Goal: Task Accomplishment & Management: Use online tool/utility

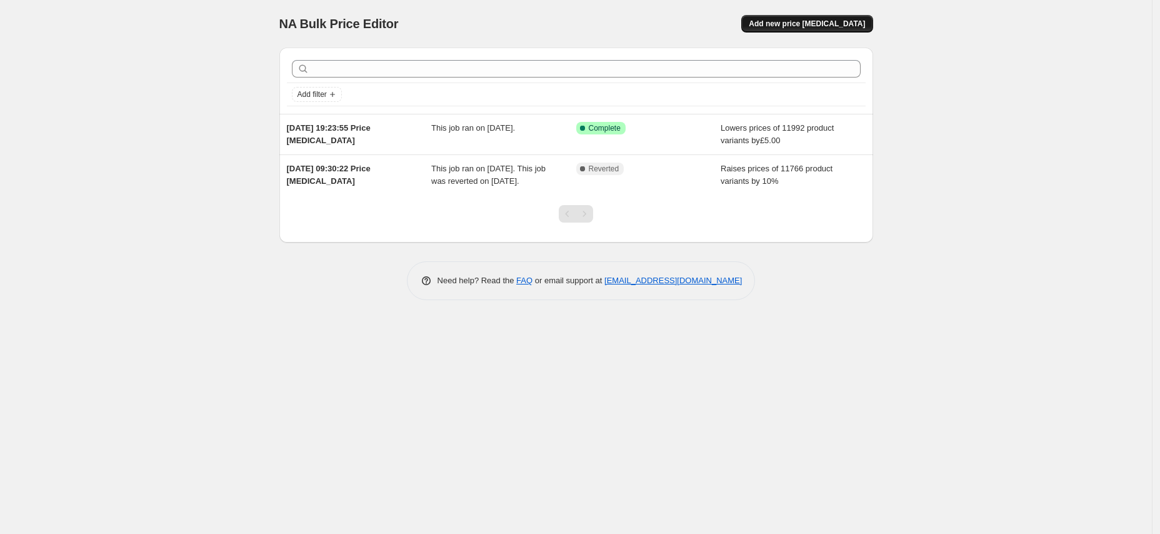
click at [838, 29] on button "Add new price [MEDICAL_DATA]" at bounding box center [806, 24] width 131 height 18
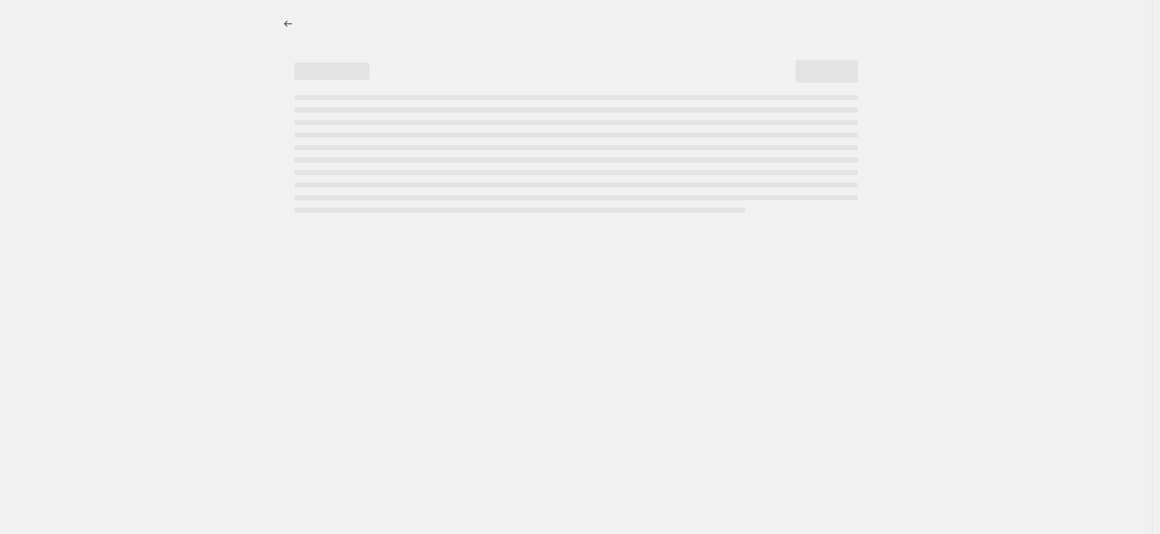
select select "percentage"
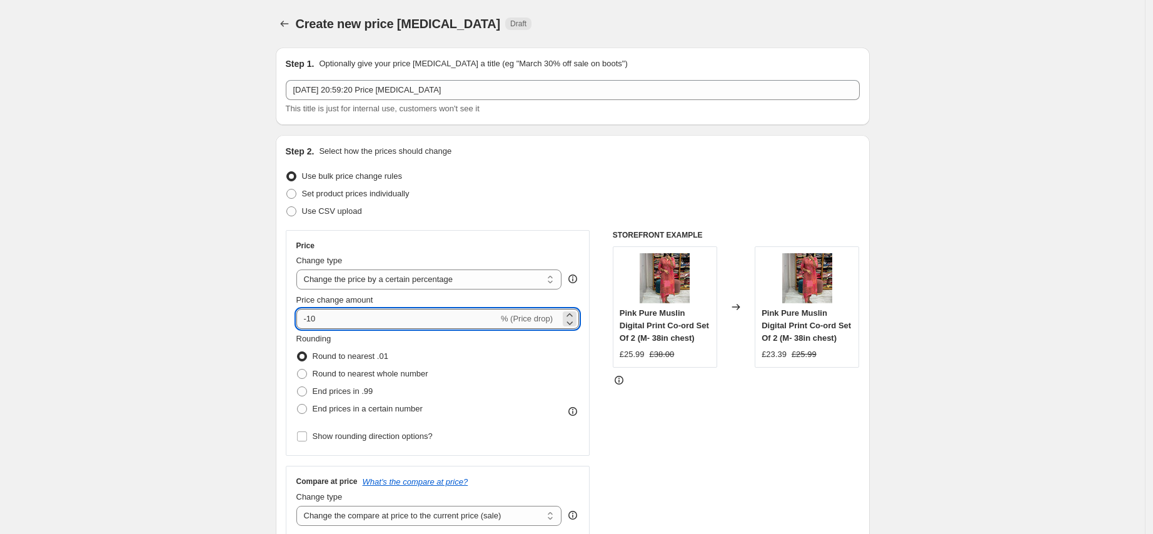
click at [358, 317] on input "-10" at bounding box center [397, 319] width 202 height 20
type input "-1"
type input "-20"
click at [397, 279] on select "Change the price to a certain amount Change the price by a certain amount Chang…" at bounding box center [429, 279] width 266 height 20
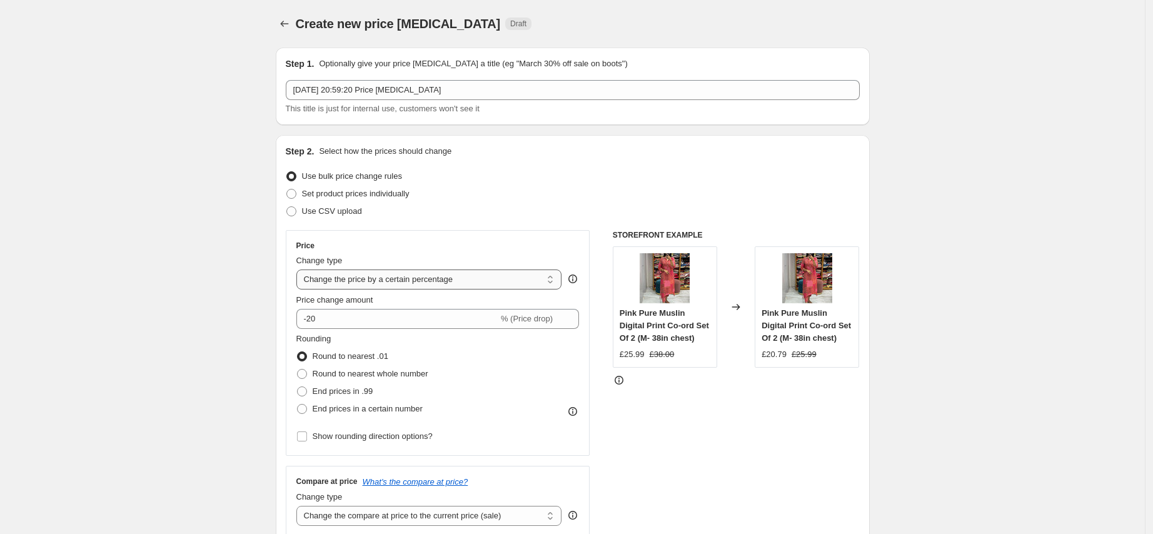
select select "by"
click at [299, 269] on select "Change the price to a certain amount Change the price by a certain amount Chang…" at bounding box center [429, 279] width 266 height 20
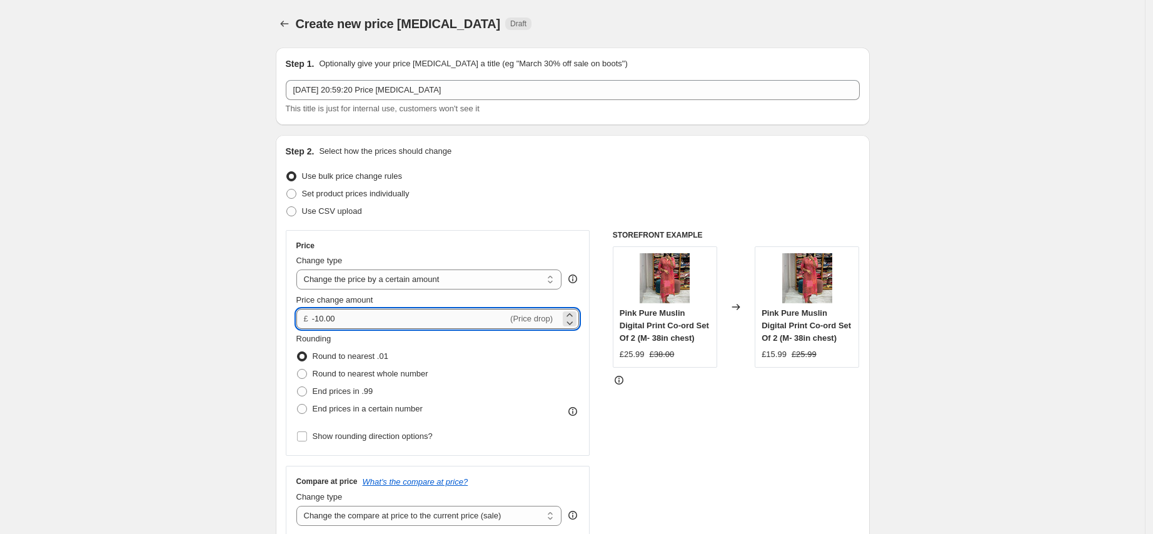
drag, startPoint x: 351, startPoint y: 323, endPoint x: 321, endPoint y: 319, distance: 29.5
click at [321, 319] on input "-10.00" at bounding box center [410, 319] width 196 height 20
type input "-20.00"
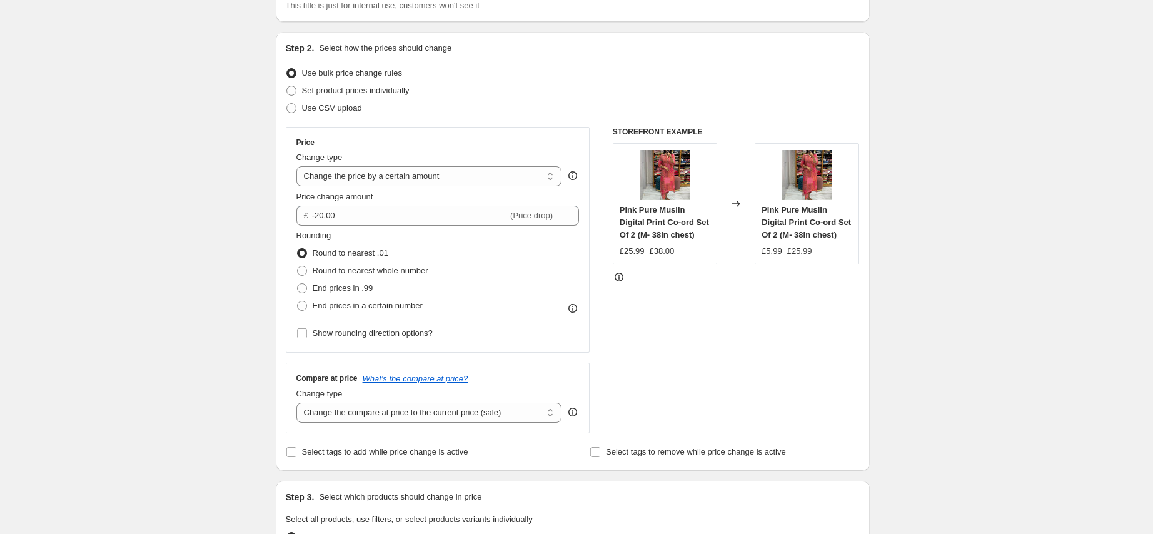
scroll to position [254, 0]
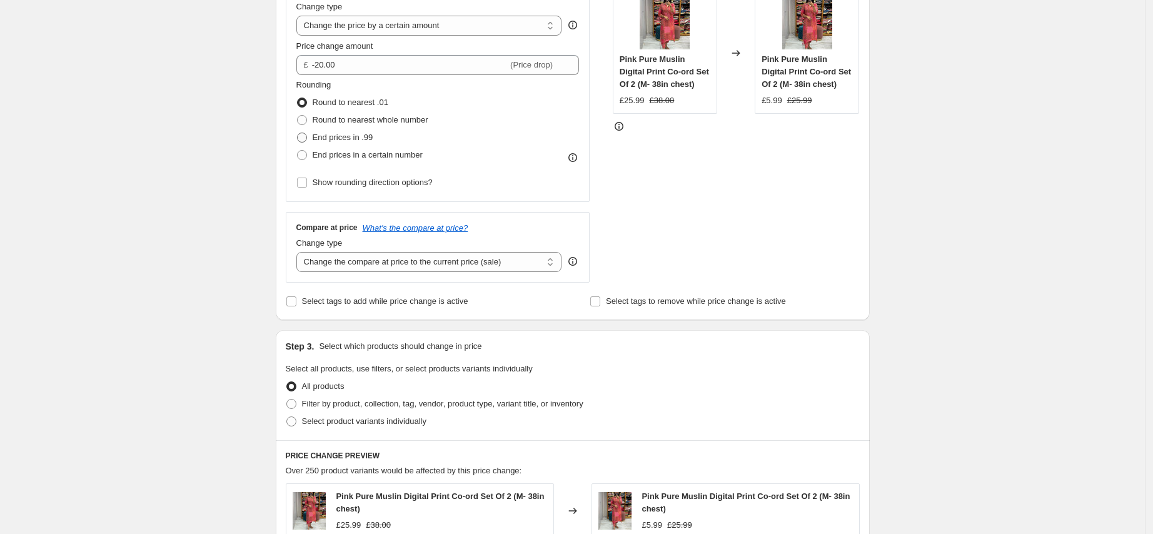
click at [364, 135] on span "End prices in .99" at bounding box center [343, 137] width 61 height 9
click at [298, 133] on input "End prices in .99" at bounding box center [297, 133] width 1 height 1
radio input "true"
click at [758, 220] on div "STOREFRONT EXAMPLE Pink Pure Muslin Digital Print Co-ord Set Of 2 (M- 38in ches…" at bounding box center [736, 129] width 247 height 306
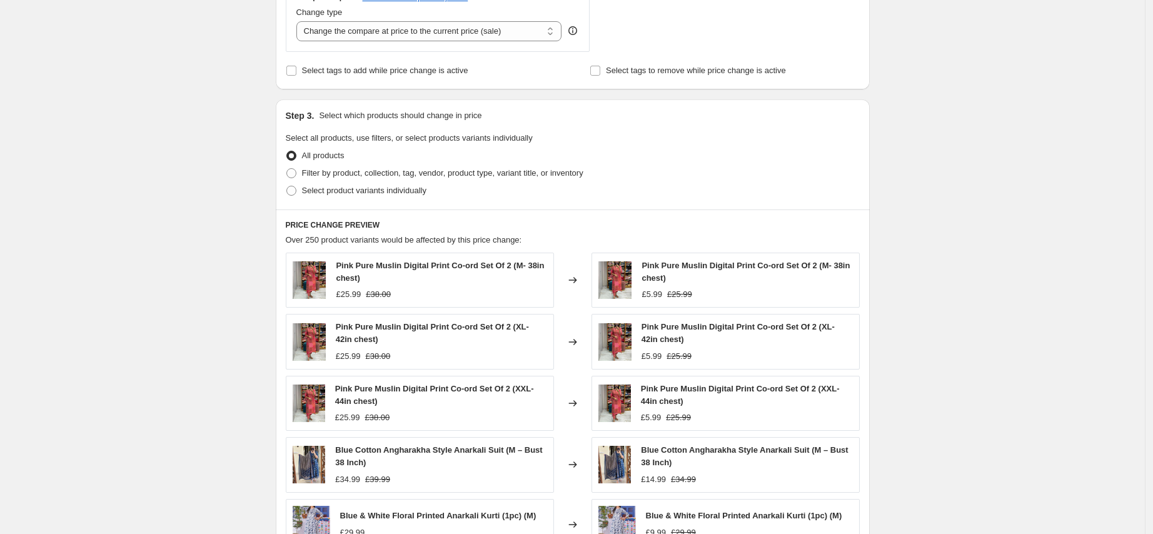
scroll to position [433, 0]
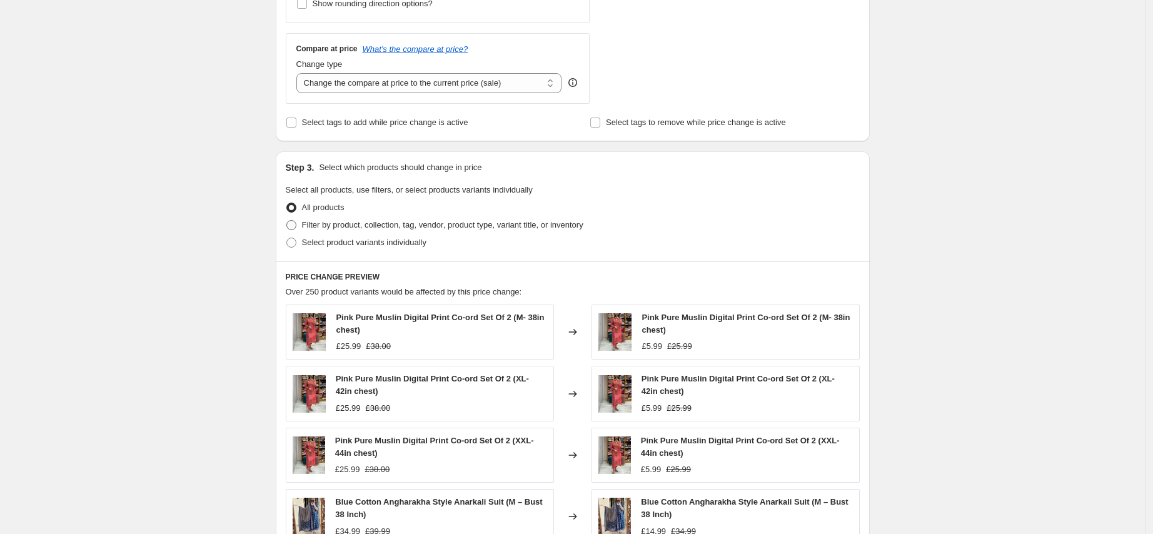
click at [431, 222] on span "Filter by product, collection, tag, vendor, product type, variant title, or inv…" at bounding box center [442, 224] width 281 height 9
click at [287, 221] on input "Filter by product, collection, tag, vendor, product type, variant title, or inv…" at bounding box center [286, 220] width 1 height 1
radio input "true"
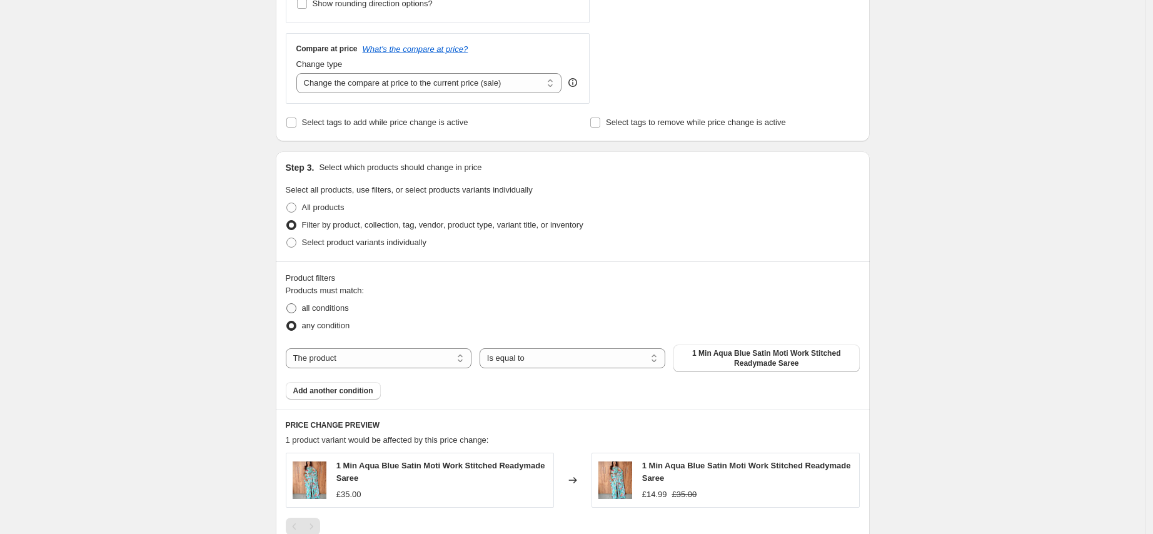
click at [345, 311] on span "all conditions" at bounding box center [325, 307] width 47 height 9
click at [287, 304] on input "all conditions" at bounding box center [286, 303] width 1 height 1
radio input "true"
click at [427, 360] on select "The product The product's collection The product's tag The product's vendor The…" at bounding box center [379, 358] width 186 height 20
select select "vendor"
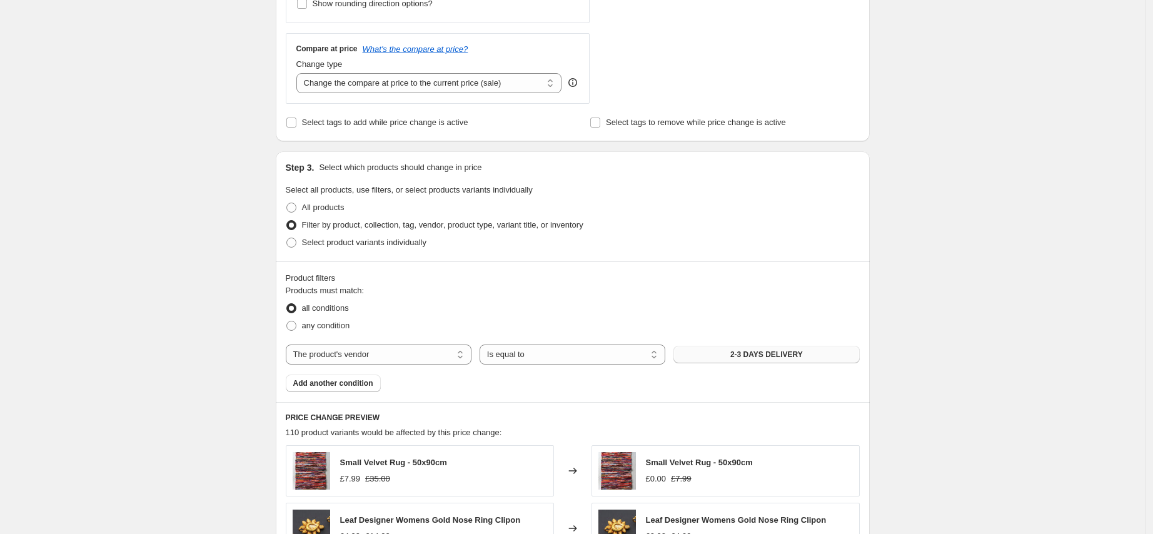
click at [803, 356] on span "2-3 DAYS DELIVERY" at bounding box center [766, 354] width 73 height 10
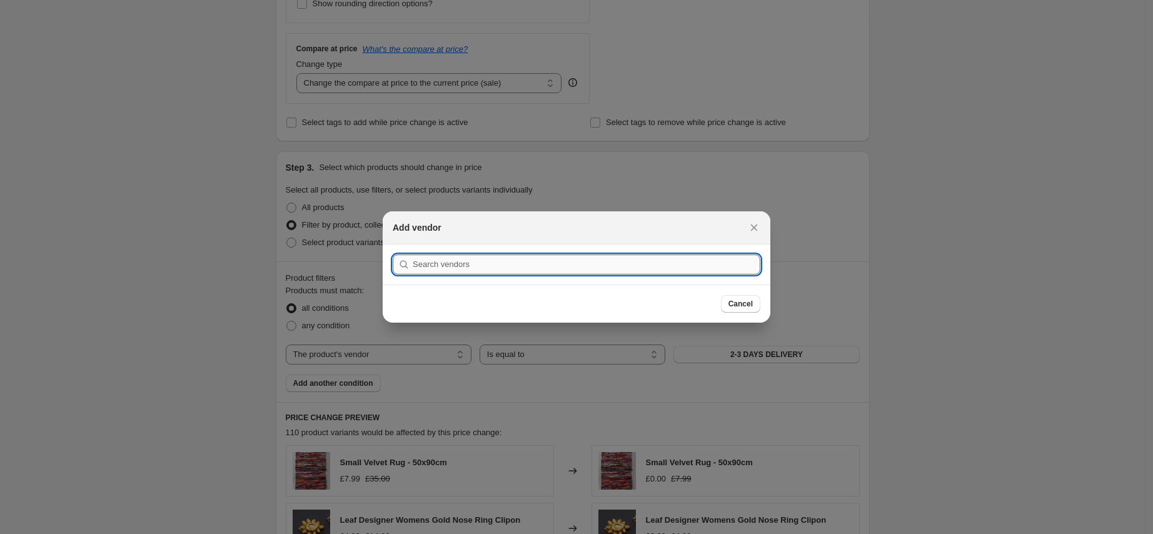
click at [517, 261] on input ":r2f:" at bounding box center [587, 264] width 348 height 20
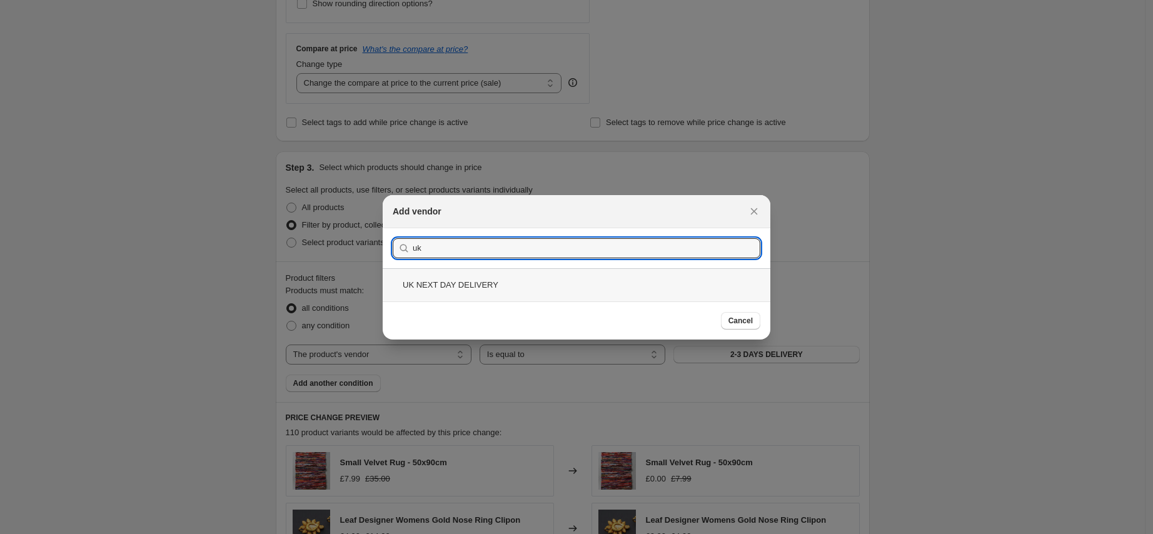
type input "uk"
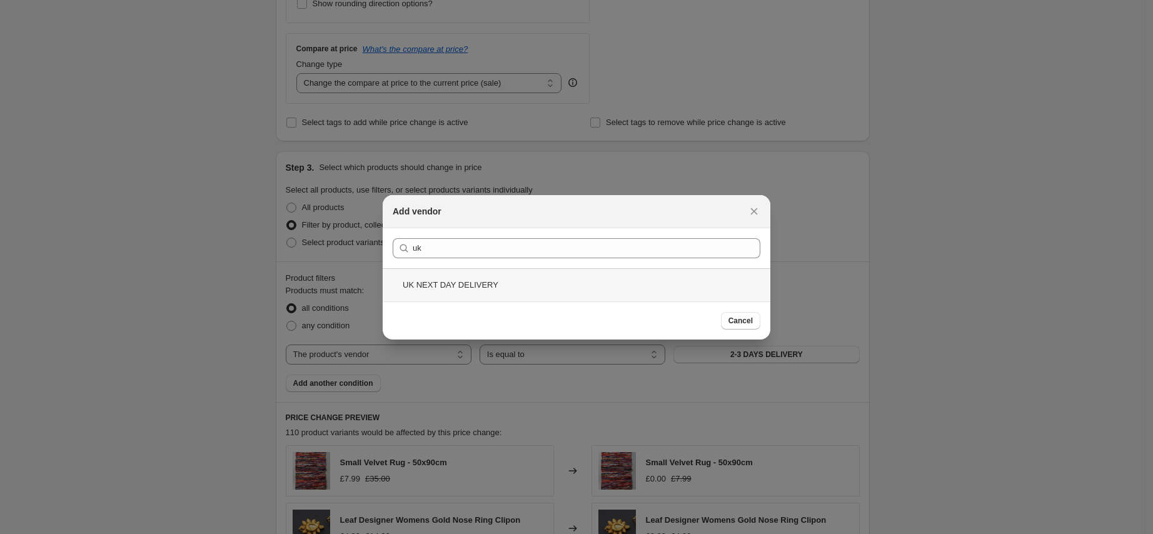
click at [469, 278] on div "UK NEXT DAY DELIVERY" at bounding box center [577, 284] width 388 height 33
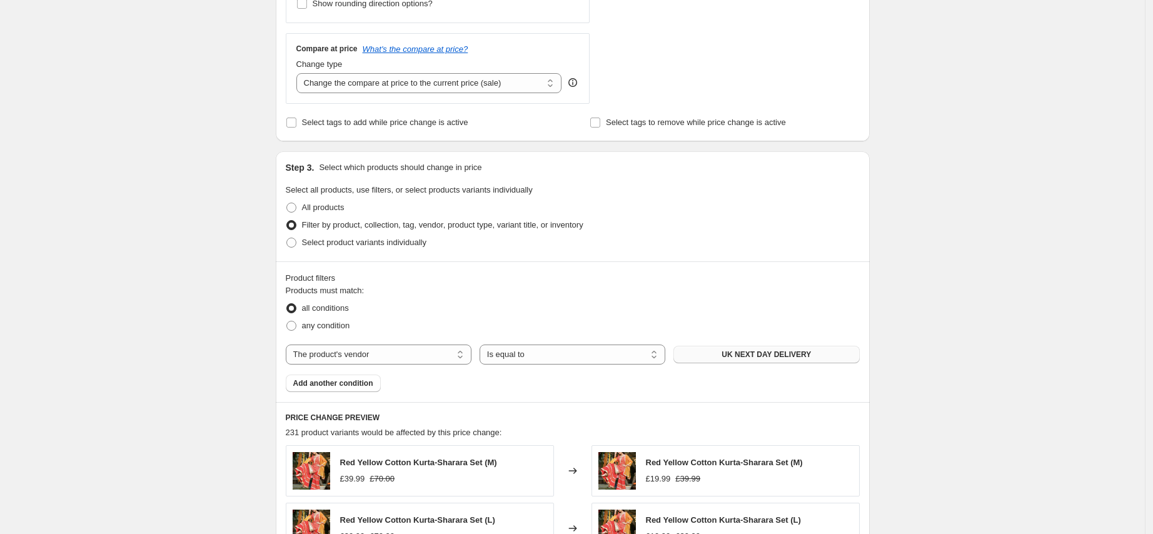
click at [779, 356] on span "UK NEXT DAY DELIVERY" at bounding box center [765, 354] width 89 height 10
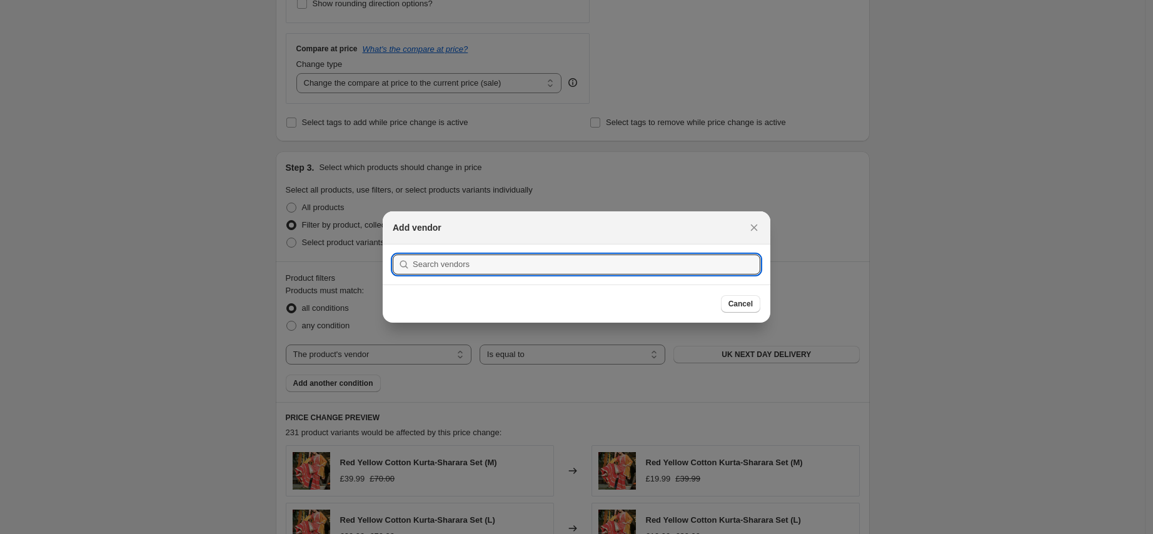
scroll to position [0, 0]
click at [513, 265] on input ":r2f:" at bounding box center [587, 264] width 348 height 20
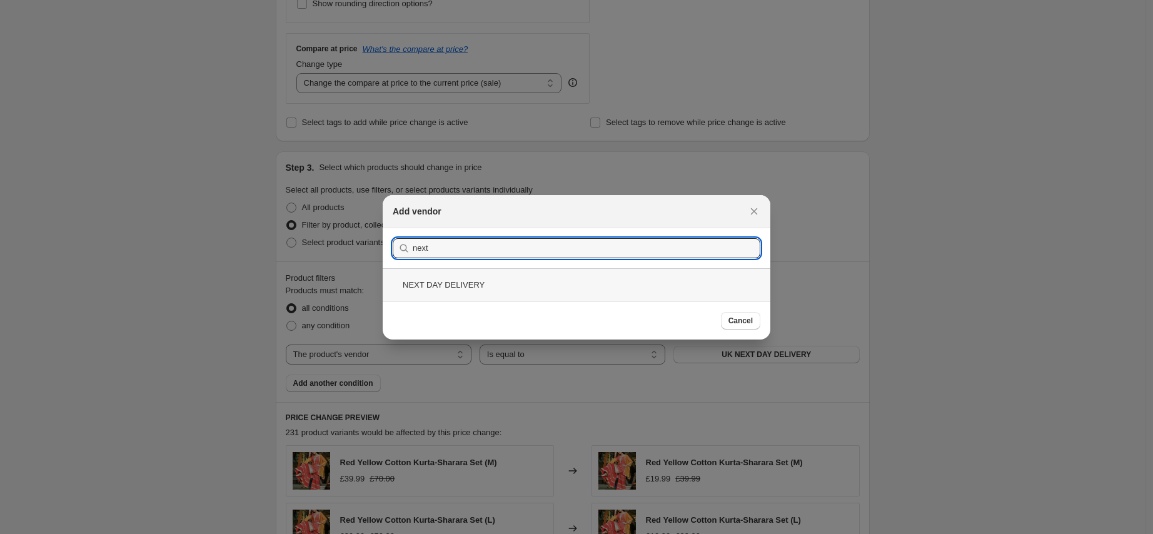
type input "next"
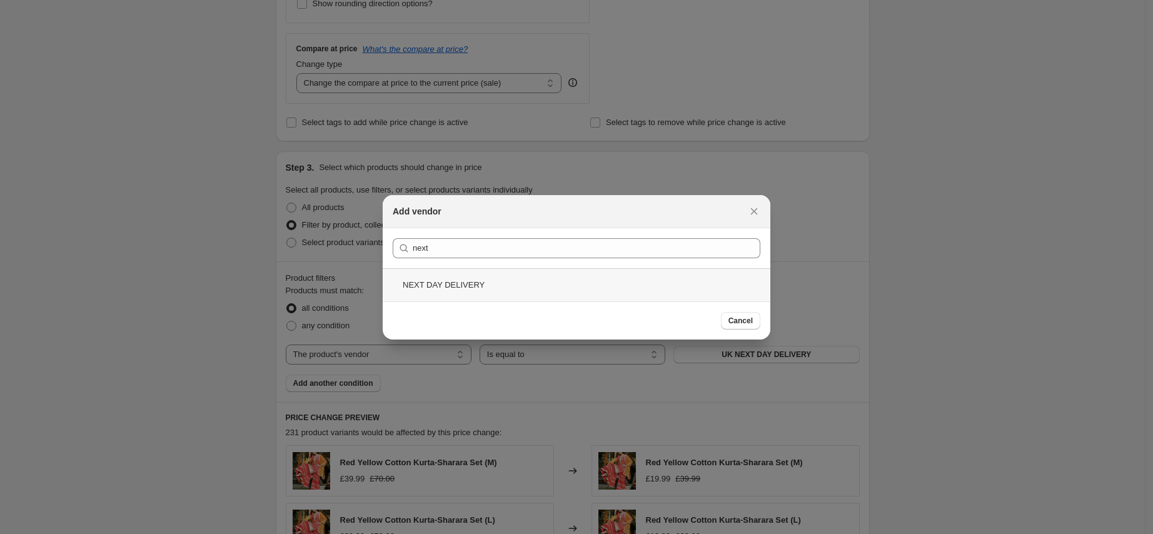
click at [461, 291] on div "NEXT DAY DELIVERY" at bounding box center [577, 284] width 388 height 33
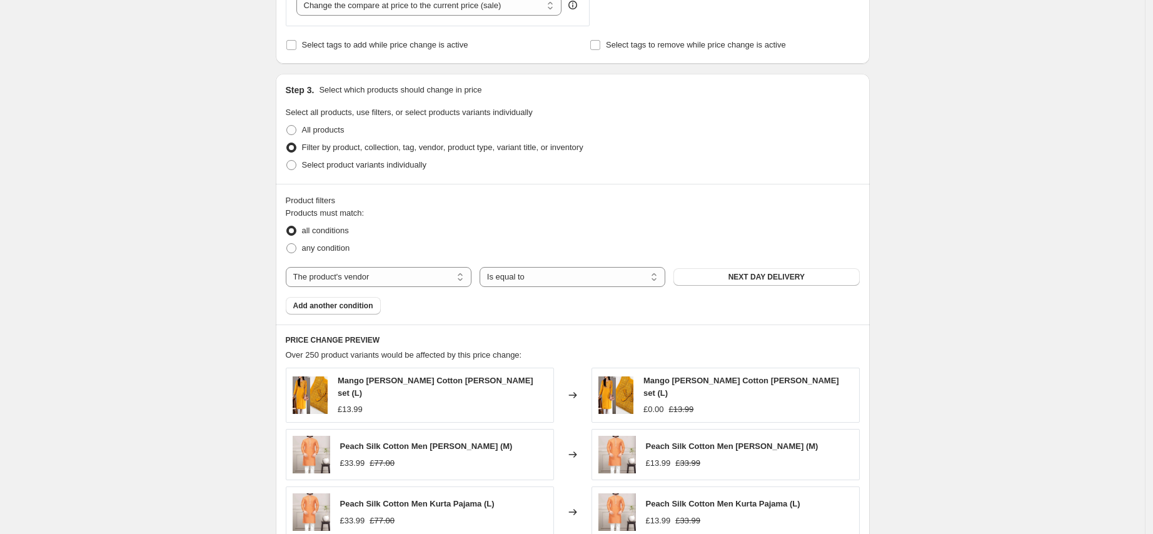
scroll to position [143, 0]
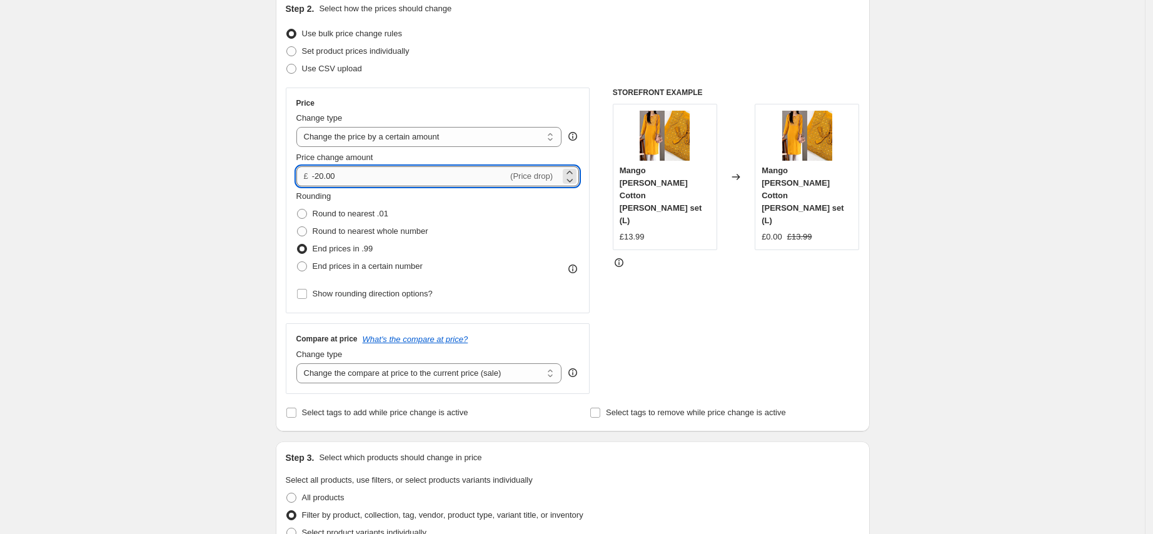
click at [329, 177] on input "-20.00" at bounding box center [410, 176] width 196 height 20
type input "-15.00"
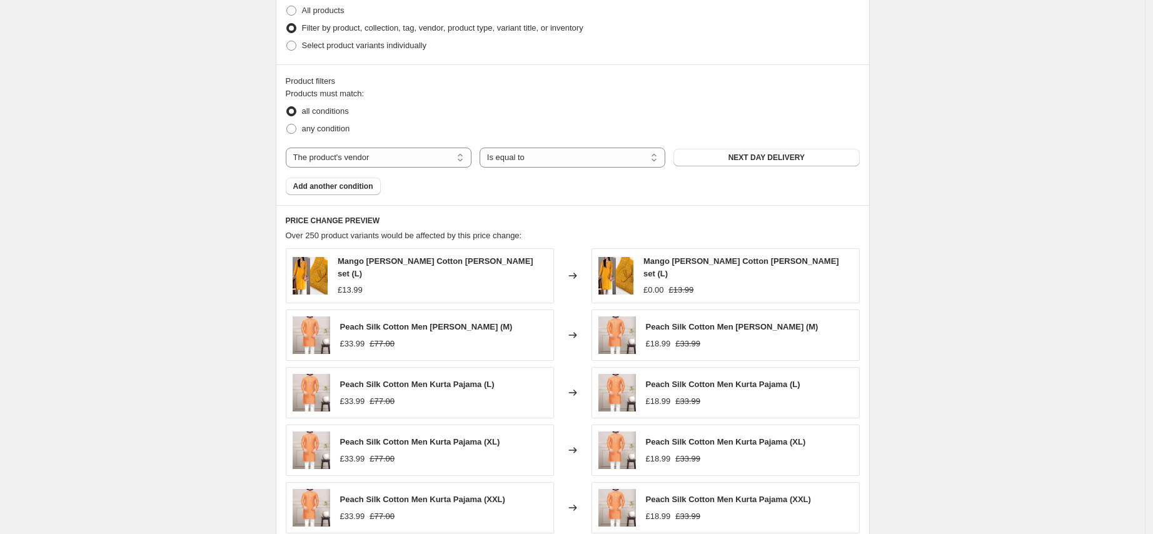
scroll to position [577, 0]
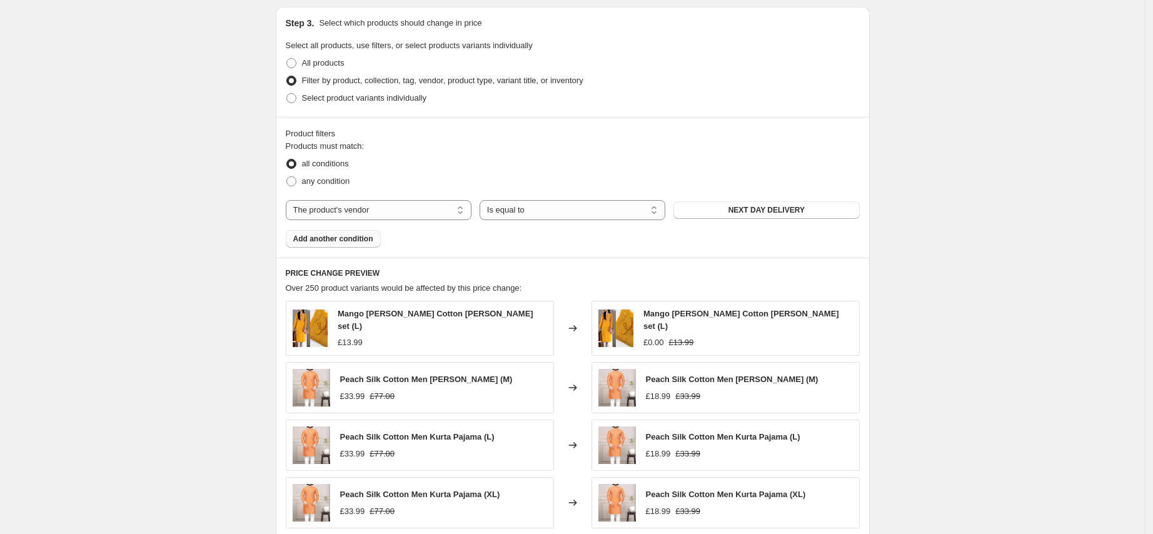
click at [330, 236] on span "Add another condition" at bounding box center [333, 239] width 80 height 10
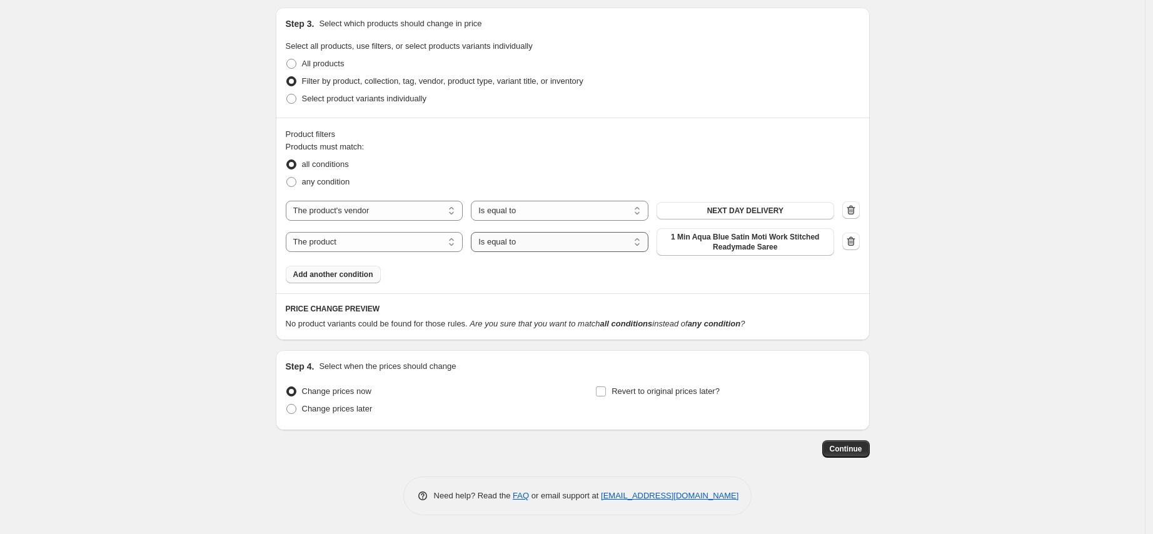
scroll to position [576, 0]
click at [382, 244] on select "The product The product's collection The product's tag The product's vendor The…" at bounding box center [375, 242] width 178 height 20
select select "product_status"
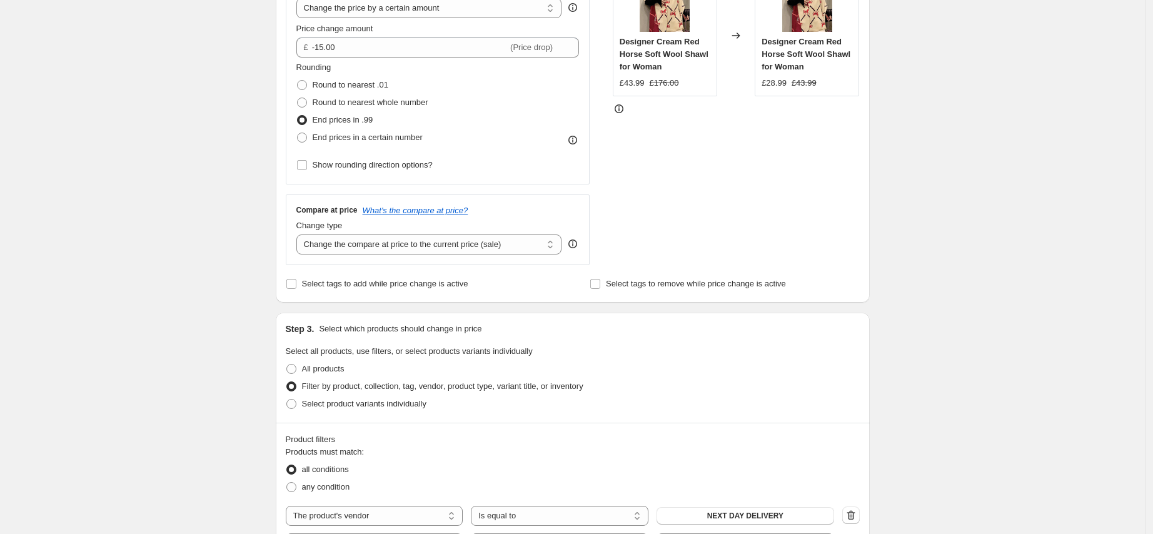
scroll to position [269, 0]
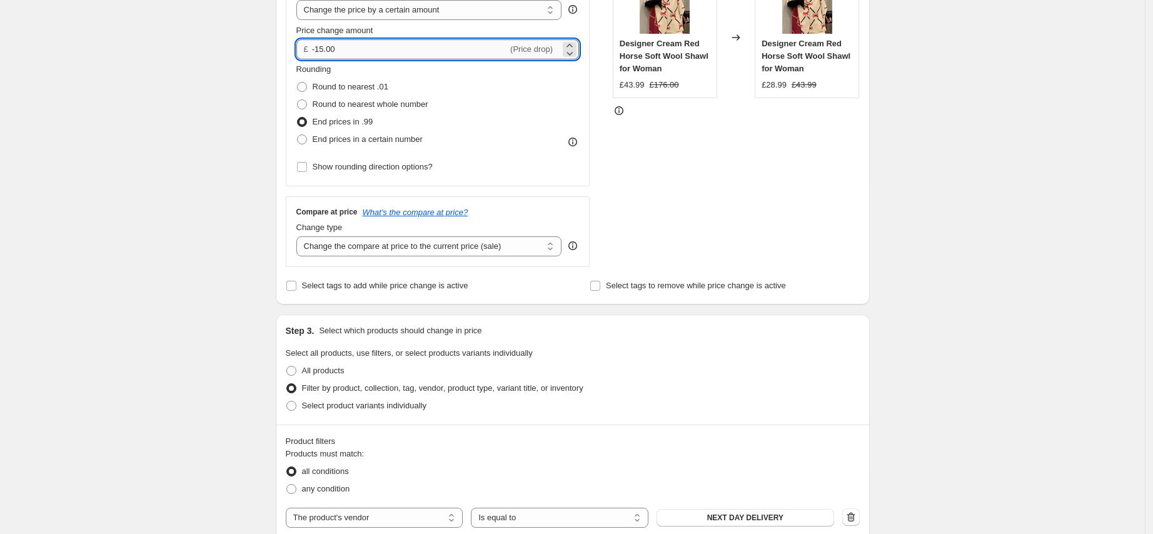
click at [326, 50] on input "-15.00" at bounding box center [410, 49] width 196 height 20
type input "-10.00"
click at [1029, 286] on div "Create new price [MEDICAL_DATA]. This page is ready Create new price [MEDICAL_D…" at bounding box center [572, 448] width 1144 height 1434
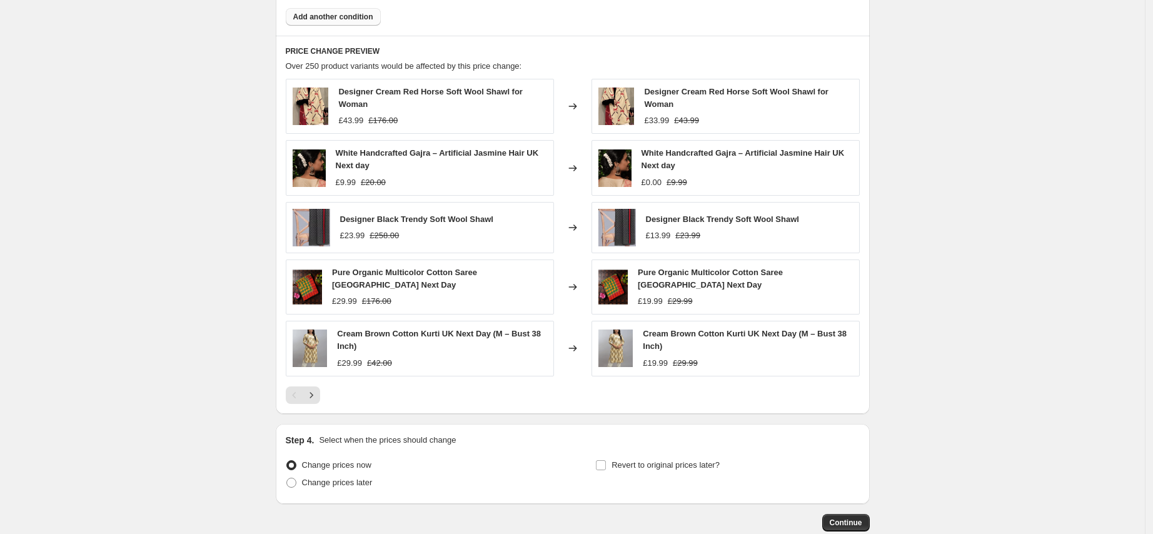
scroll to position [896, 0]
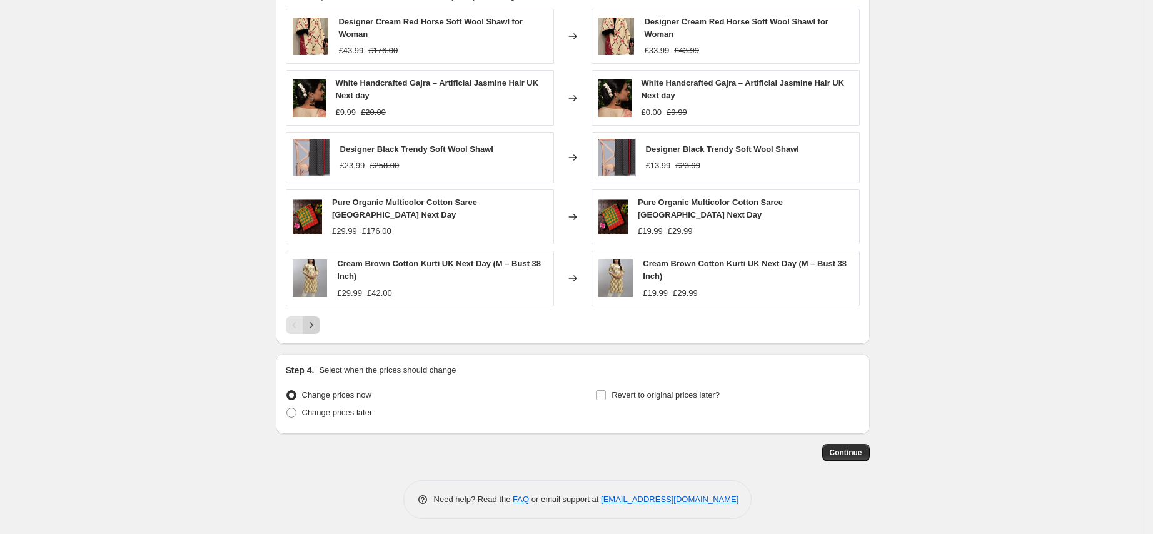
click at [318, 323] on icon "Next" at bounding box center [311, 325] width 13 height 13
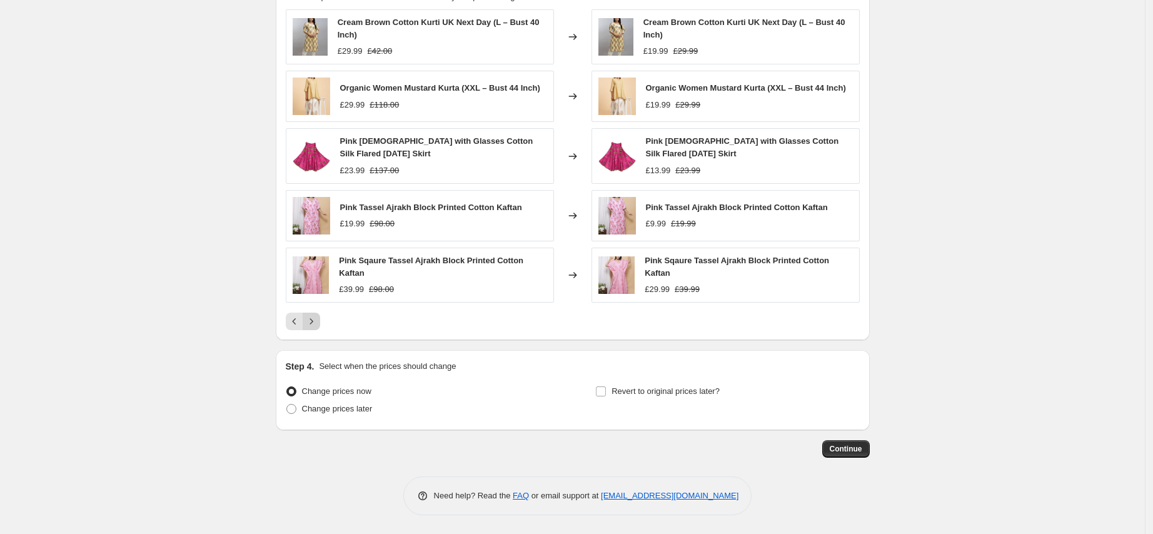
click at [318, 328] on icon "Next" at bounding box center [311, 321] width 13 height 13
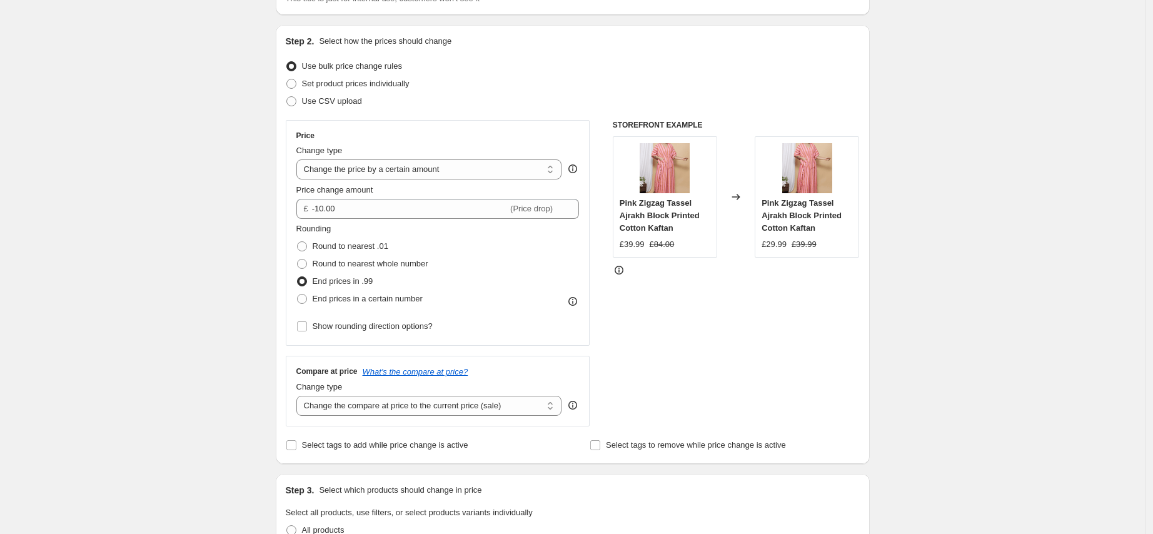
scroll to position [91, 0]
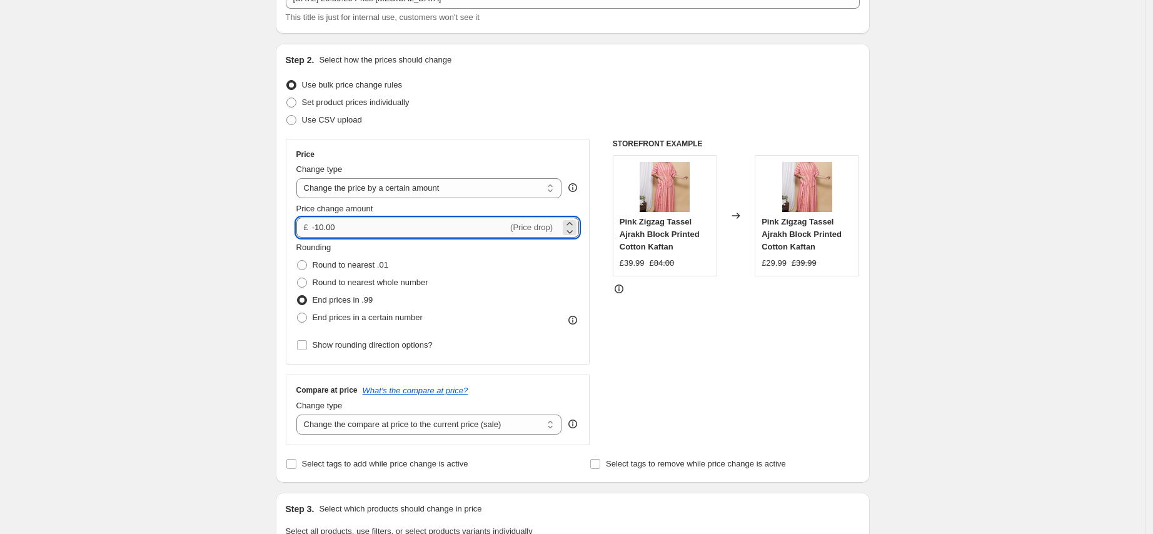
click at [328, 232] on input "-10.00" at bounding box center [410, 228] width 196 height 20
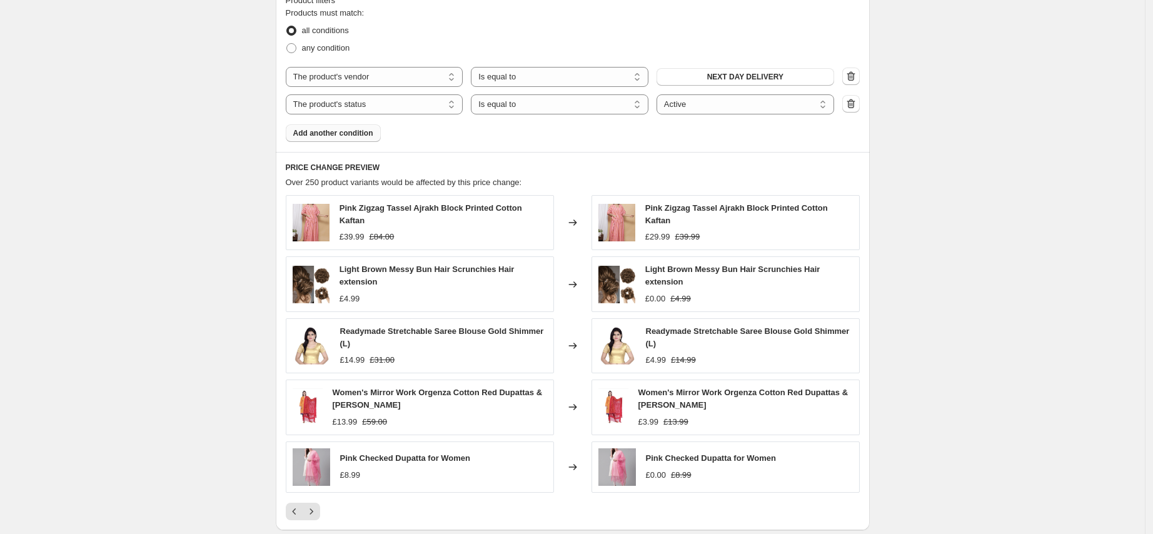
scroll to position [728, 0]
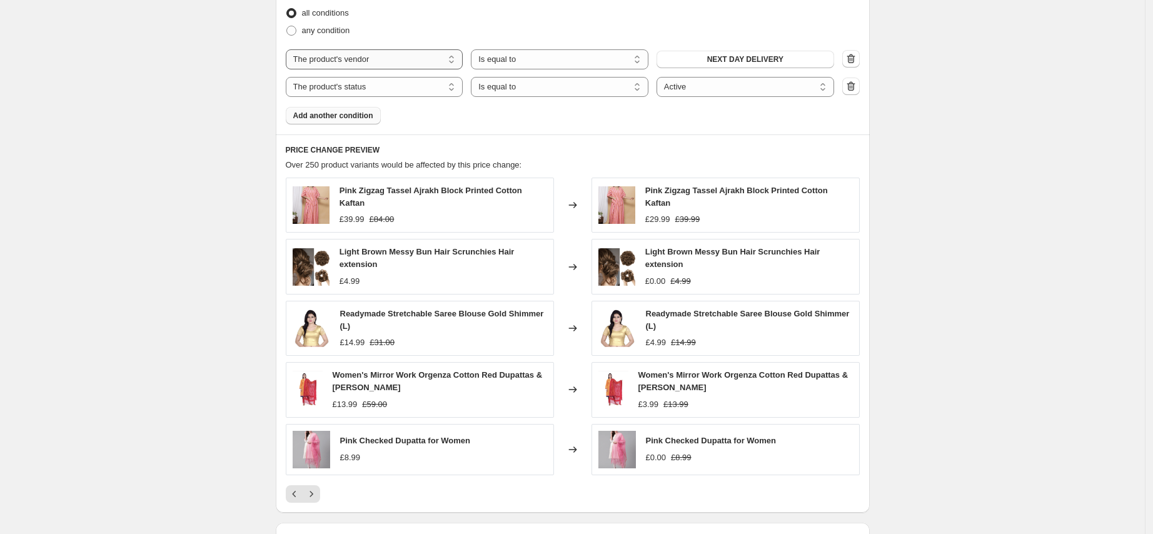
click at [439, 61] on select "The product The product's collection The product's tag The product's vendor The…" at bounding box center [375, 59] width 178 height 20
select select "tag"
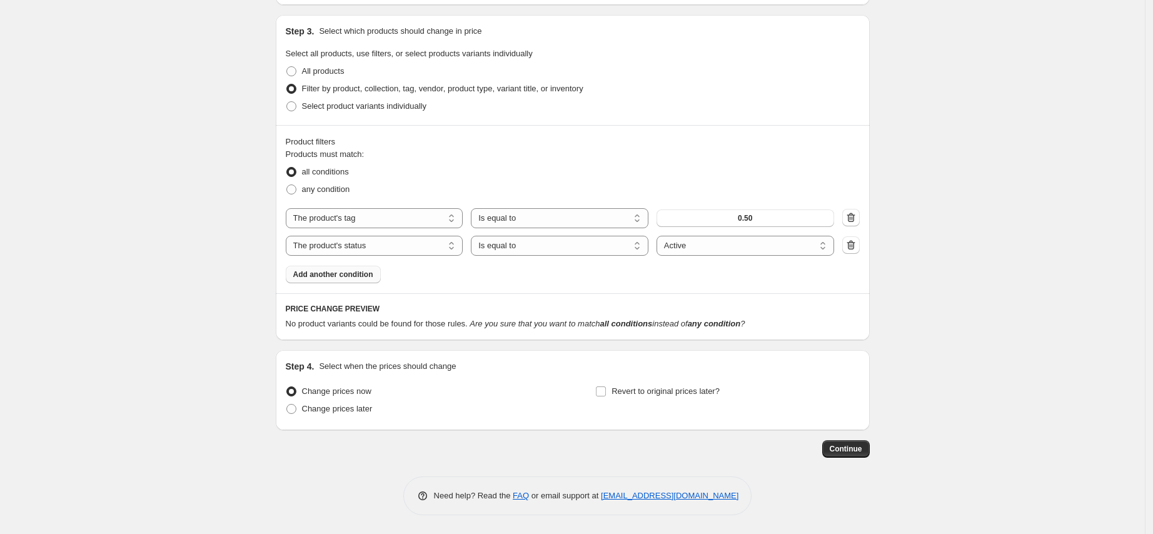
scroll to position [569, 0]
click at [746, 218] on span "0.50" at bounding box center [745, 218] width 14 height 10
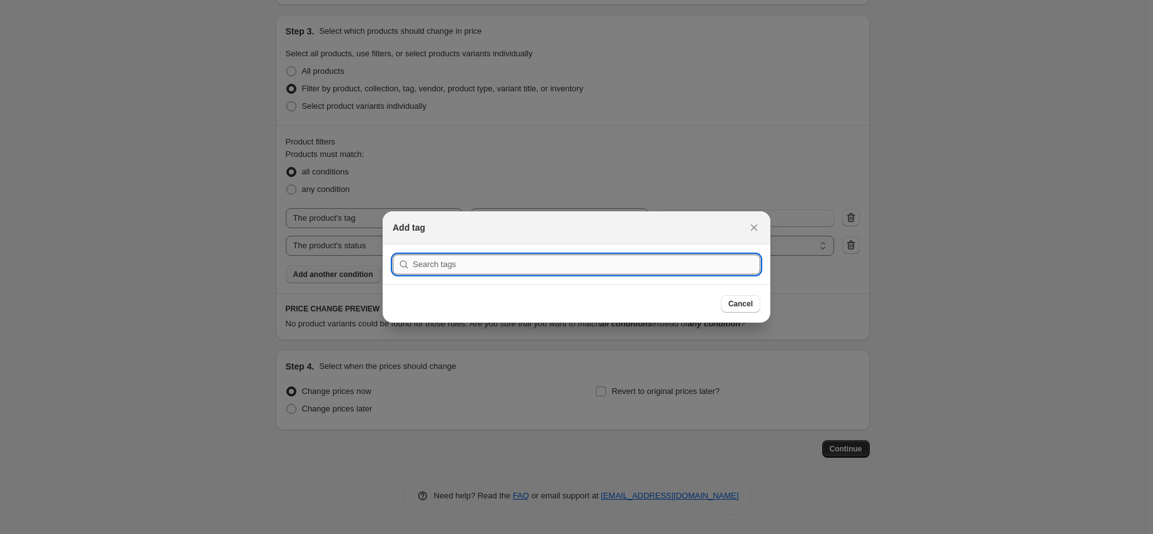
click at [557, 264] on input ":r2f:" at bounding box center [587, 264] width 348 height 20
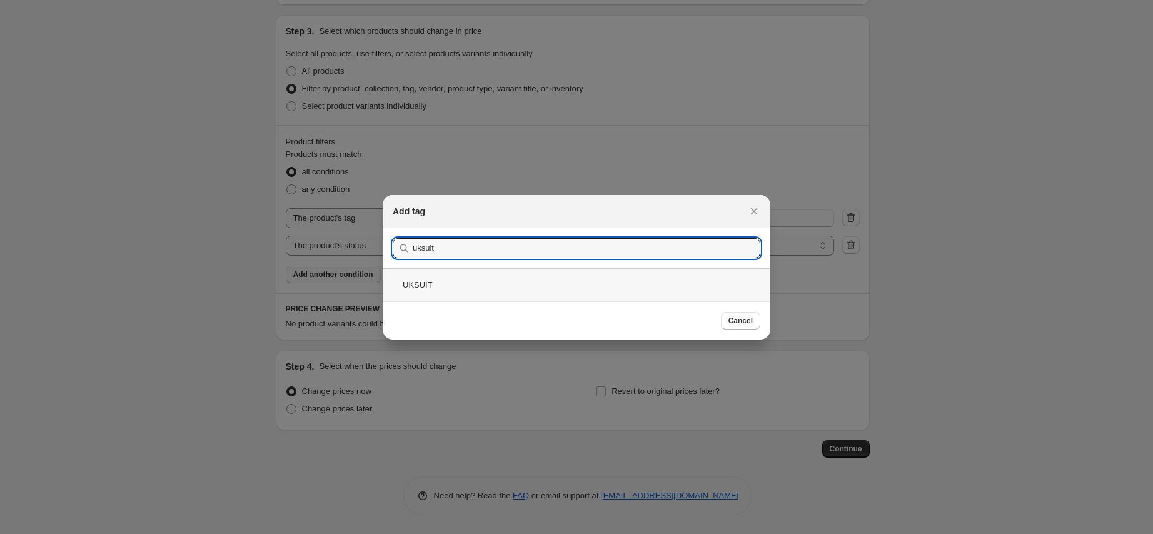
type input "uksuit"
click at [464, 289] on div "UKSUIT" at bounding box center [577, 284] width 388 height 33
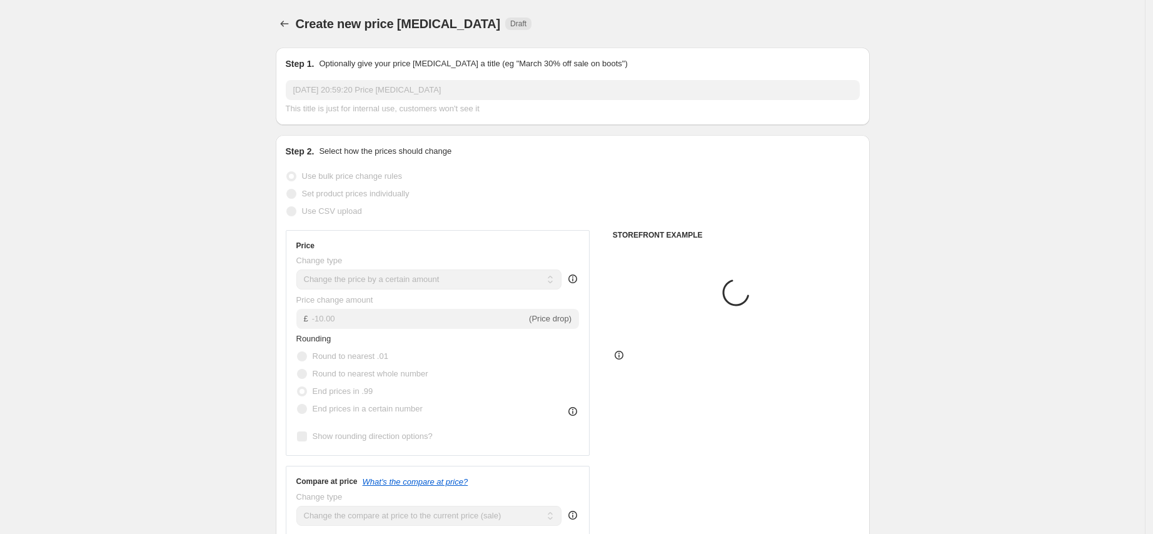
scroll to position [569, 0]
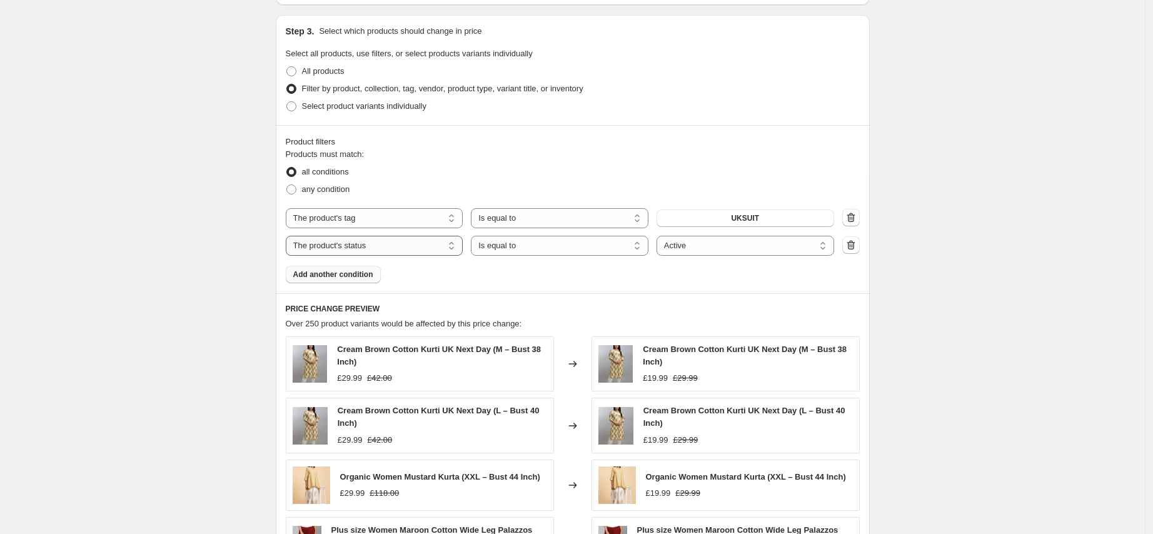
click at [428, 247] on select "The product The product's collection The product's tag The product's vendor The…" at bounding box center [375, 246] width 178 height 20
click at [357, 273] on span "Add another condition" at bounding box center [333, 274] width 80 height 10
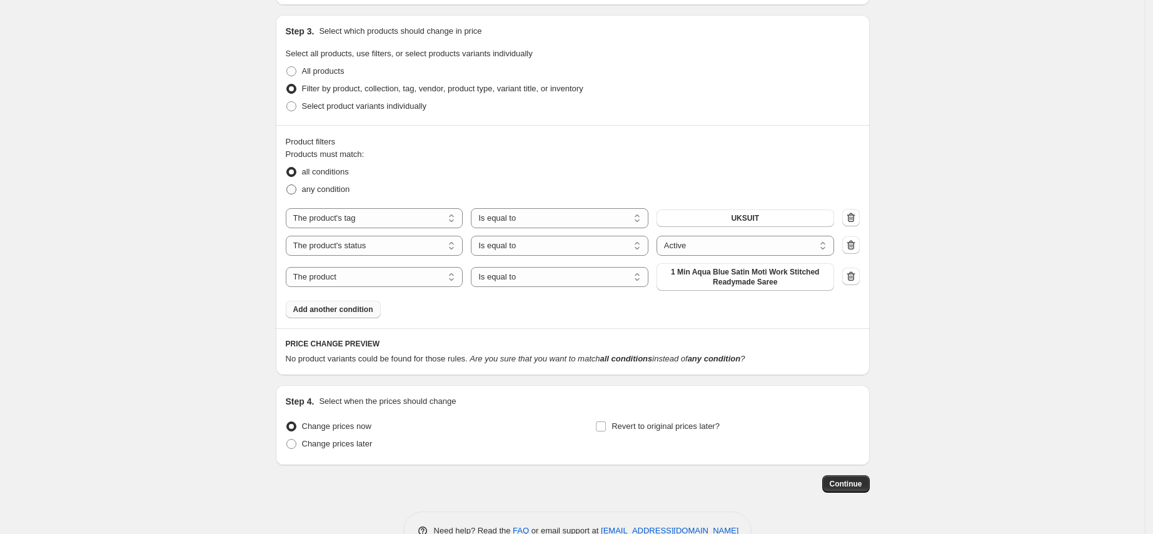
click at [348, 188] on span "any condition" at bounding box center [326, 188] width 48 height 9
click at [287, 185] on input "any condition" at bounding box center [286, 184] width 1 height 1
radio input "true"
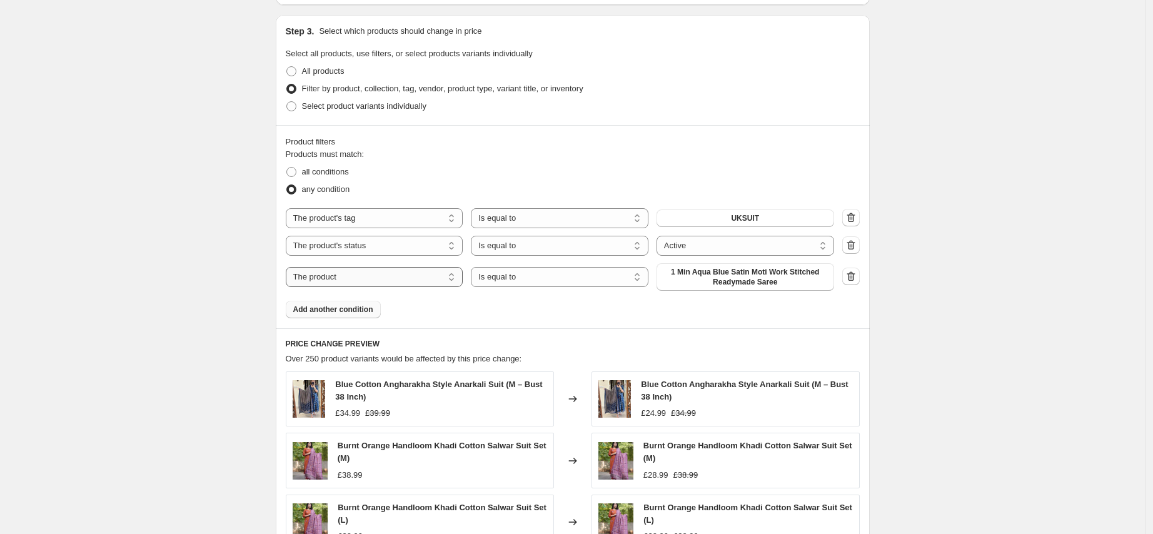
click at [393, 276] on select "The product The product's collection The product's tag The product's vendor The…" at bounding box center [375, 277] width 178 height 20
select select "tag"
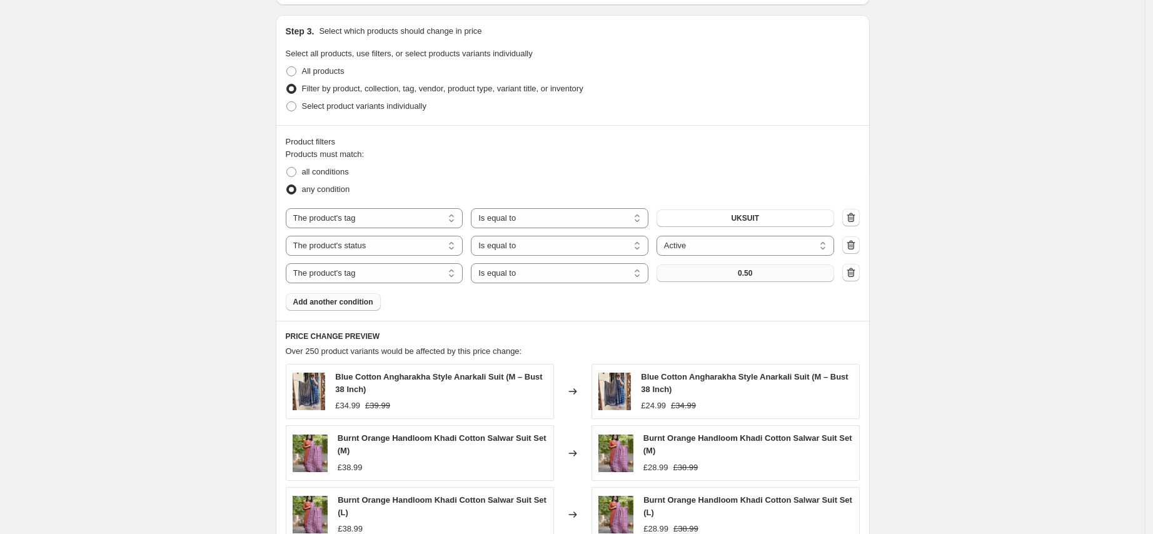
click at [768, 273] on button "0.50" at bounding box center [745, 273] width 178 height 18
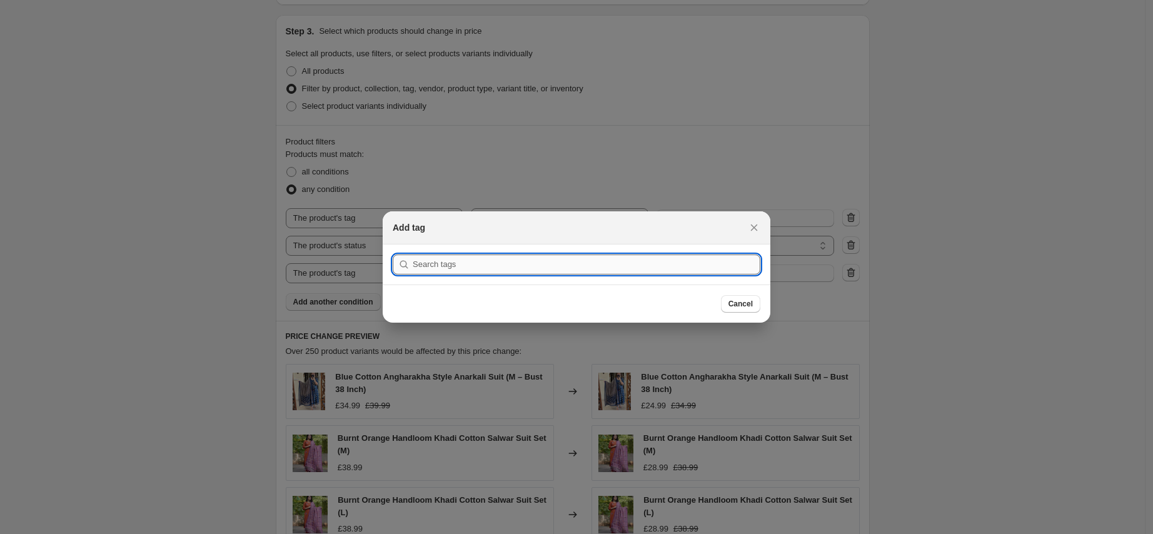
click at [585, 265] on input ":r2s:" at bounding box center [587, 264] width 348 height 20
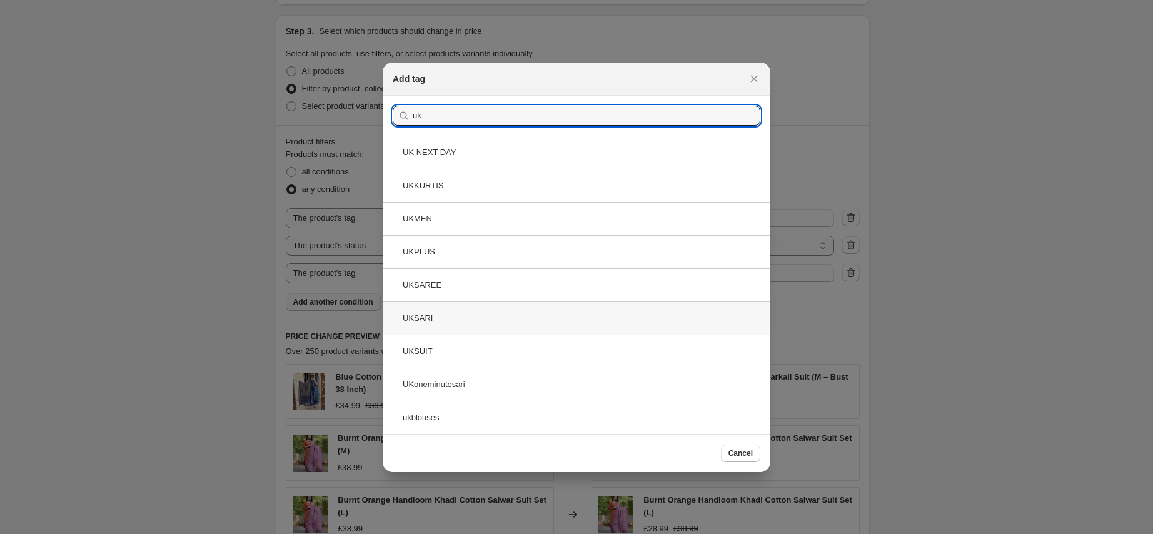
type input "uk"
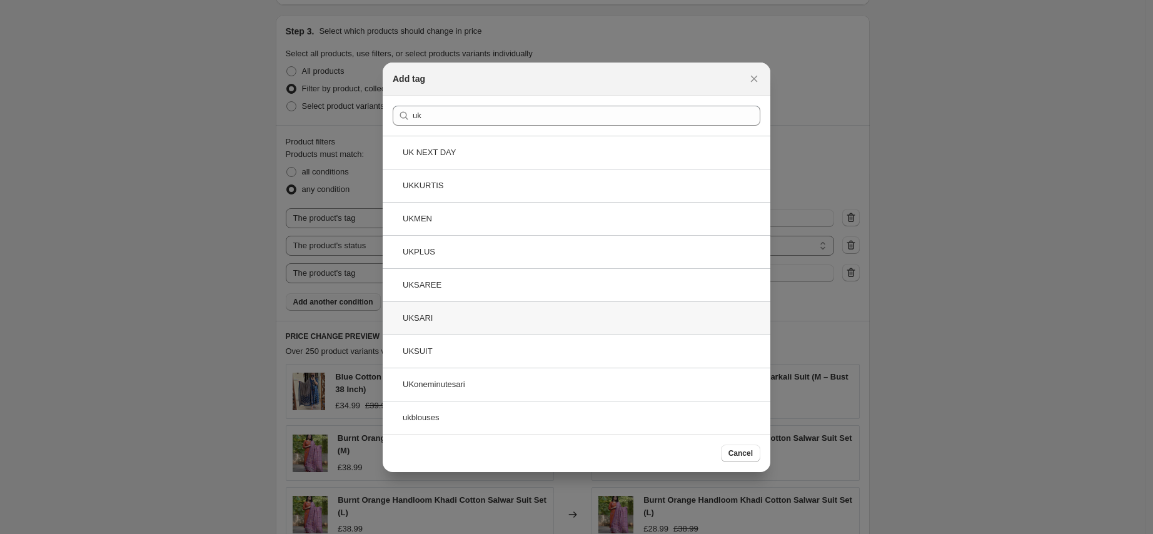
click at [448, 315] on div "UKSARI" at bounding box center [577, 317] width 388 height 33
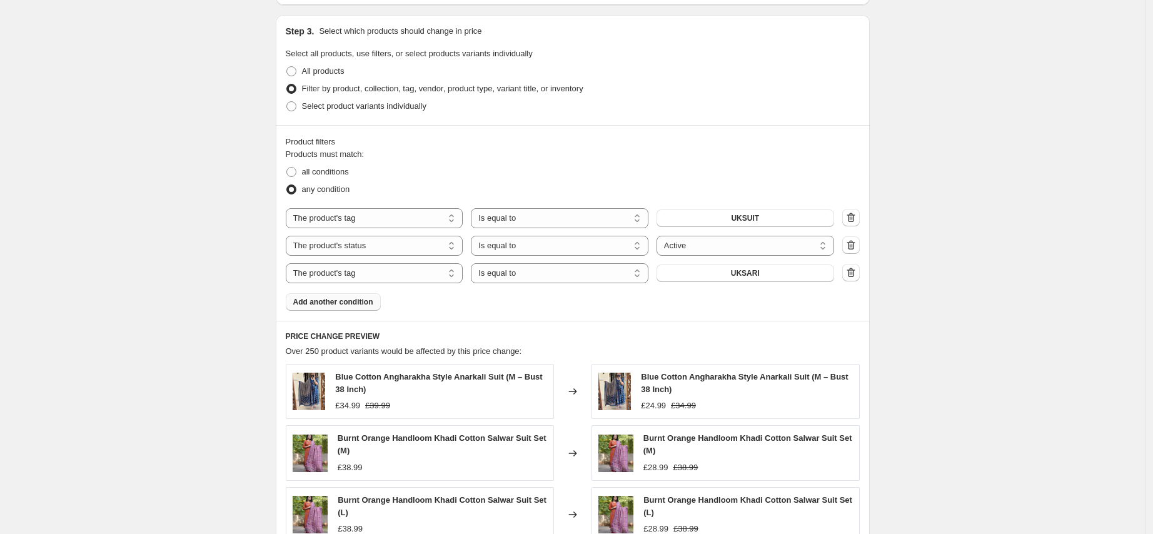
scroll to position [932, 0]
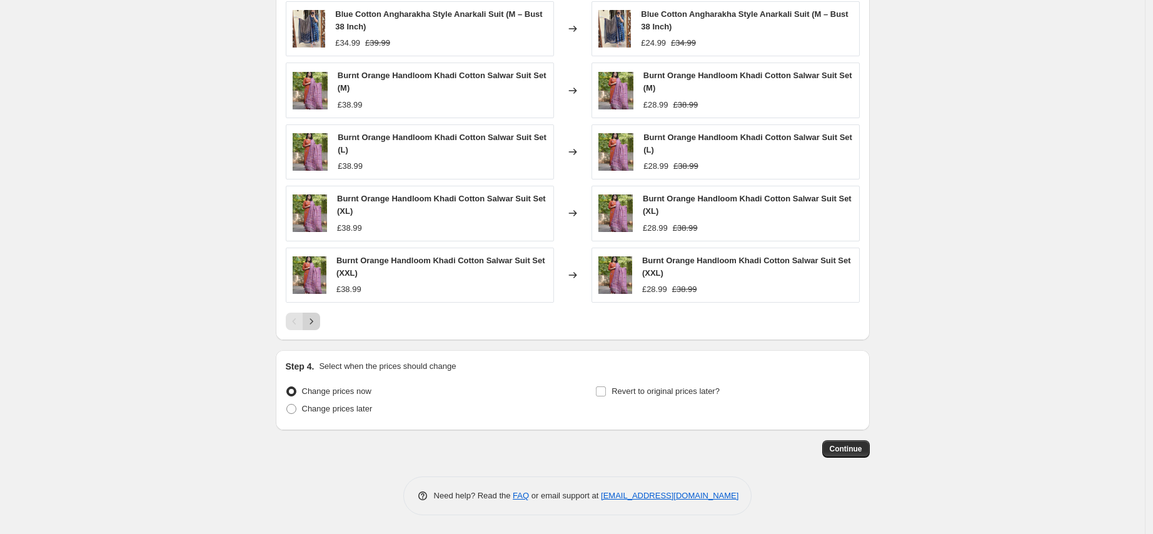
click at [318, 321] on icon "Next" at bounding box center [311, 321] width 13 height 13
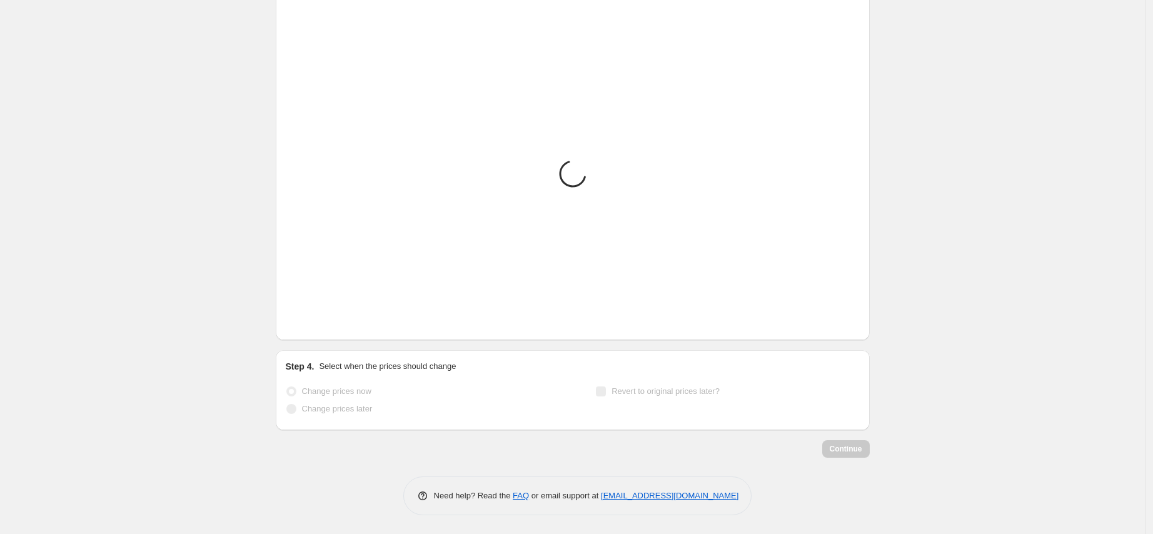
scroll to position [916, 0]
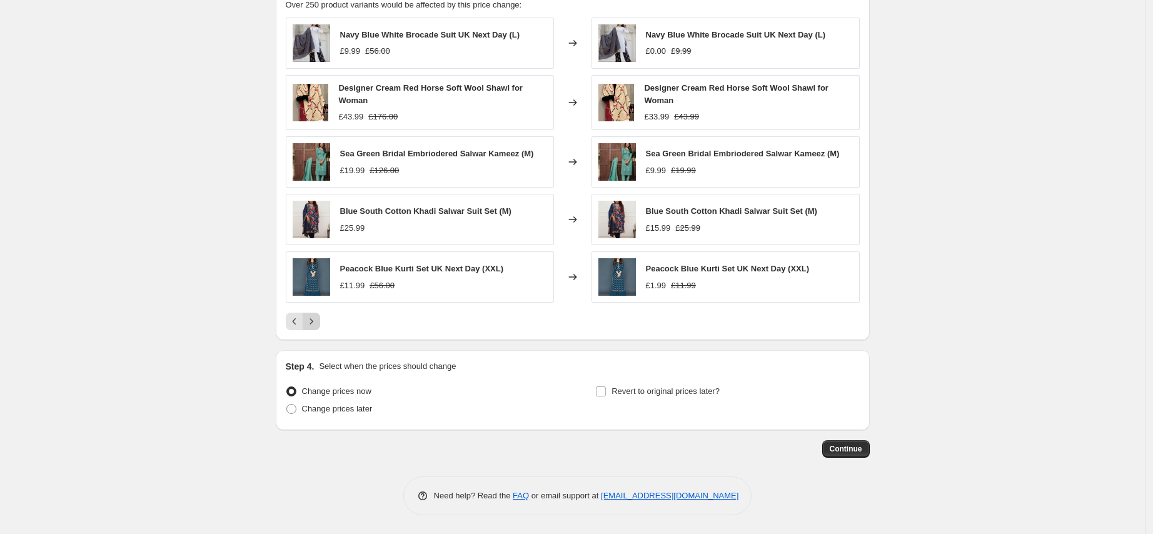
click at [314, 321] on icon "Next" at bounding box center [311, 321] width 13 height 13
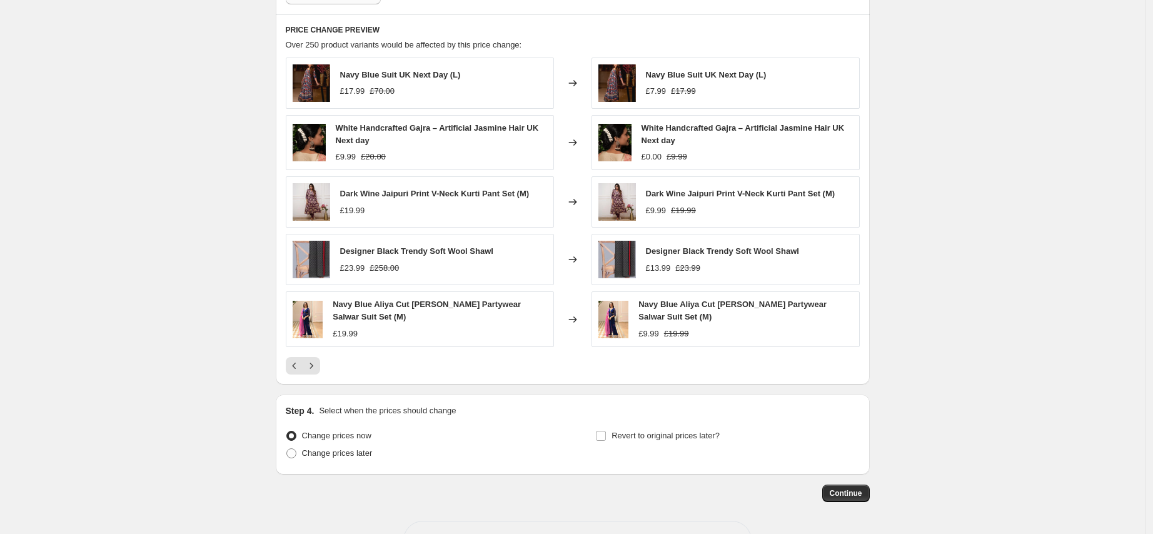
scroll to position [679, 0]
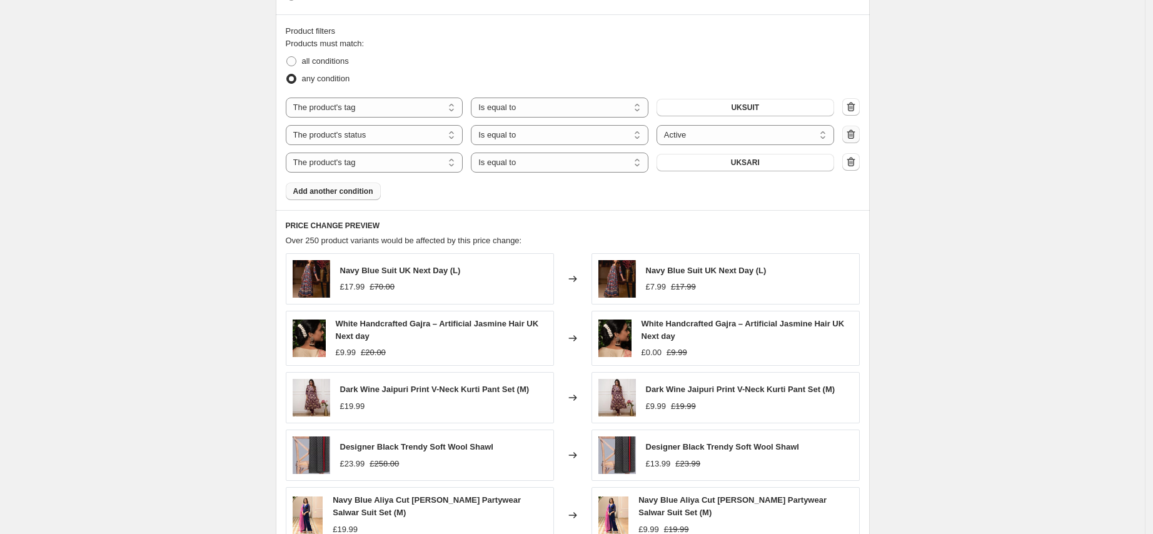
click at [852, 133] on icon "button" at bounding box center [850, 133] width 8 height 9
select select "tag"
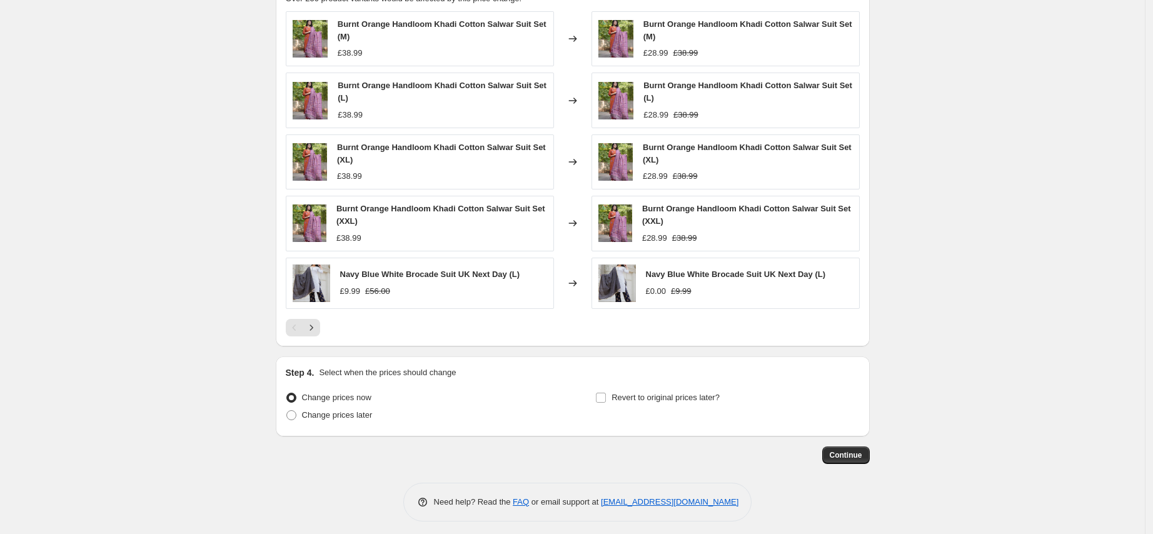
scroll to position [900, 0]
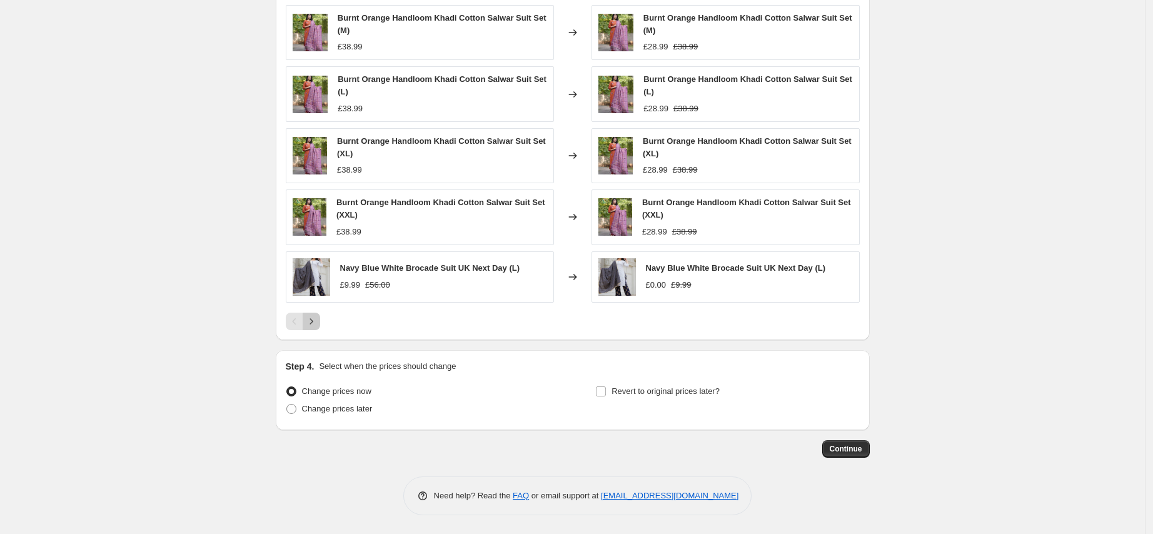
click at [313, 326] on icon "Next" at bounding box center [311, 321] width 13 height 13
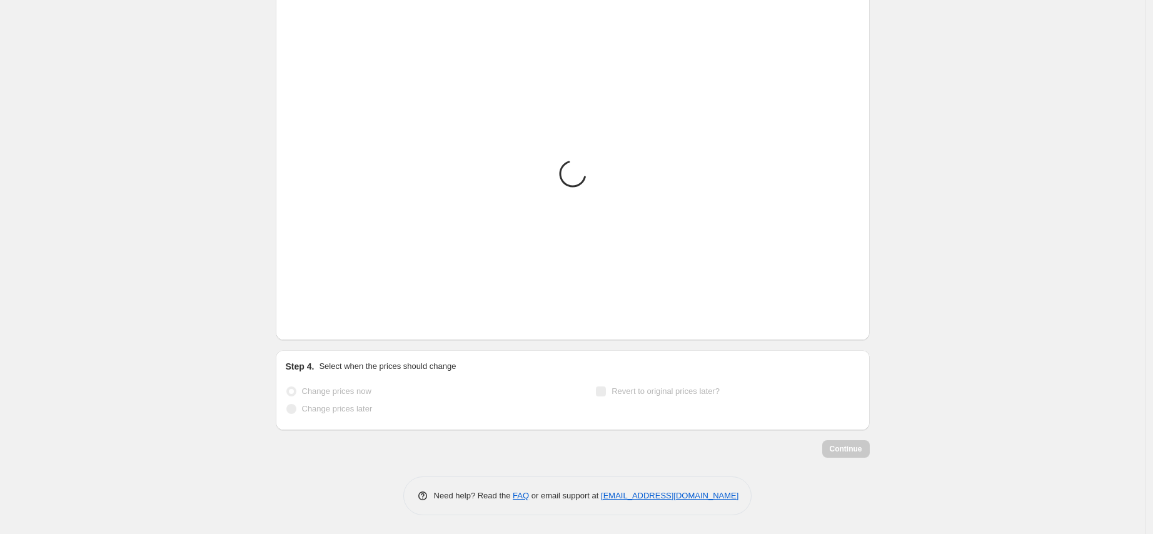
scroll to position [888, 0]
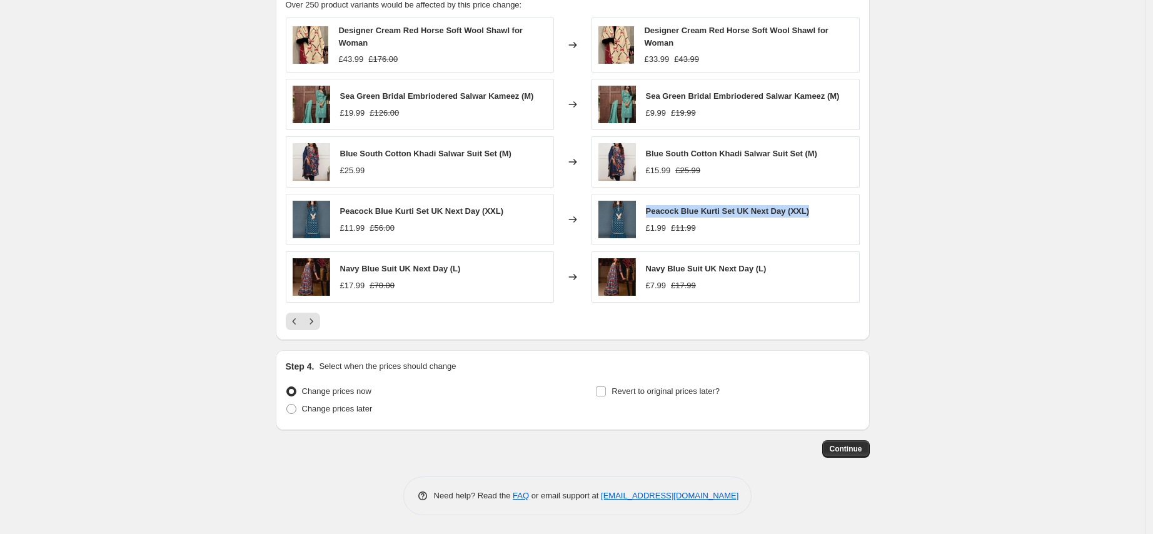
drag, startPoint x: 820, startPoint y: 215, endPoint x: 649, endPoint y: 214, distance: 171.3
click at [649, 214] on div "Peacock Blue Kurti Set UK Next Day (XXL) £1.99 £11.99" at bounding box center [725, 219] width 268 height 51
copy span "Peacock Blue Kurti Set UK Next Day (XXL)"
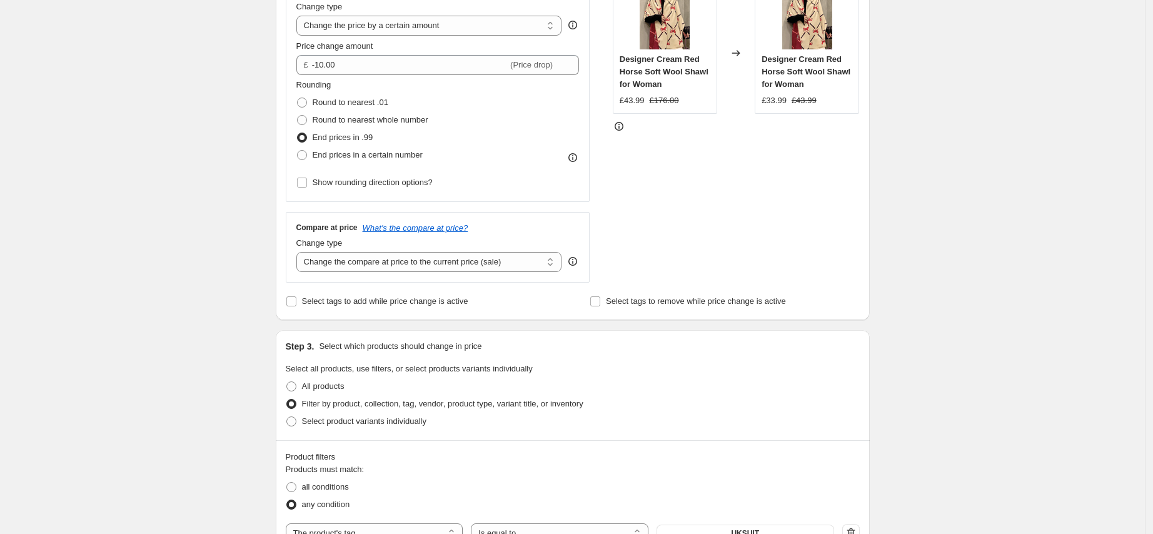
scroll to position [536, 0]
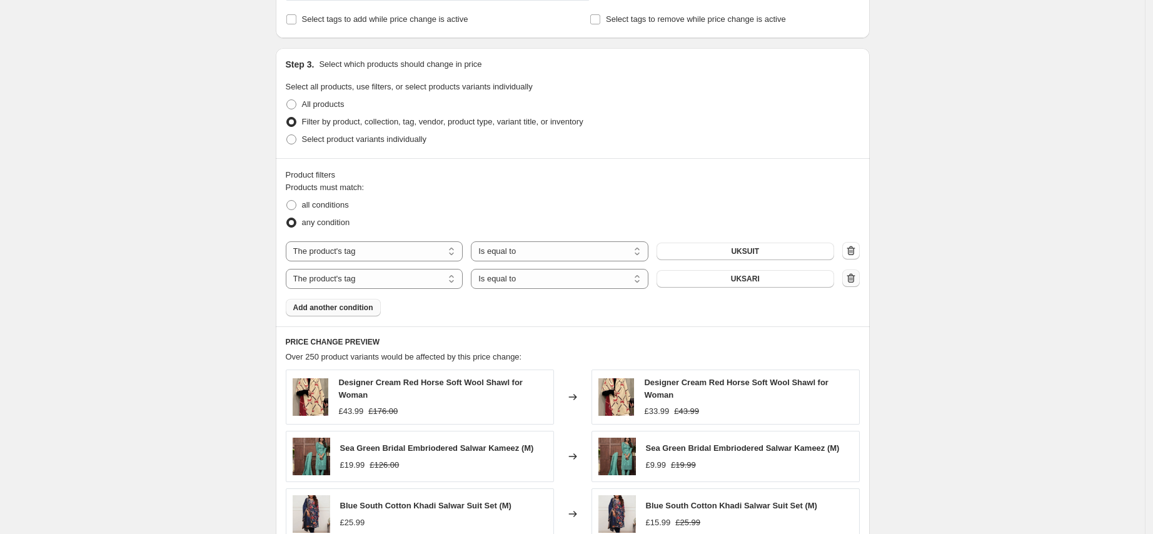
click at [851, 279] on icon "button" at bounding box center [850, 277] width 8 height 9
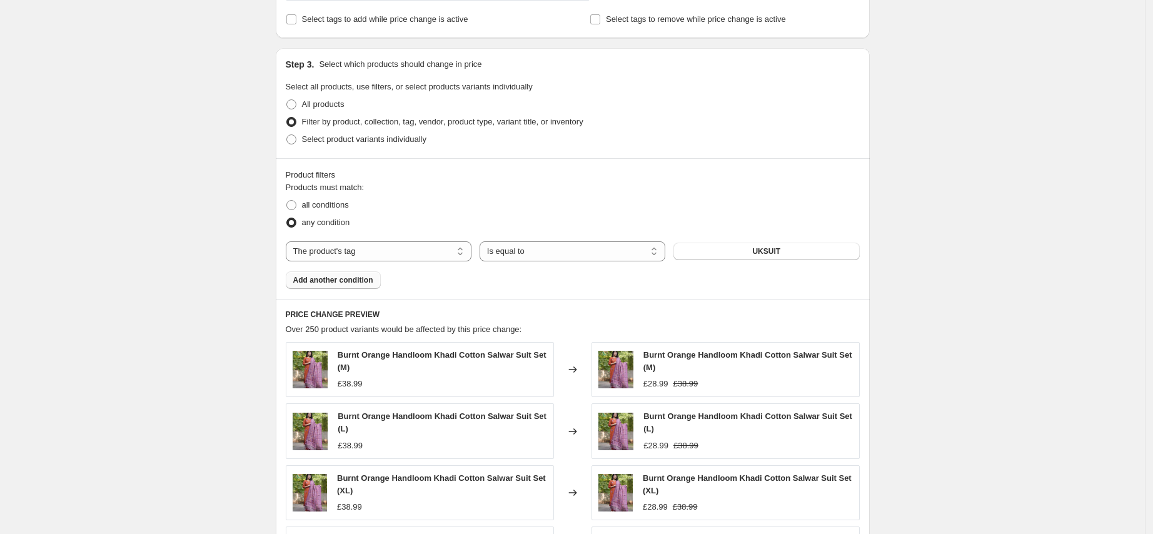
click at [314, 277] on span "Add another condition" at bounding box center [333, 280] width 80 height 10
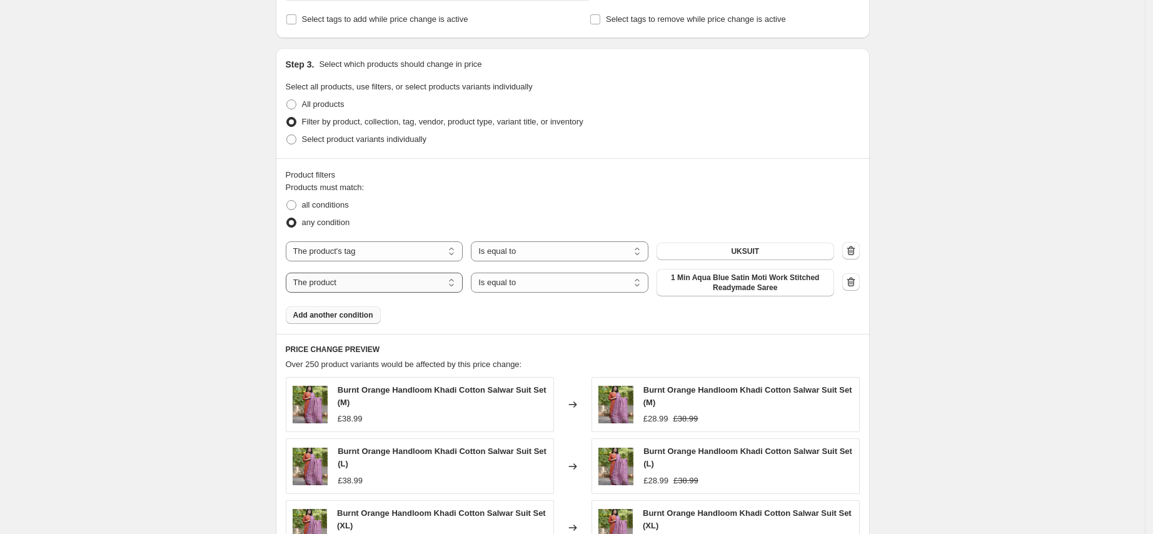
click at [398, 278] on select "The product The product's collection The product's tag The product's vendor The…" at bounding box center [375, 283] width 178 height 20
select select "product_status"
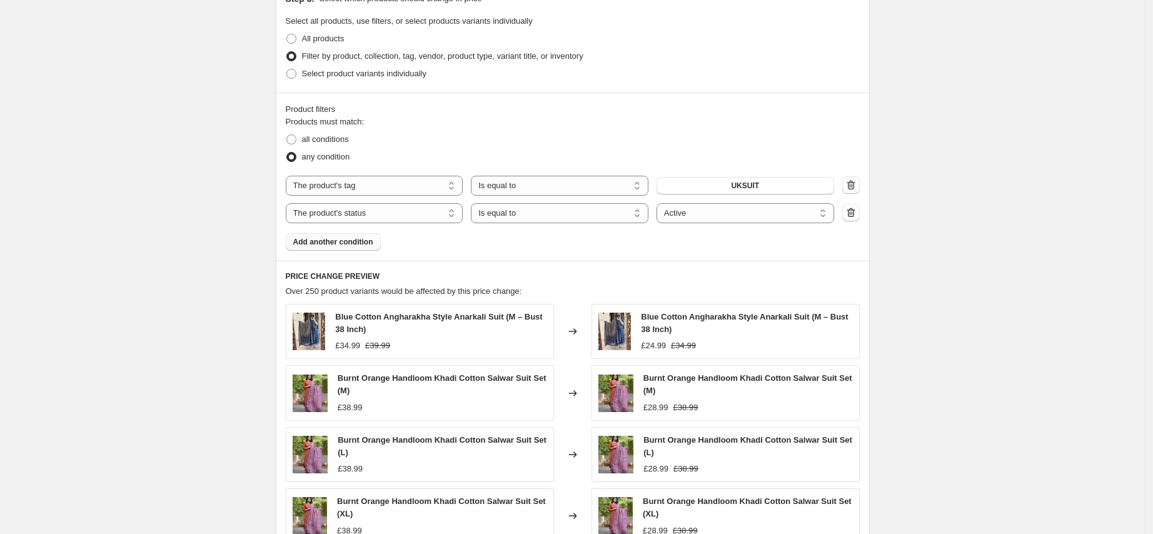
scroll to position [866, 0]
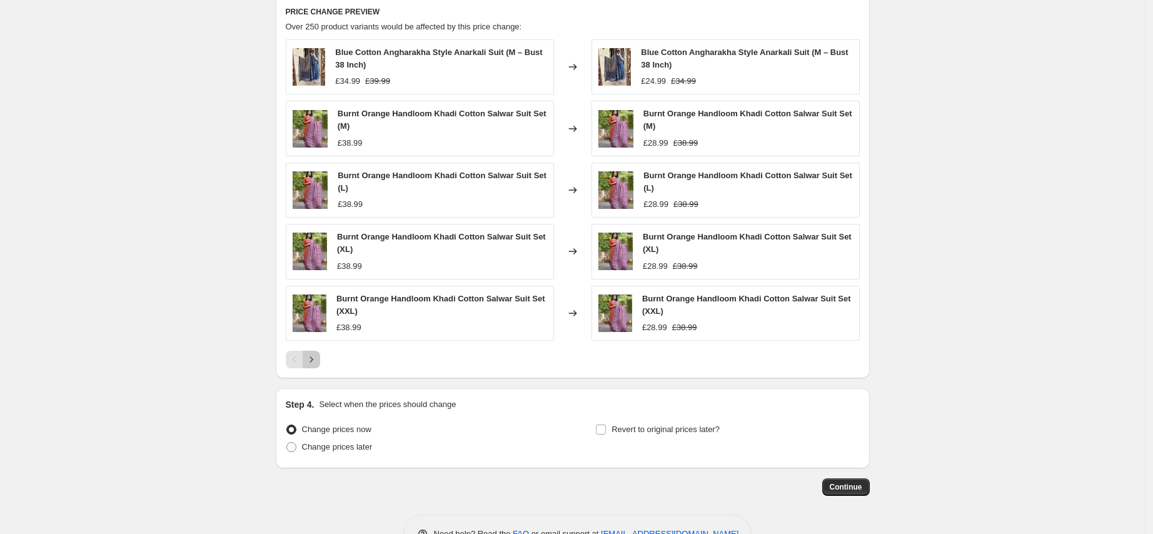
click at [316, 362] on icon "Next" at bounding box center [311, 359] width 13 height 13
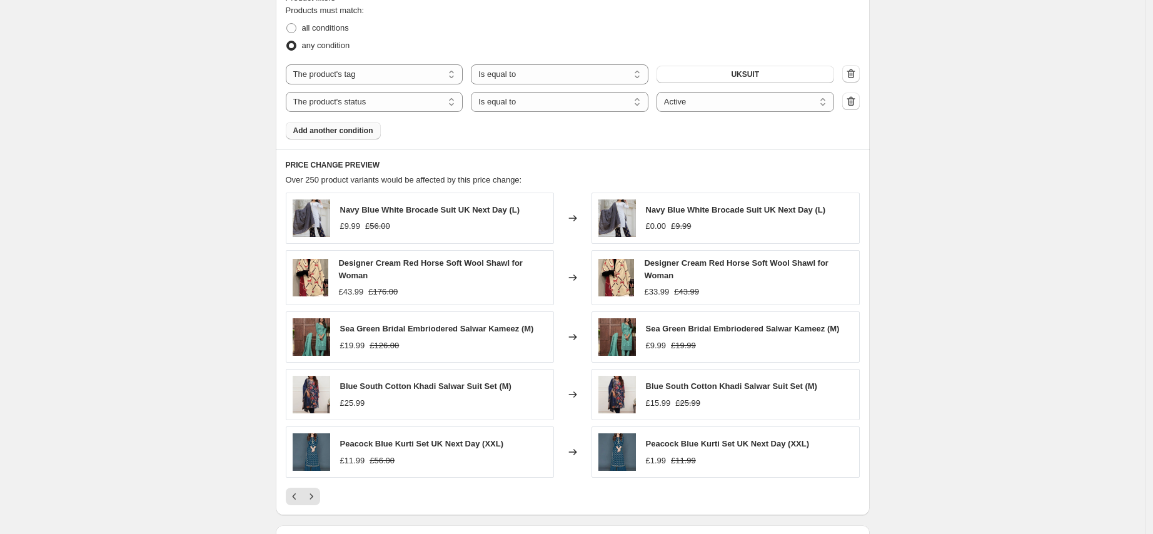
scroll to position [693, 0]
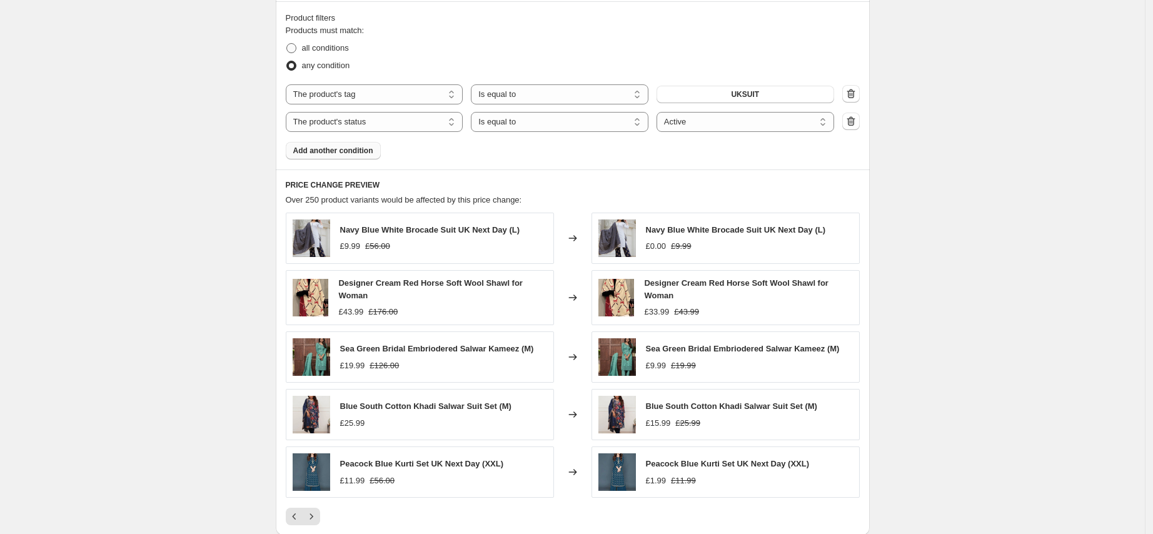
click at [317, 39] on label "all conditions" at bounding box center [317, 48] width 63 height 18
click at [287, 43] on input "all conditions" at bounding box center [286, 43] width 1 height 1
radio input "true"
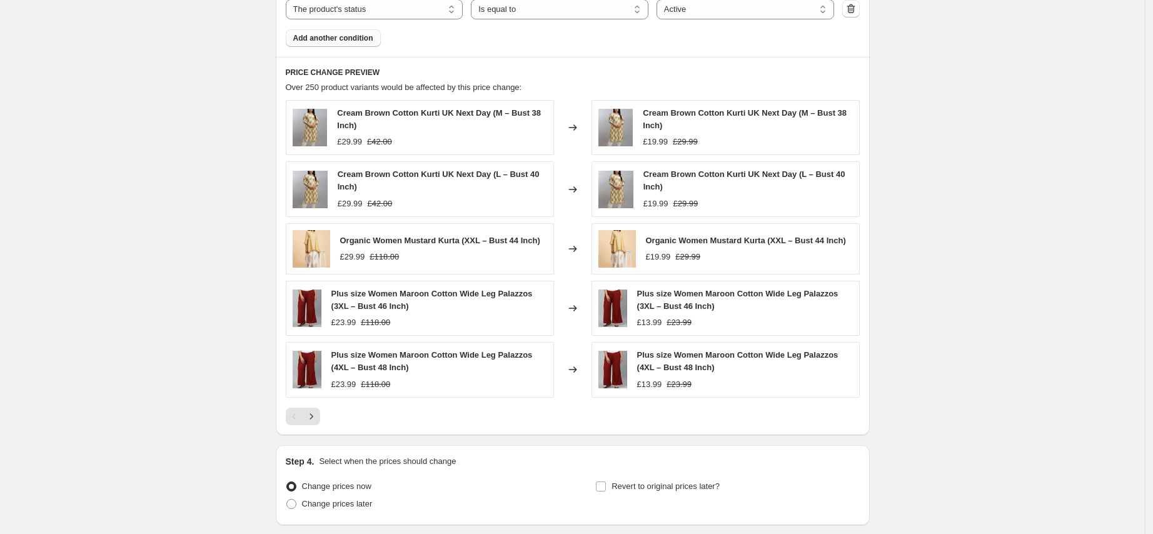
scroll to position [838, 0]
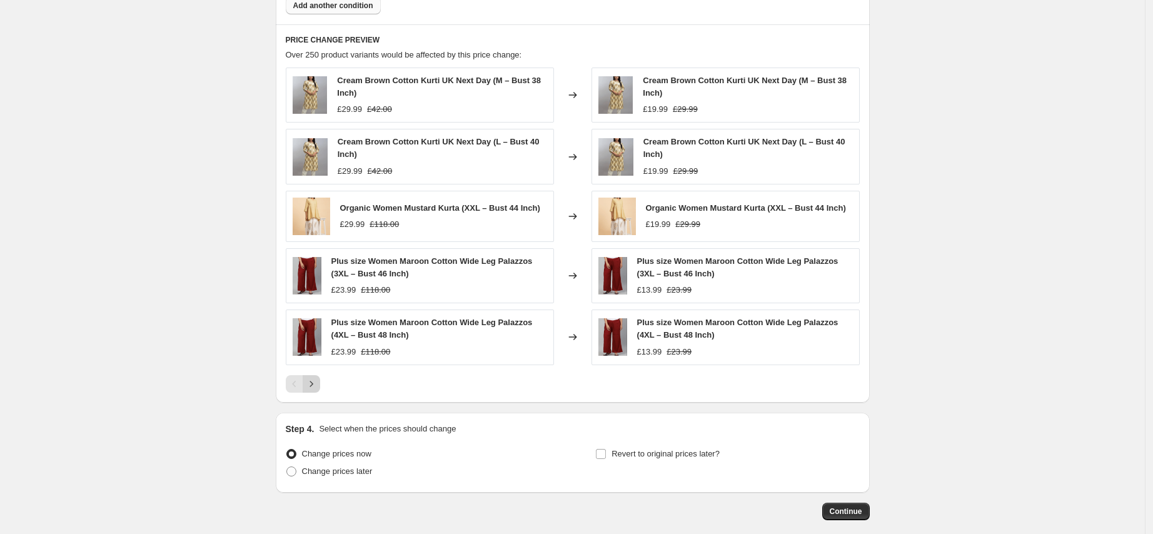
click at [311, 385] on icon "Next" at bounding box center [311, 384] width 13 height 13
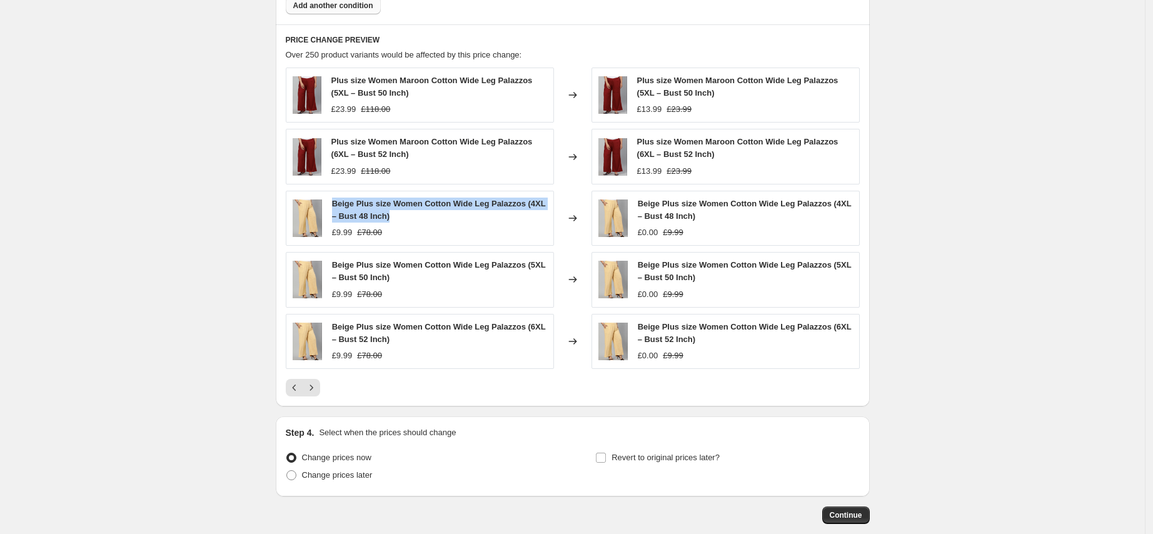
drag, startPoint x: 419, startPoint y: 215, endPoint x: 336, endPoint y: 198, distance: 84.9
click at [336, 198] on div "Beige Plus size Women Cotton Wide Leg Palazzos (4XL – Bust 48 Inch)" at bounding box center [439, 210] width 215 height 25
copy span "Beige Plus size Women Cotton Wide Leg Palazzos (4XL – Bust 48 Inch)"
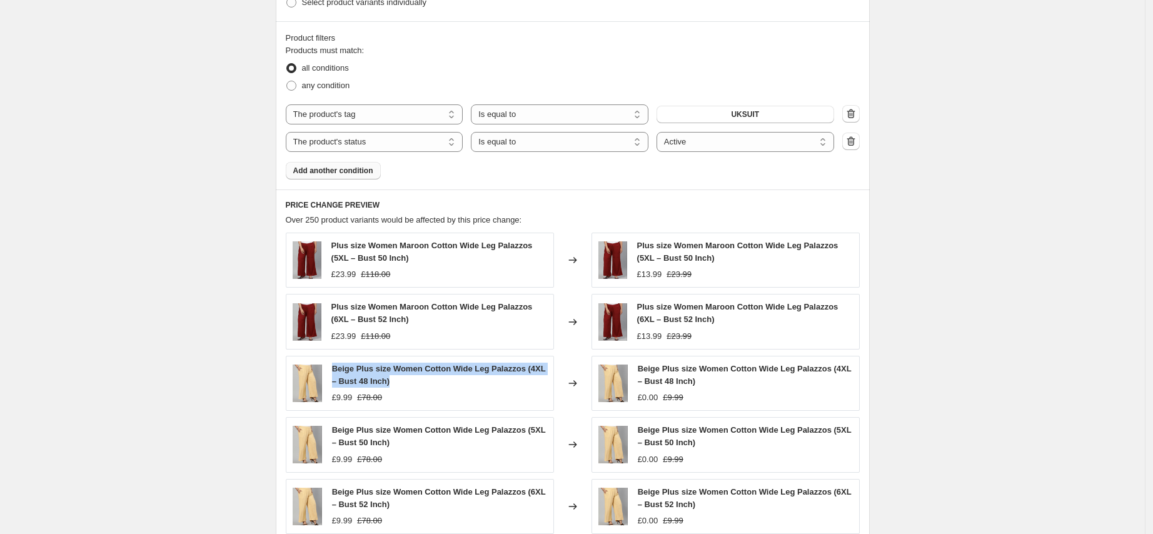
scroll to position [663, 0]
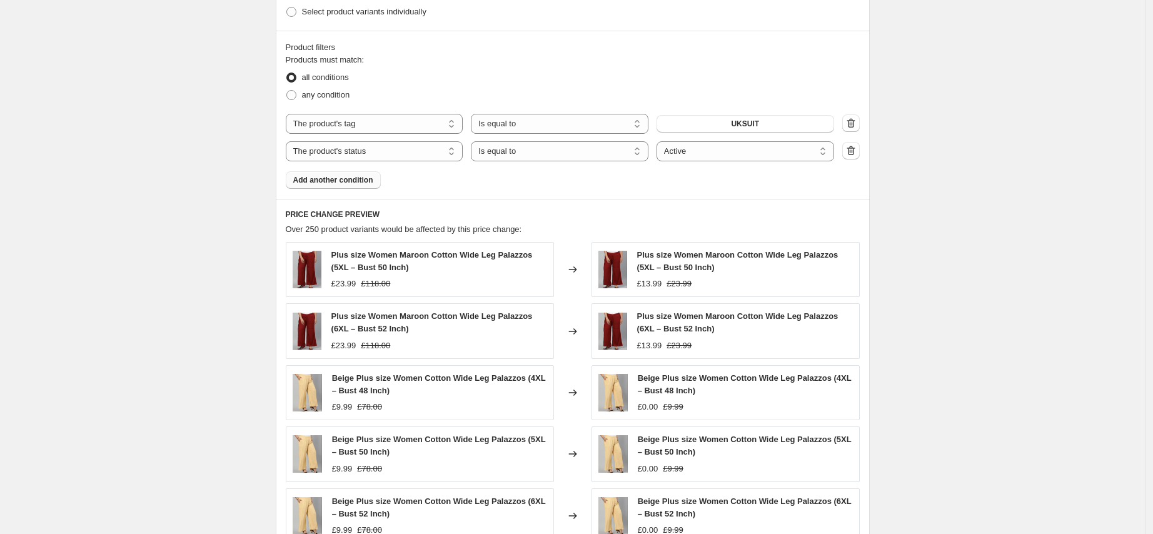
click at [869, 218] on div "PRICE CHANGE PREVIEW Over 250 product variants would be affected by this price …" at bounding box center [573, 390] width 594 height 382
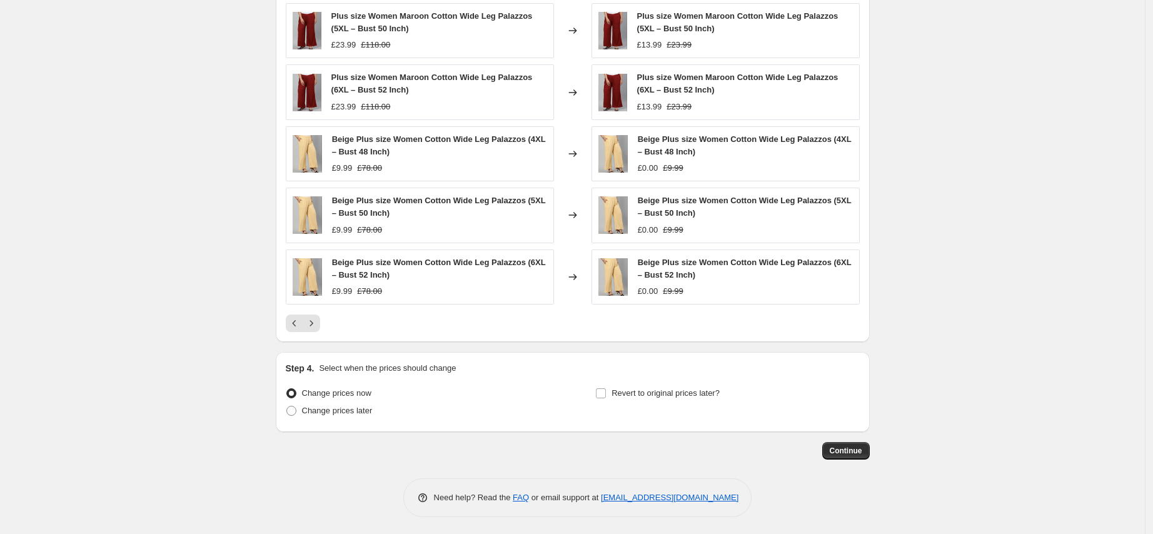
scroll to position [904, 0]
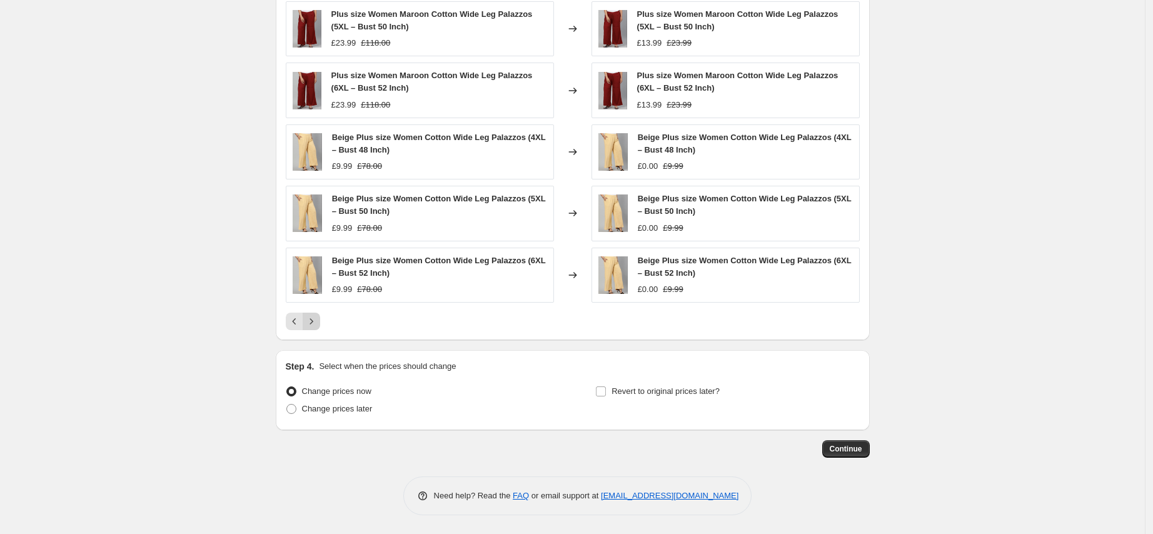
click at [313, 323] on icon "Next" at bounding box center [311, 321] width 13 height 13
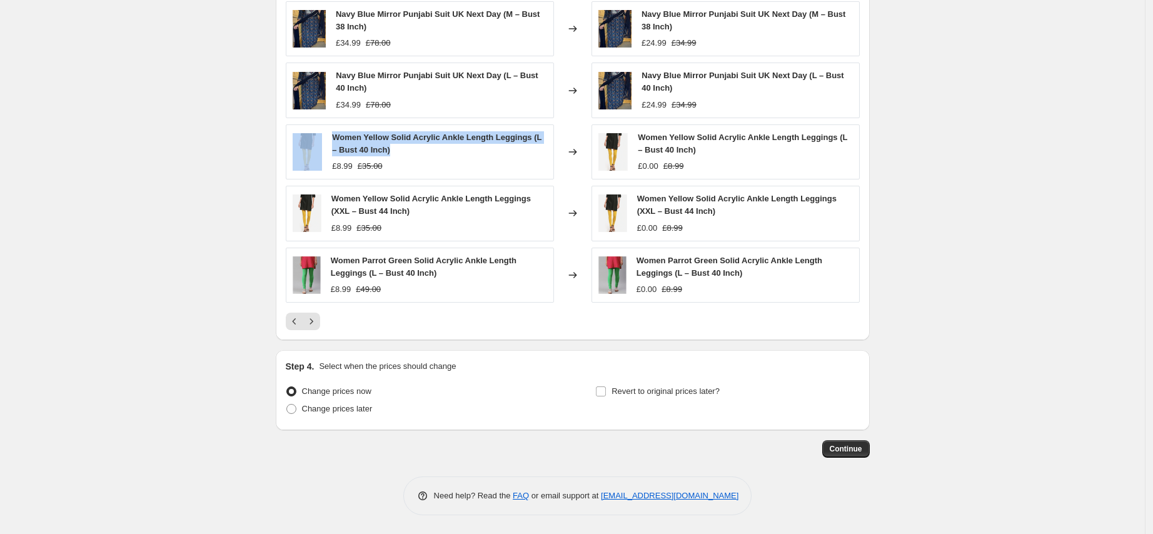
drag, startPoint x: 398, startPoint y: 149, endPoint x: 319, endPoint y: 123, distance: 82.8
click at [319, 124] on div "Women Yellow Solid Acrylic Ankle Length Leggings (L – Bust 40 Inch) £8.99 £35.00" at bounding box center [420, 151] width 268 height 55
click at [313, 314] on button "Next" at bounding box center [312, 322] width 18 height 18
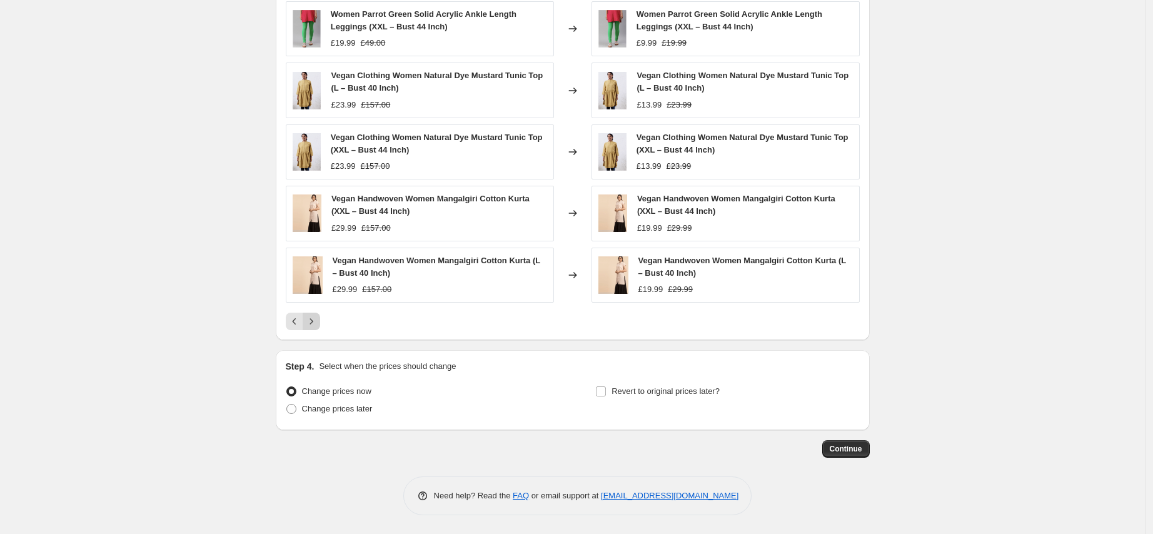
click at [318, 322] on icon "Next" at bounding box center [311, 321] width 13 height 13
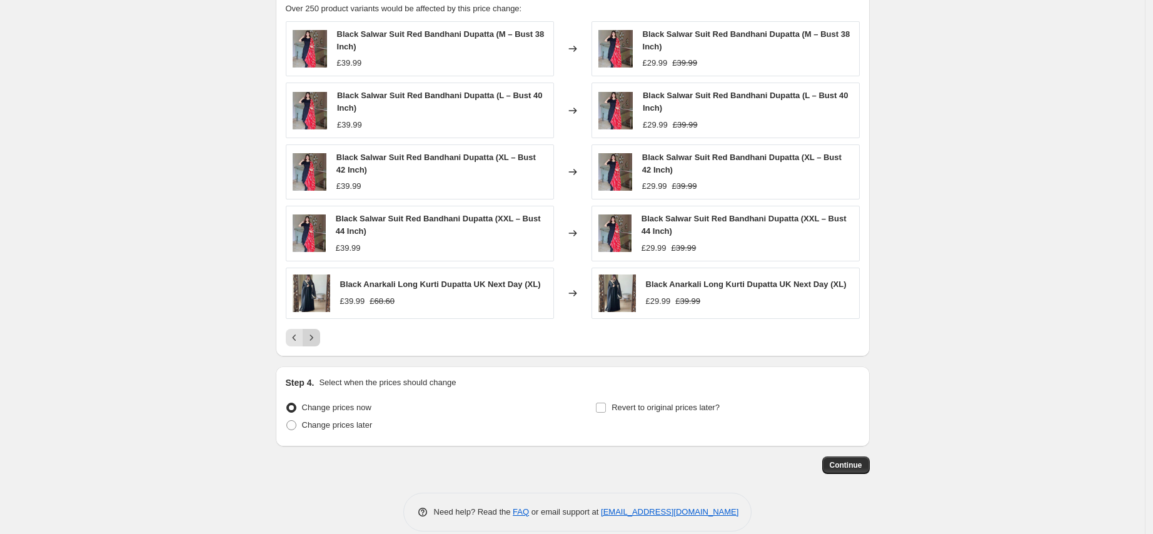
scroll to position [900, 0]
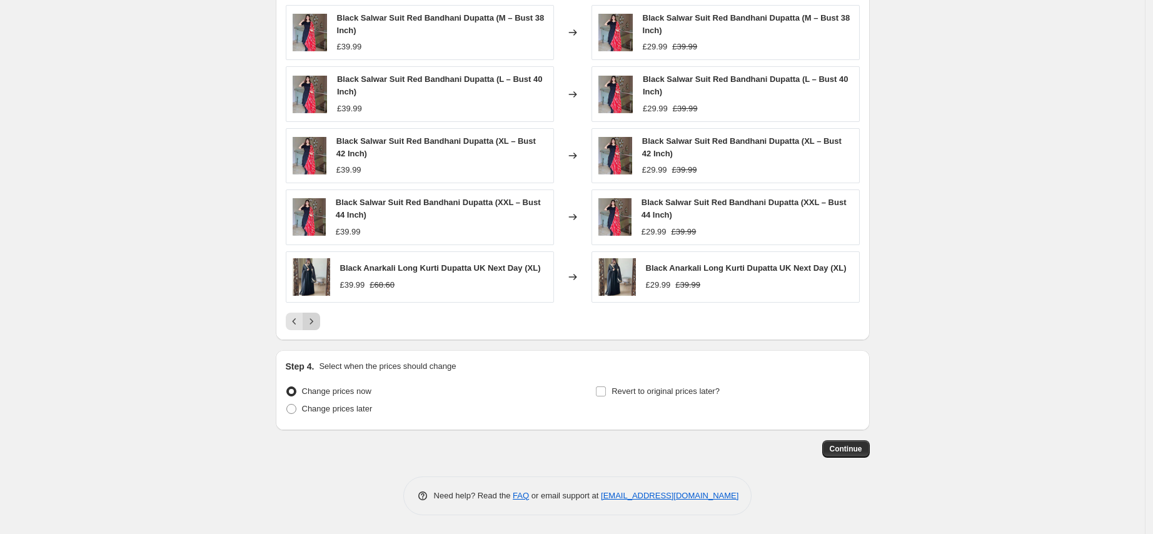
click at [318, 322] on icon "Next" at bounding box center [311, 321] width 13 height 13
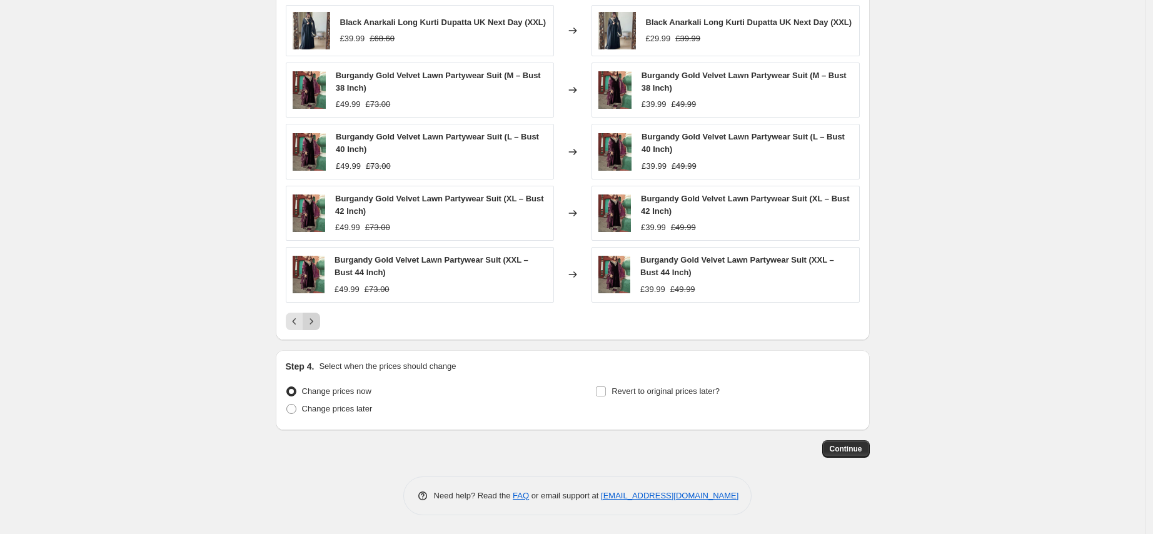
click at [318, 322] on icon "Next" at bounding box center [311, 321] width 13 height 13
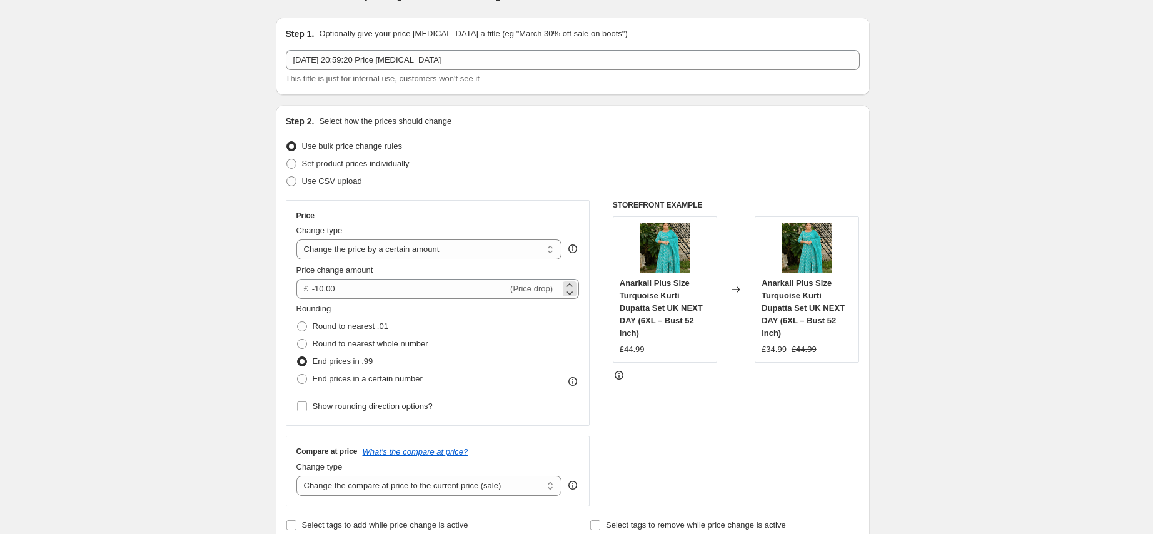
scroll to position [31, 0]
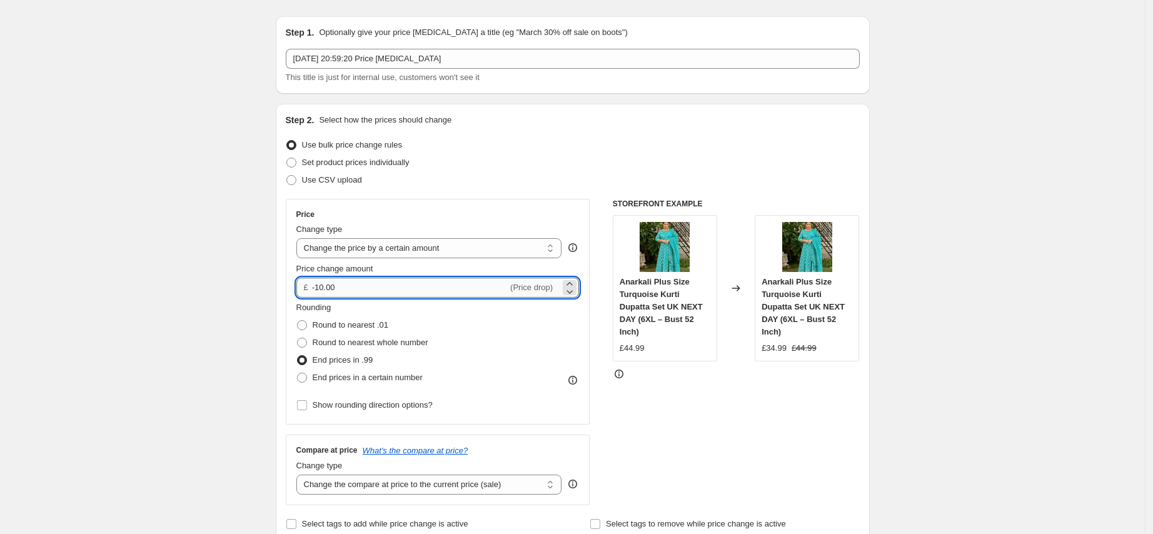
click at [326, 289] on input "-10.00" at bounding box center [410, 288] width 196 height 20
type input "-15.00"
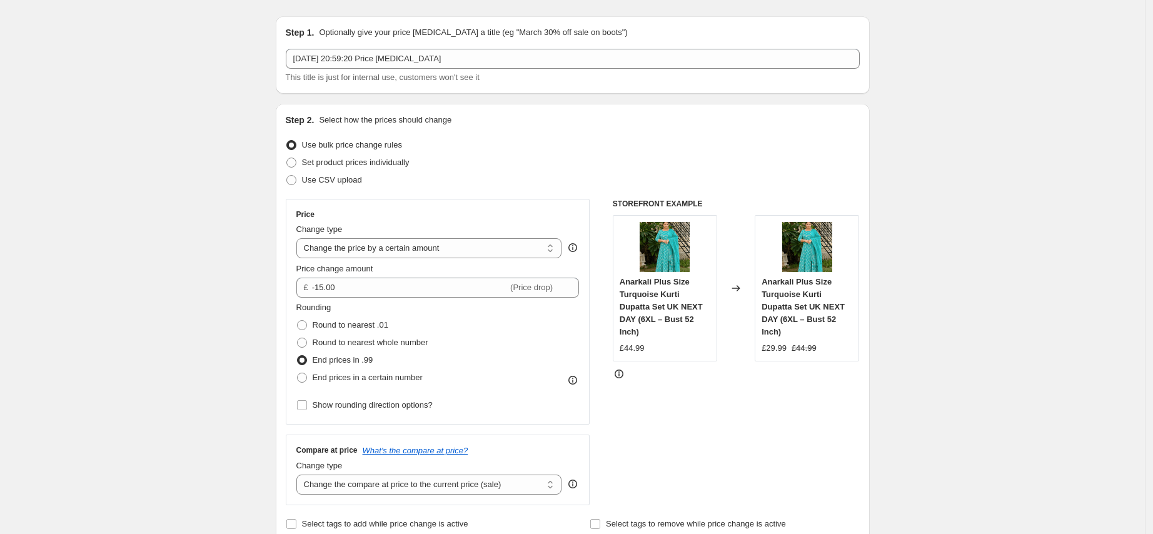
click at [800, 385] on div "STOREFRONT EXAMPLE Anarkali Plus Size Turquoise Kurti Dupatta Set UK NEXT DAY (…" at bounding box center [736, 352] width 247 height 306
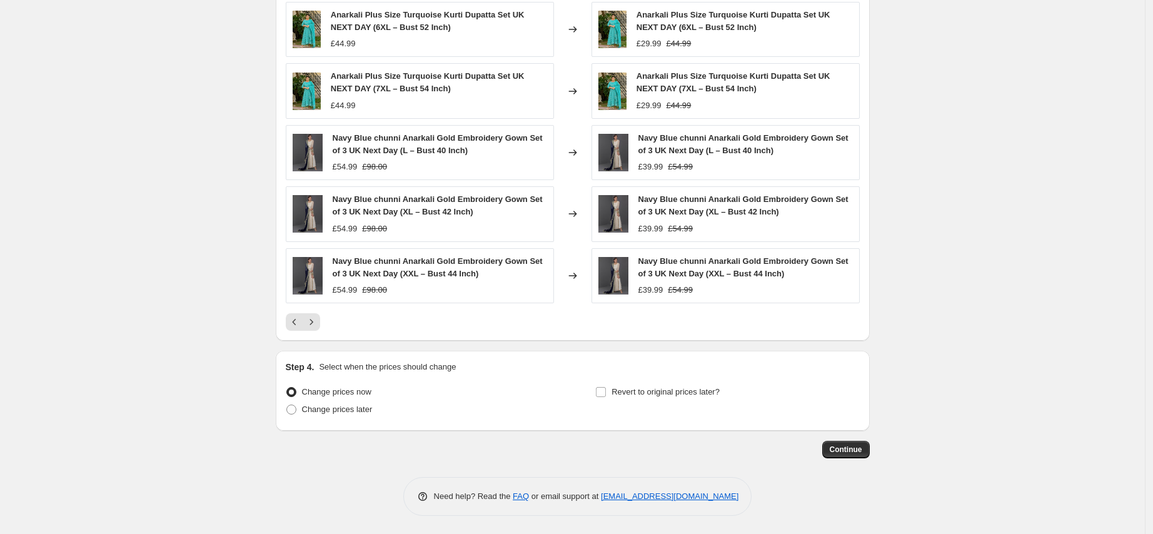
scroll to position [904, 0]
click at [310, 325] on icon "Next" at bounding box center [311, 321] width 13 height 13
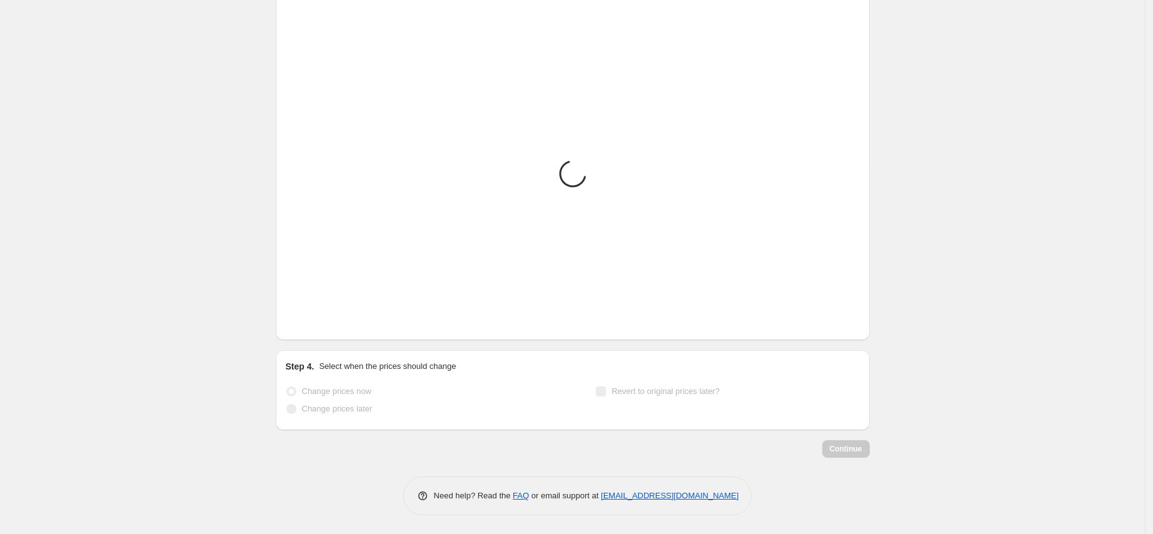
scroll to position [900, 0]
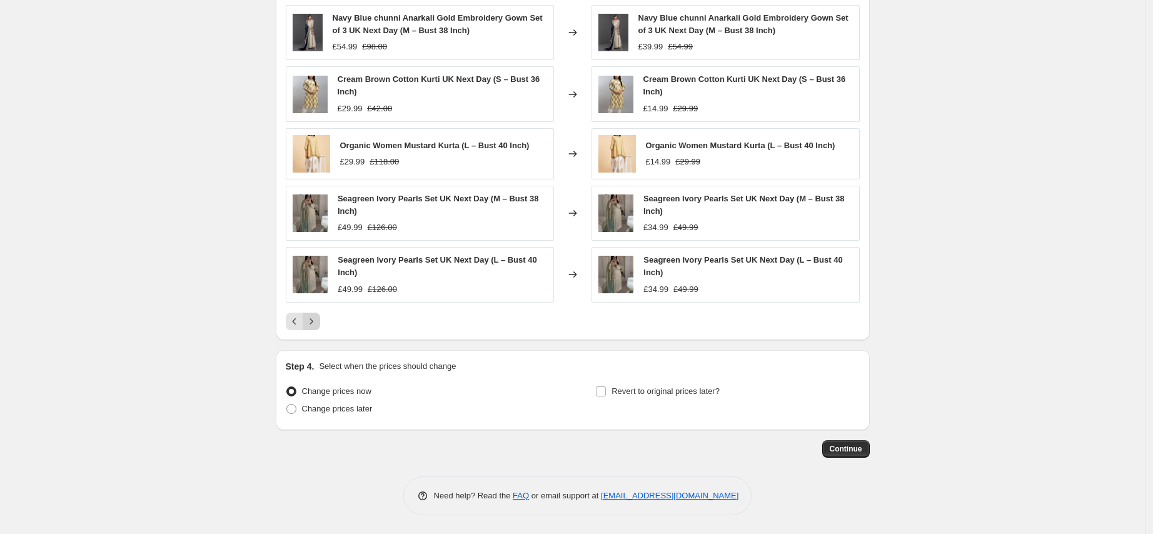
click at [317, 319] on icon "Next" at bounding box center [311, 321] width 13 height 13
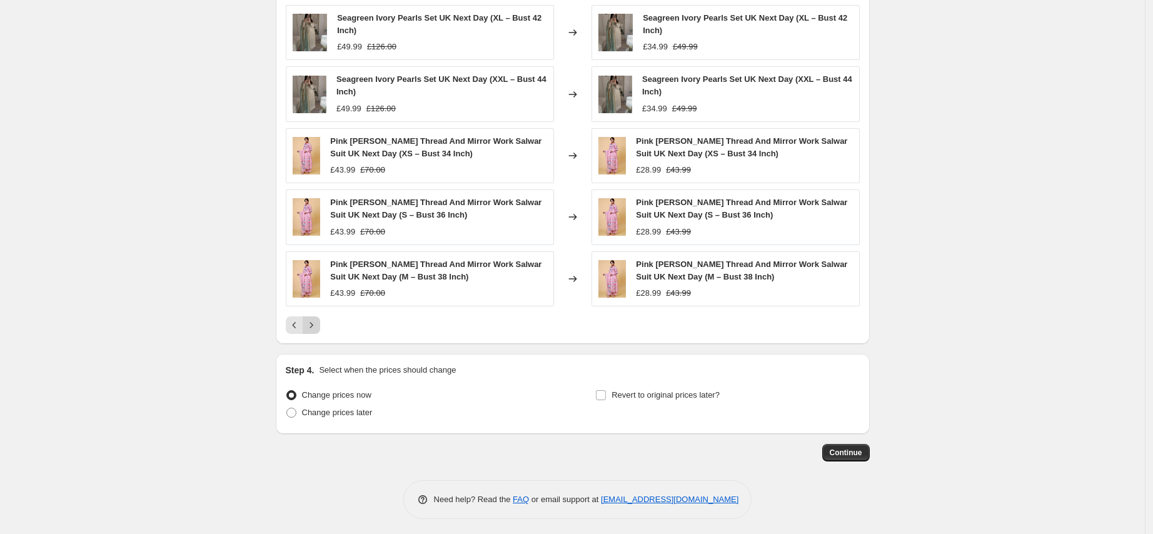
click at [317, 319] on icon "Next" at bounding box center [311, 325] width 13 height 13
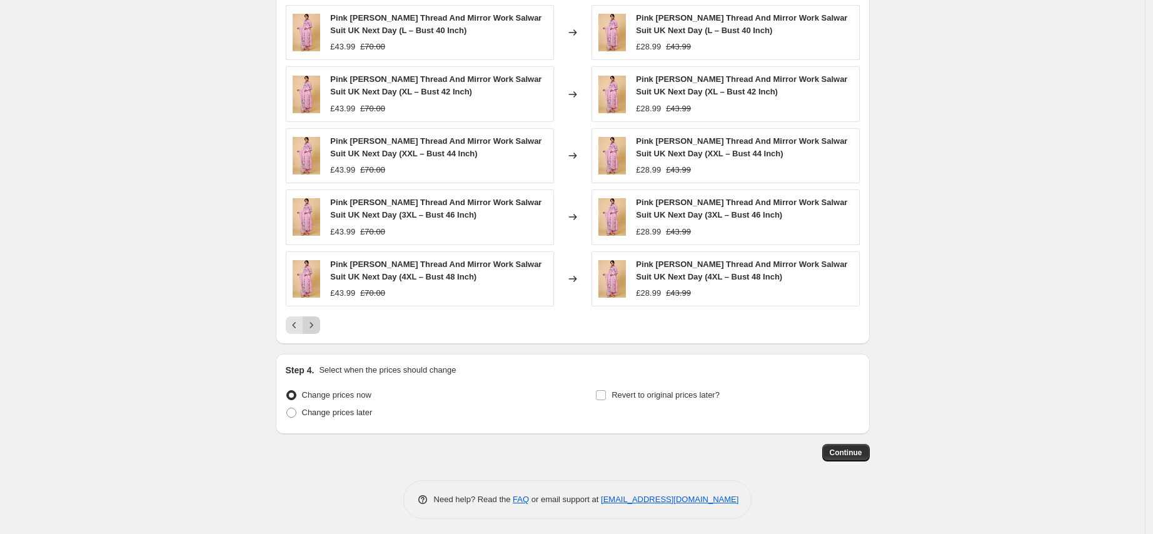
click at [317, 319] on icon "Next" at bounding box center [311, 325] width 13 height 13
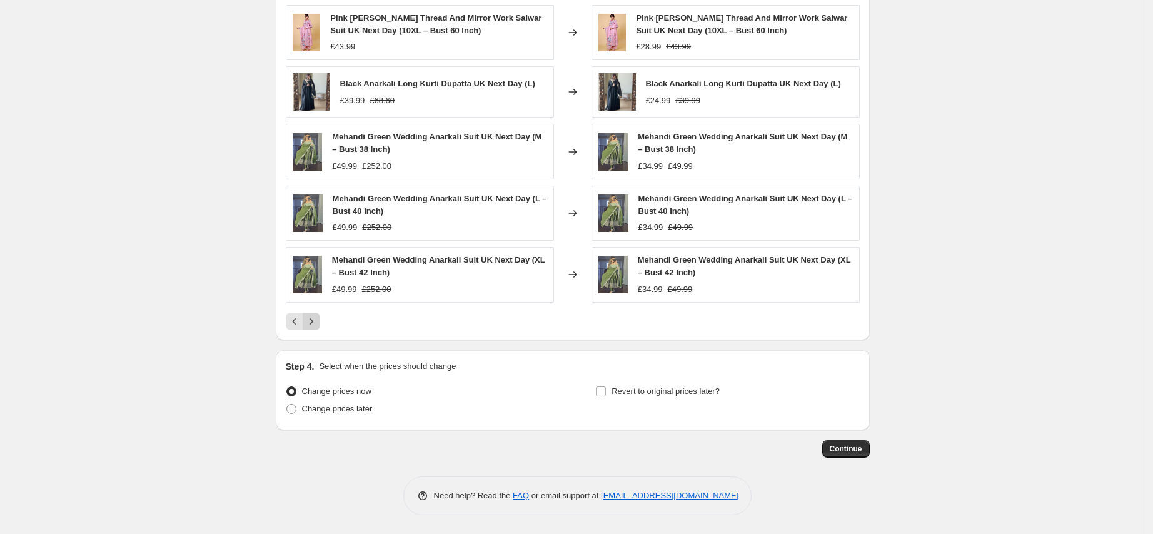
click at [317, 319] on icon "Next" at bounding box center [311, 321] width 13 height 13
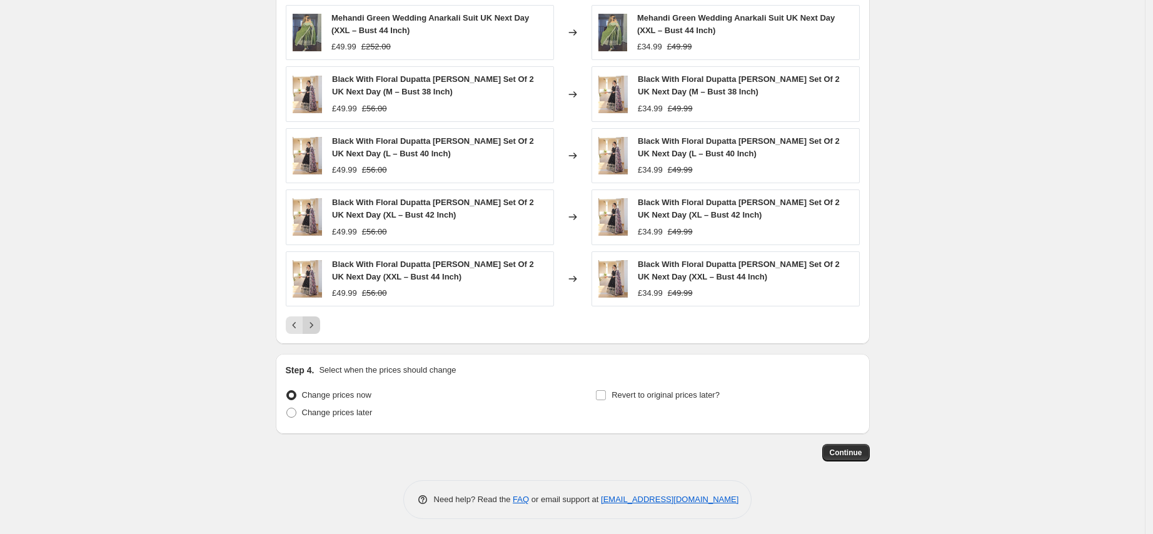
click at [317, 319] on icon "Next" at bounding box center [311, 325] width 13 height 13
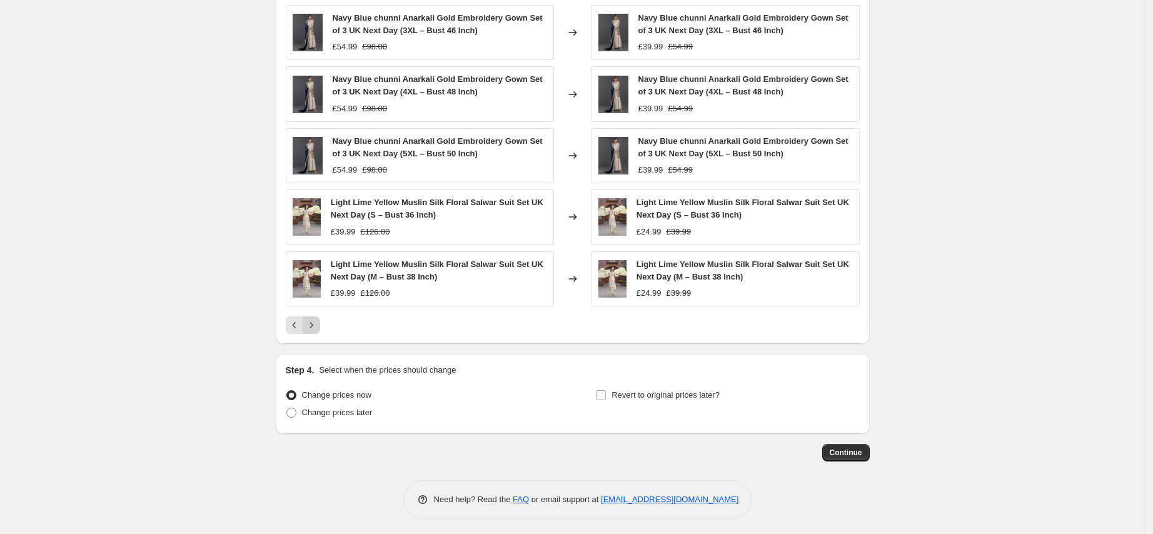
click at [317, 319] on icon "Next" at bounding box center [311, 325] width 13 height 13
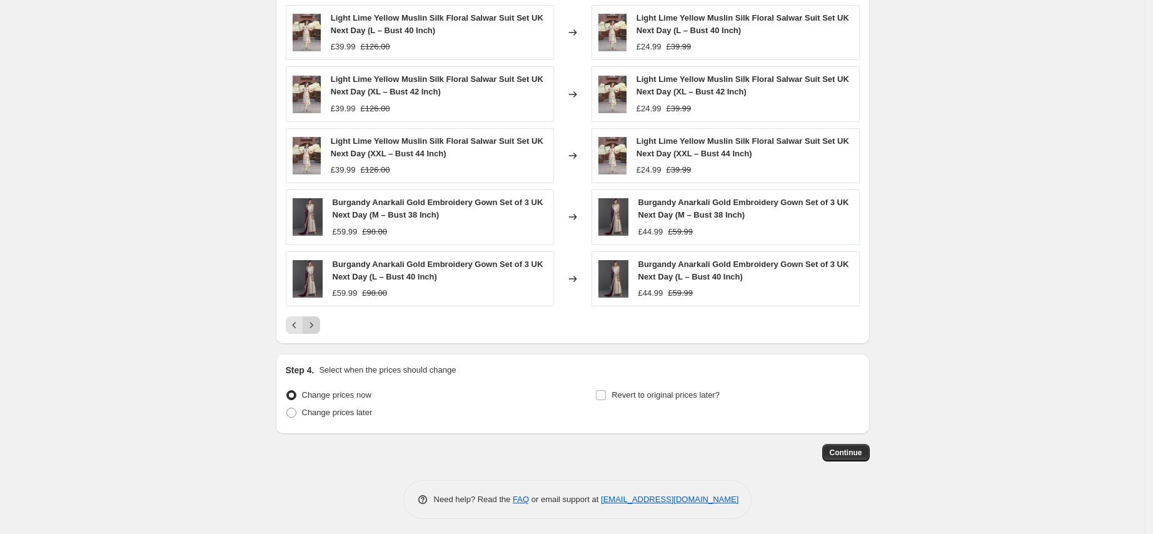
click at [317, 319] on icon "Next" at bounding box center [311, 325] width 13 height 13
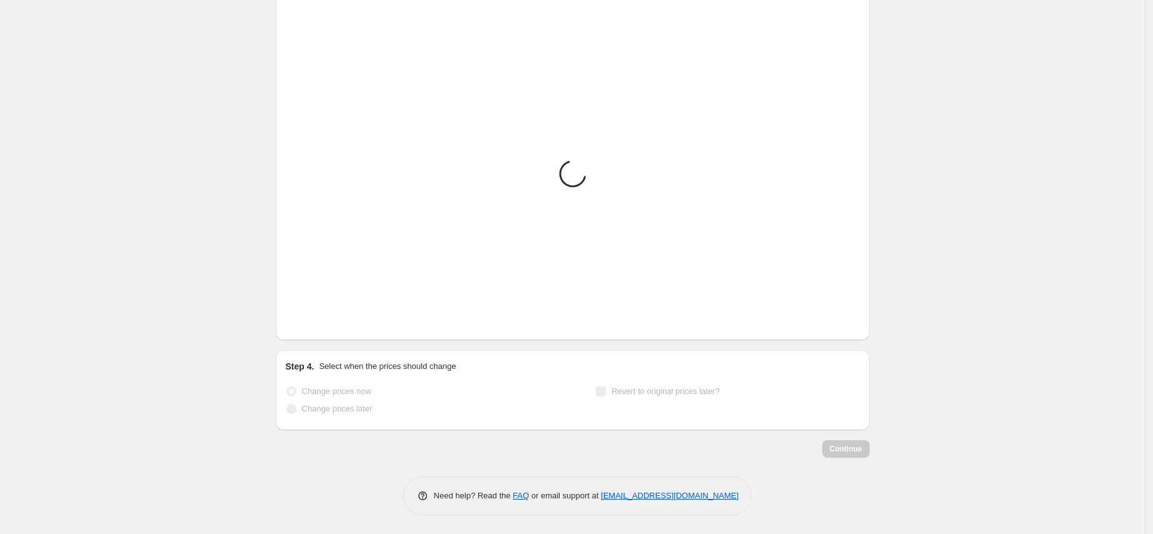
scroll to position [884, 0]
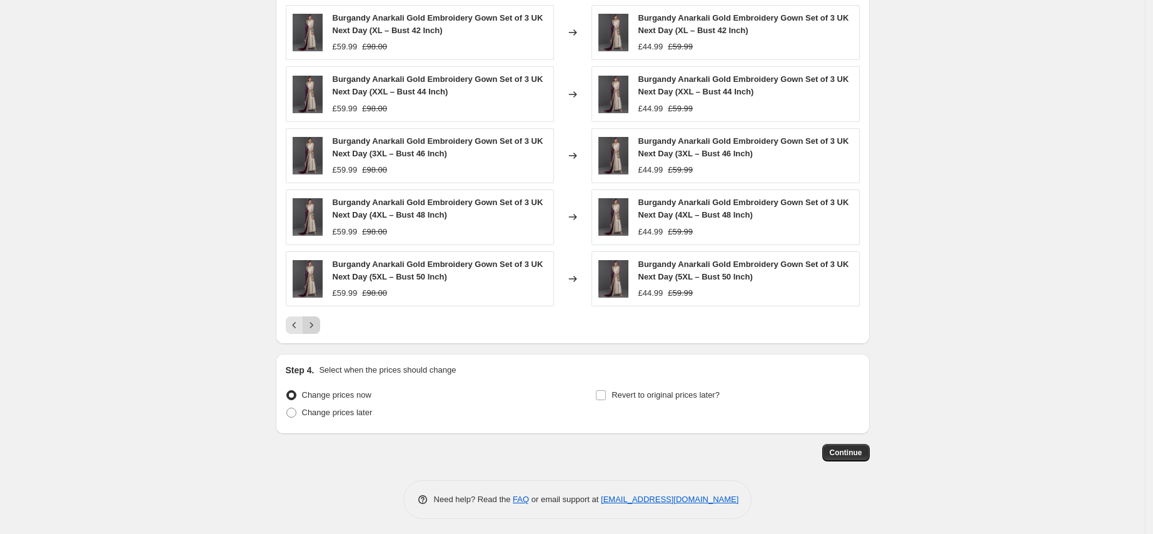
click at [317, 319] on icon "Next" at bounding box center [311, 325] width 13 height 13
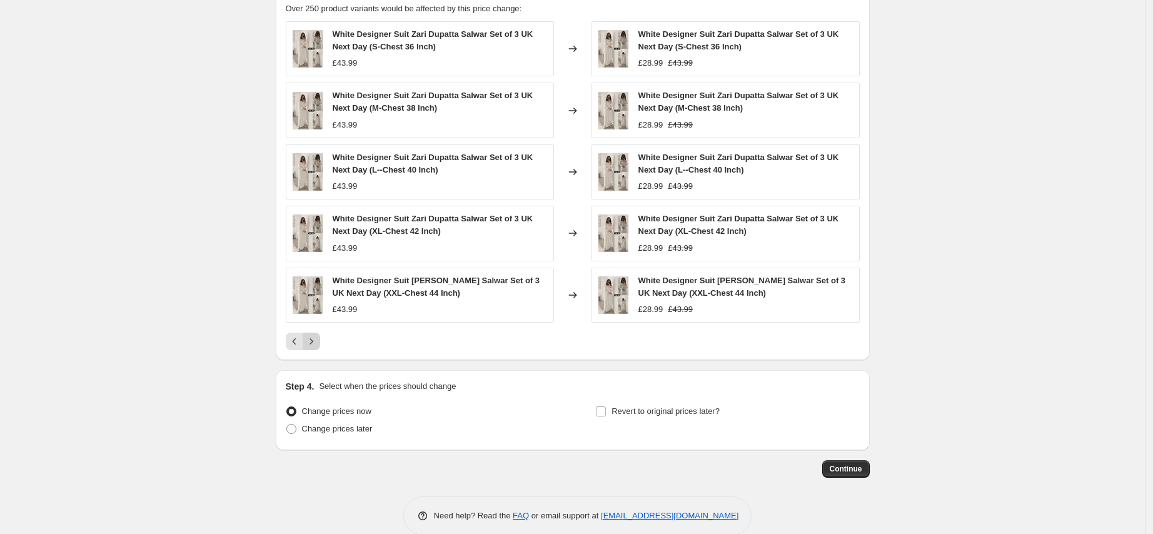
scroll to position [900, 0]
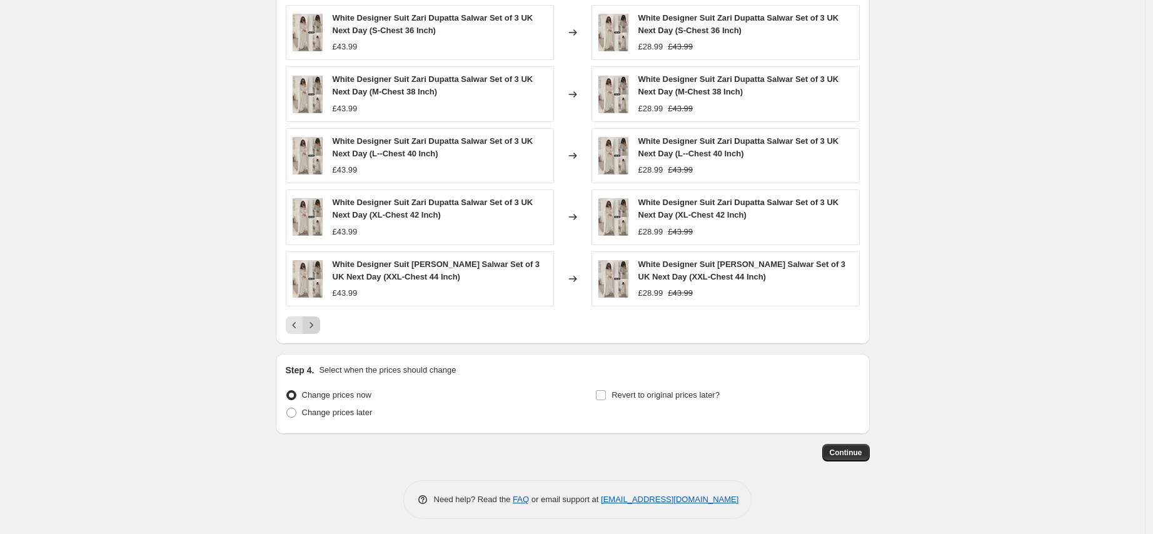
click at [315, 319] on icon "Next" at bounding box center [311, 325] width 13 height 13
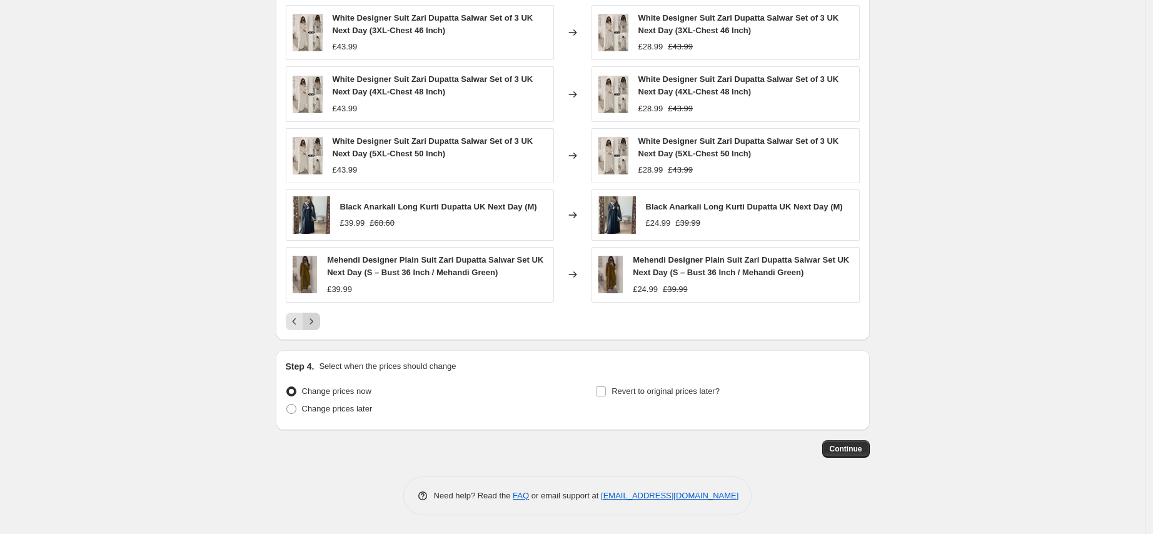
click at [315, 319] on icon "Next" at bounding box center [311, 321] width 13 height 13
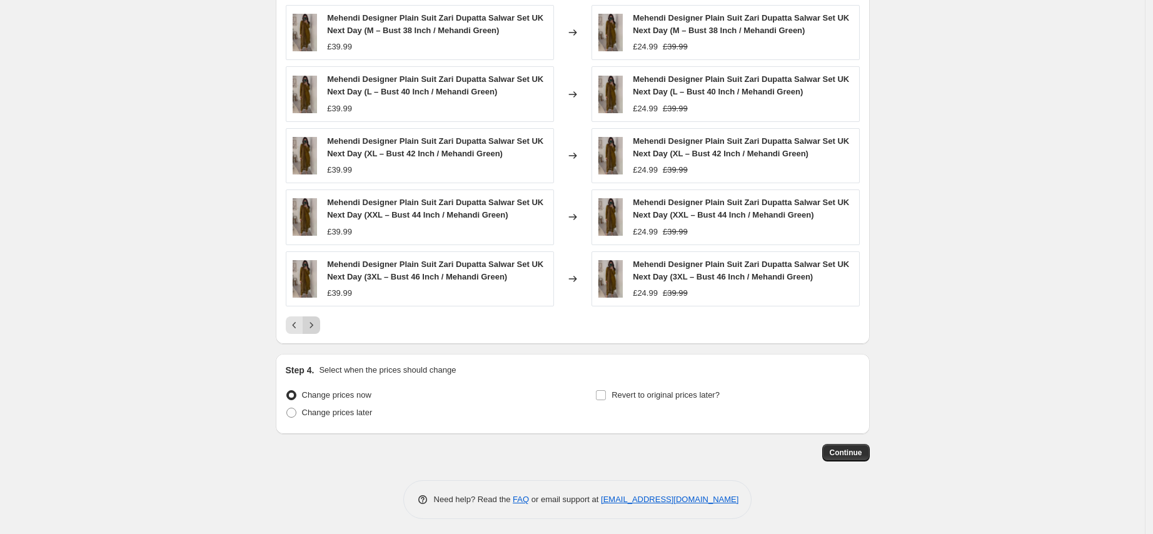
click at [315, 319] on icon "Next" at bounding box center [311, 325] width 13 height 13
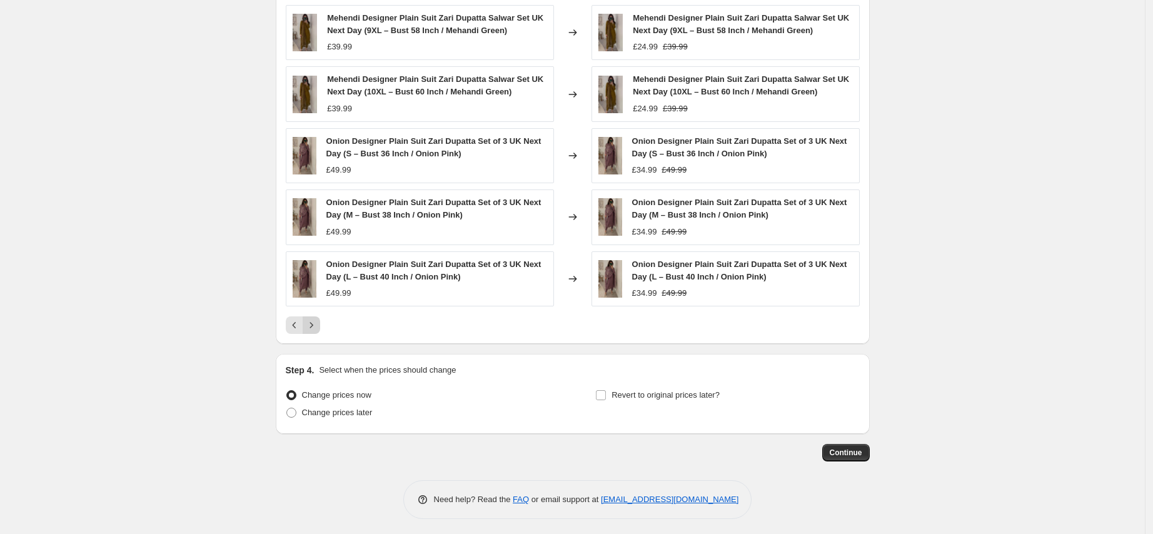
click at [315, 319] on icon "Next" at bounding box center [311, 325] width 13 height 13
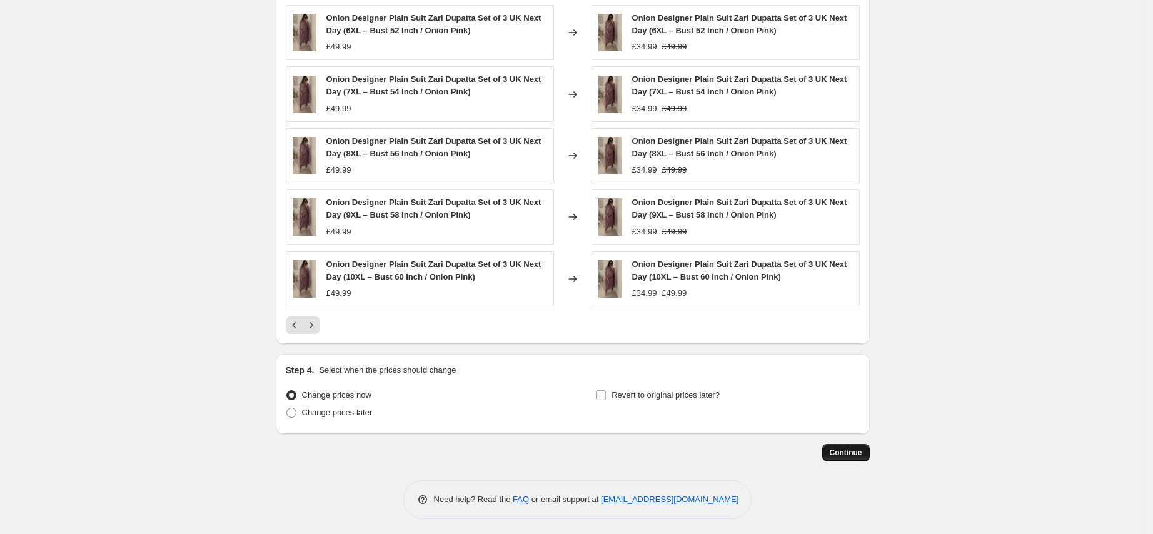
click at [846, 449] on span "Continue" at bounding box center [845, 453] width 33 height 10
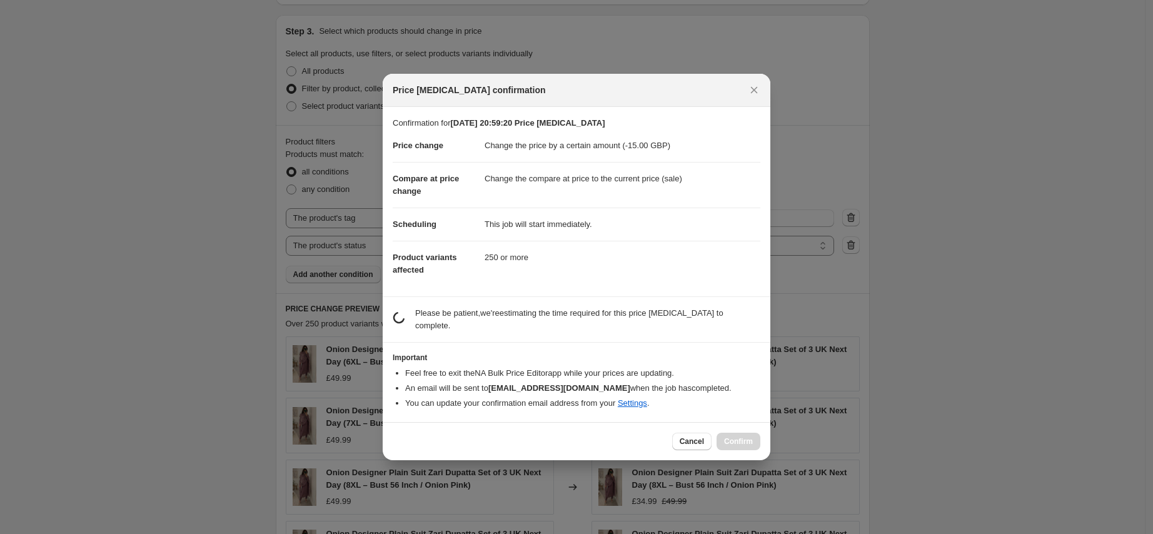
scroll to position [0, 0]
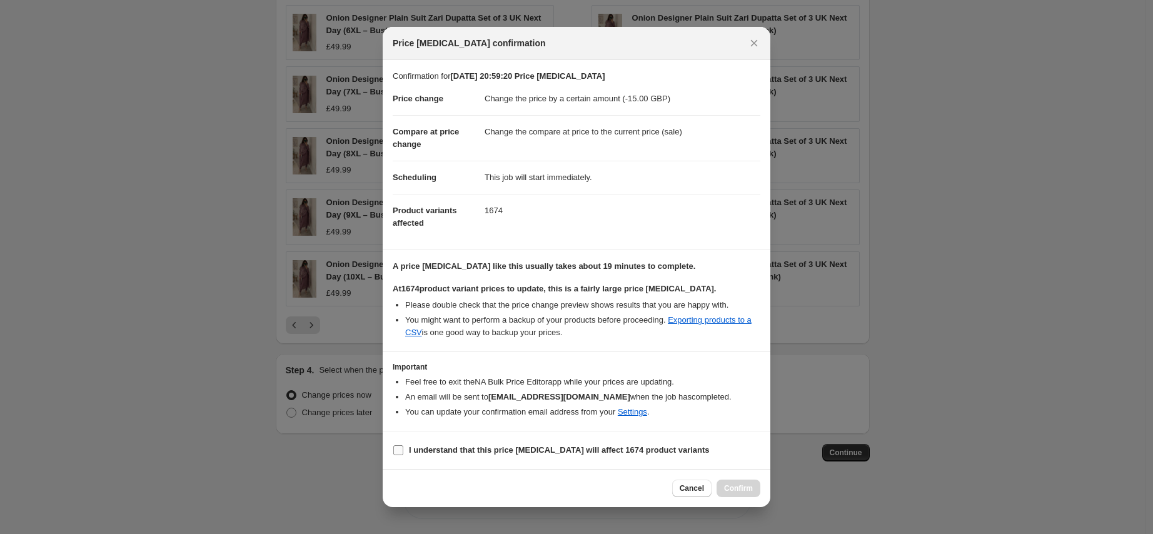
click at [498, 445] on b "I understand that this price [MEDICAL_DATA] will affect 1674 product variants" at bounding box center [559, 449] width 301 height 9
click at [403, 445] on input "I understand that this price [MEDICAL_DATA] will affect 1674 product variants" at bounding box center [398, 450] width 10 height 10
checkbox input "true"
click at [742, 488] on span "Confirm" at bounding box center [738, 488] width 29 height 10
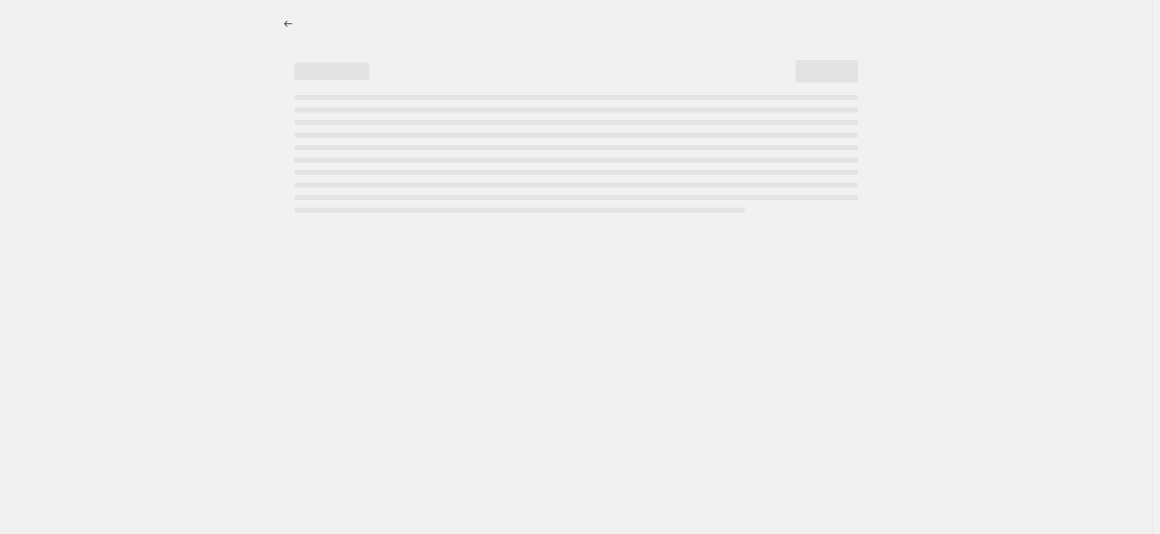
select select "by"
select select "tag"
select select "product_status"
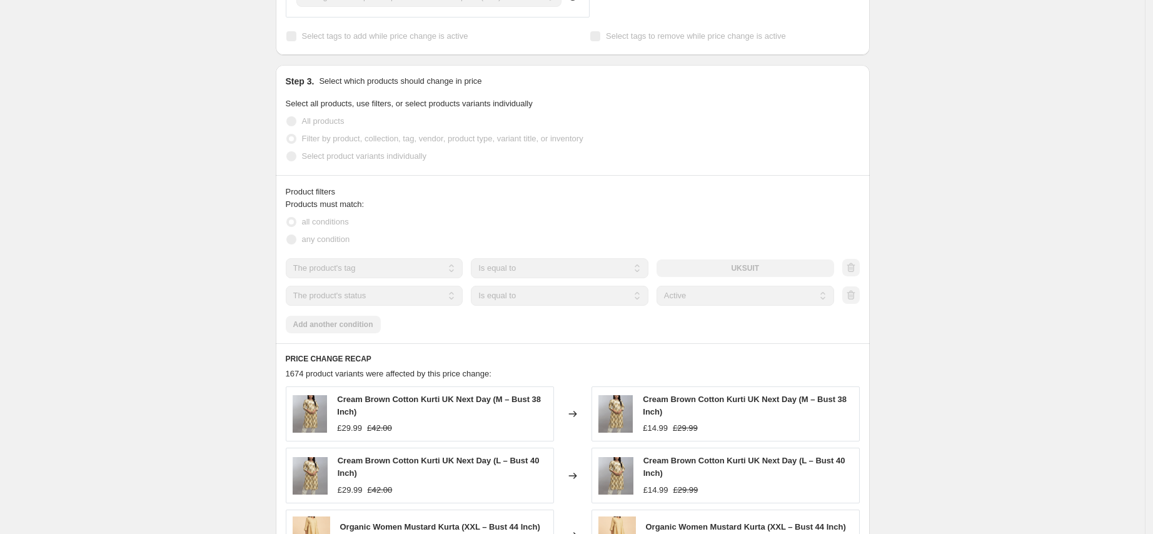
scroll to position [888, 0]
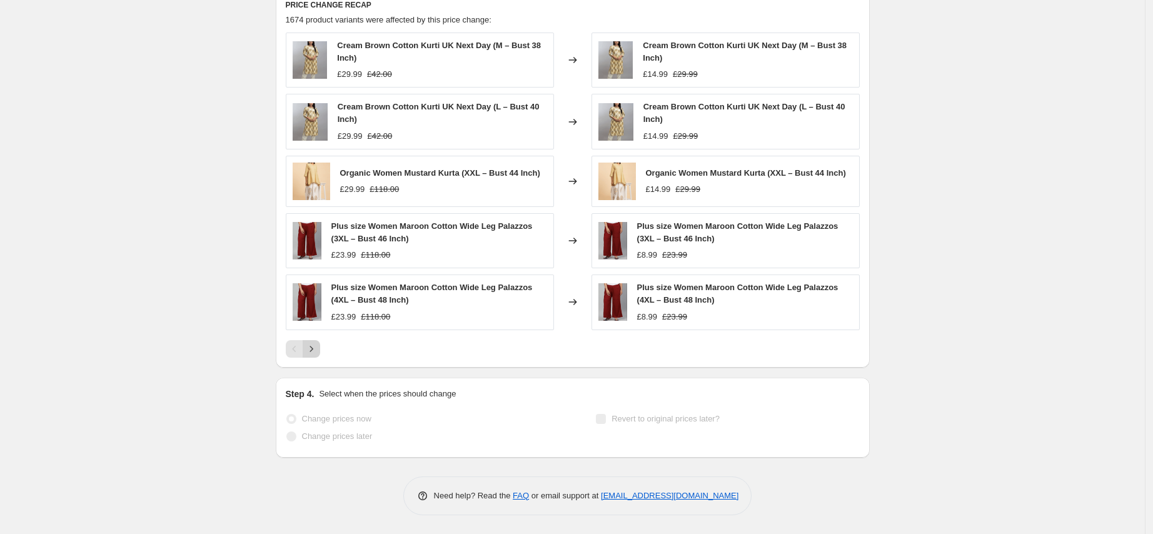
click at [315, 348] on icon "Next" at bounding box center [311, 349] width 13 height 13
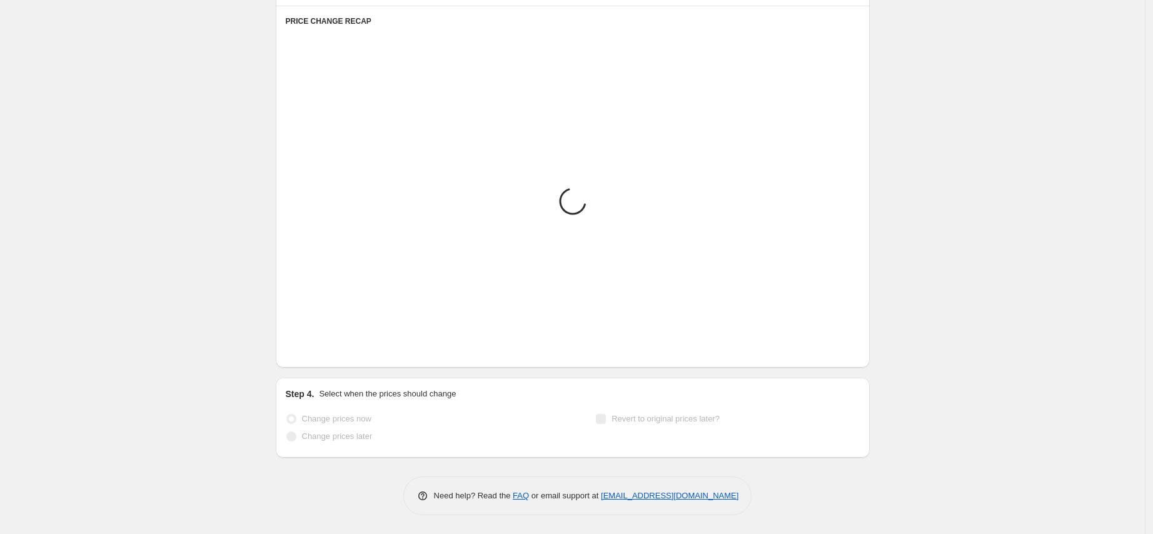
scroll to position [995, 0]
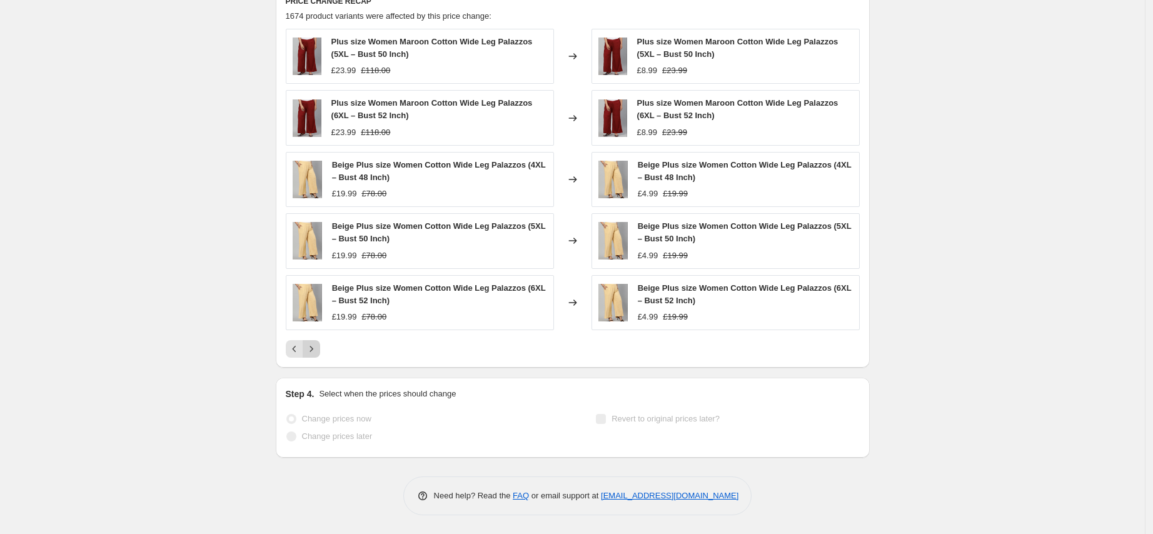
click at [309, 351] on icon "Next" at bounding box center [311, 349] width 13 height 13
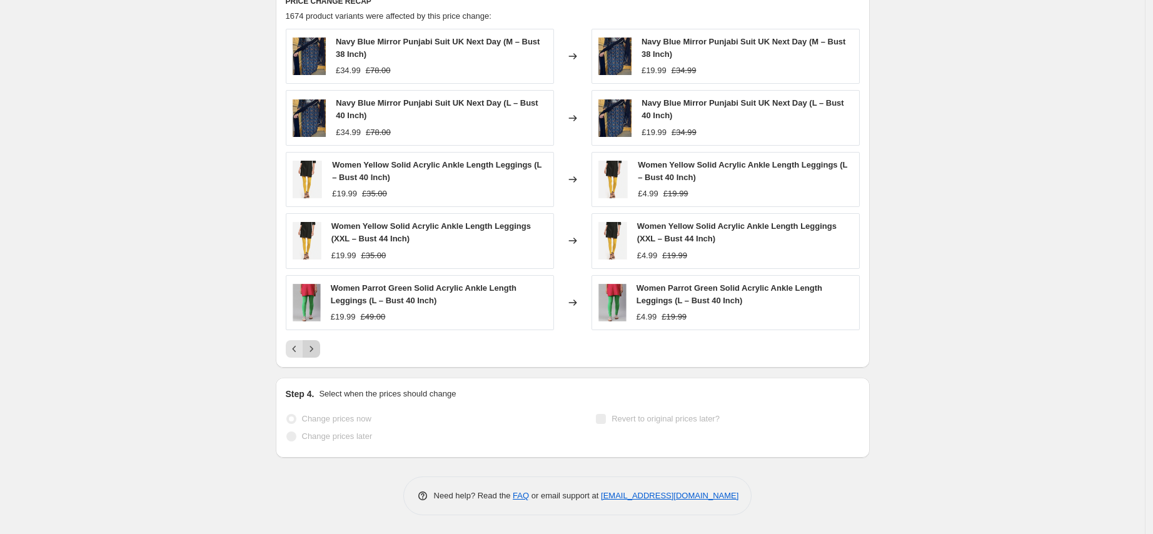
click at [315, 353] on icon "Next" at bounding box center [311, 349] width 13 height 13
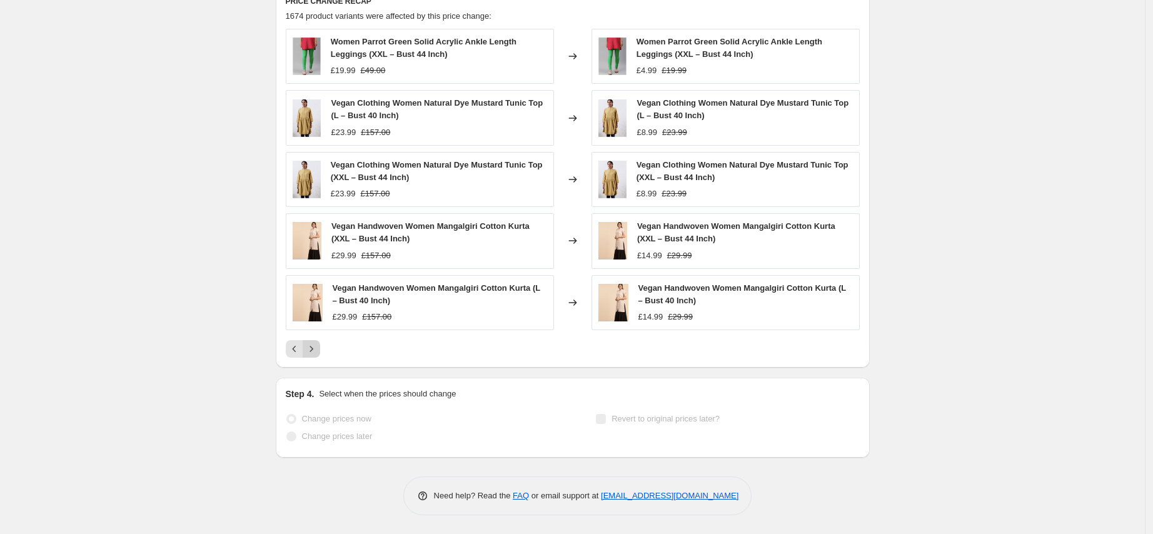
click at [315, 353] on icon "Next" at bounding box center [311, 349] width 13 height 13
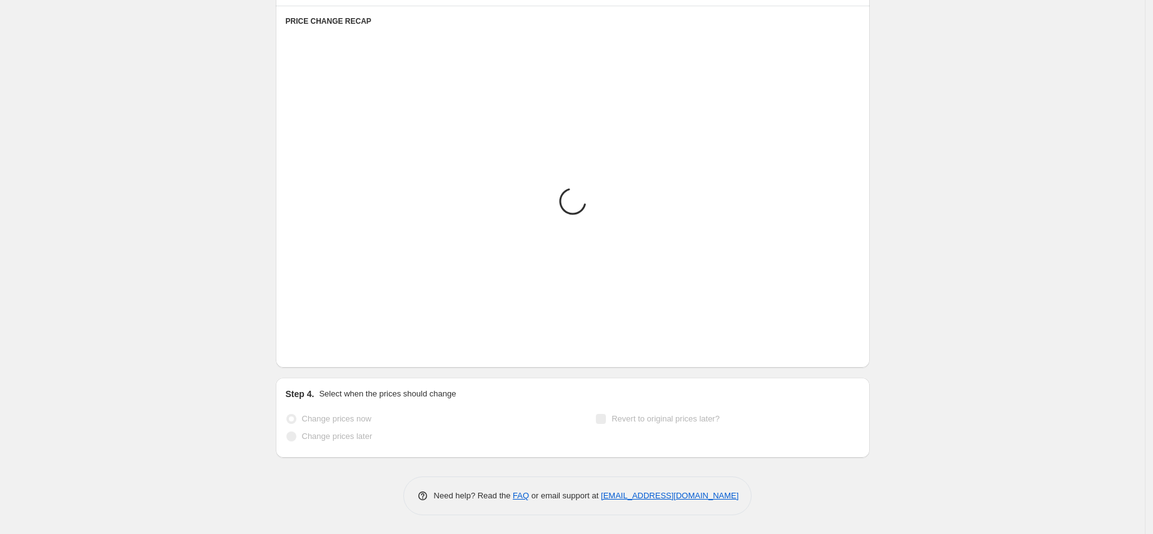
scroll to position [991, 0]
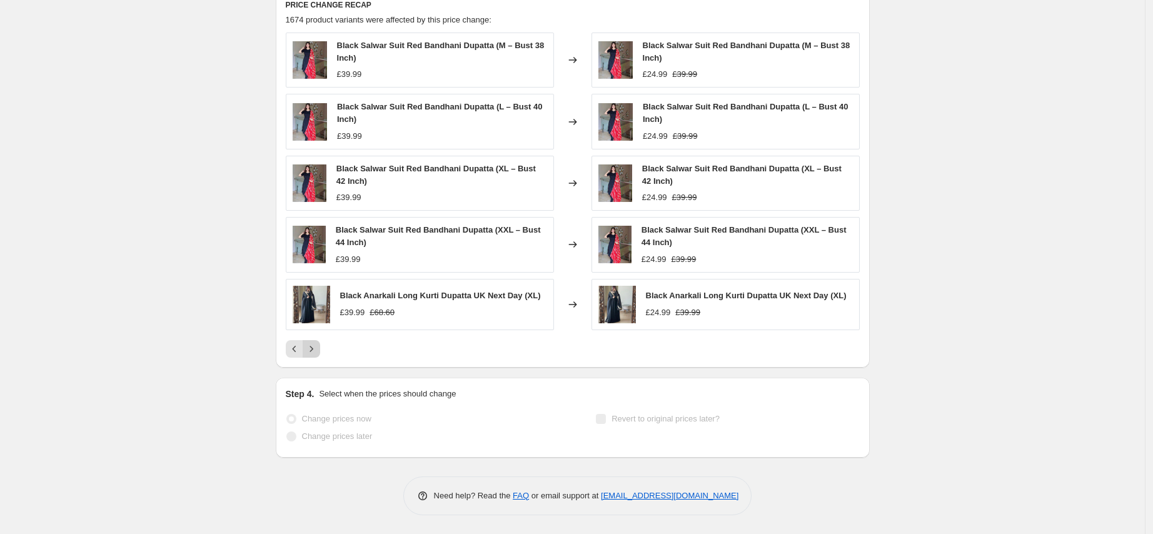
click at [315, 353] on icon "Next" at bounding box center [311, 349] width 13 height 13
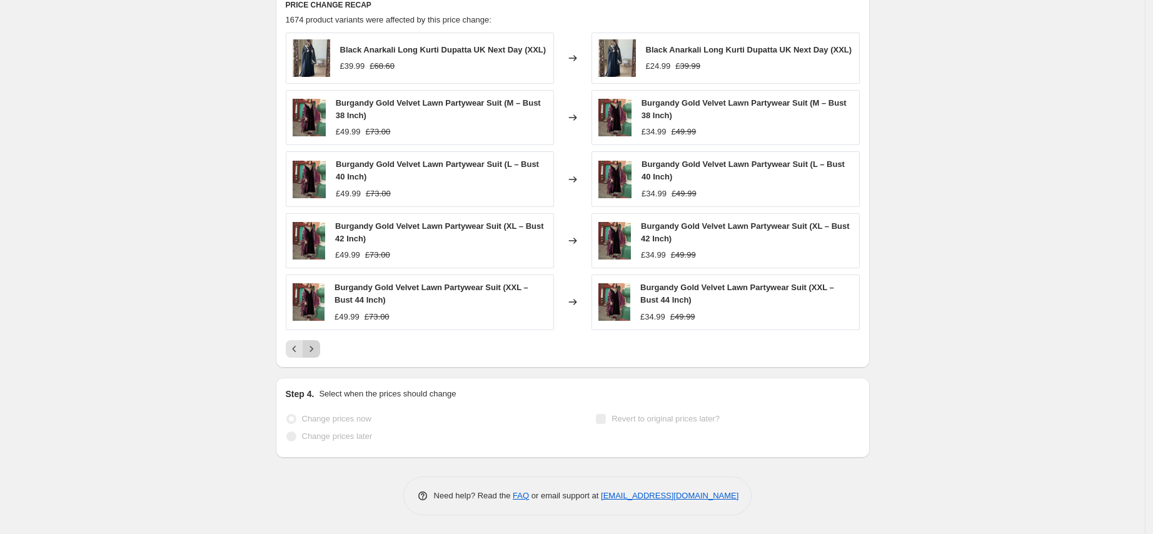
click at [315, 353] on icon "Next" at bounding box center [311, 349] width 13 height 13
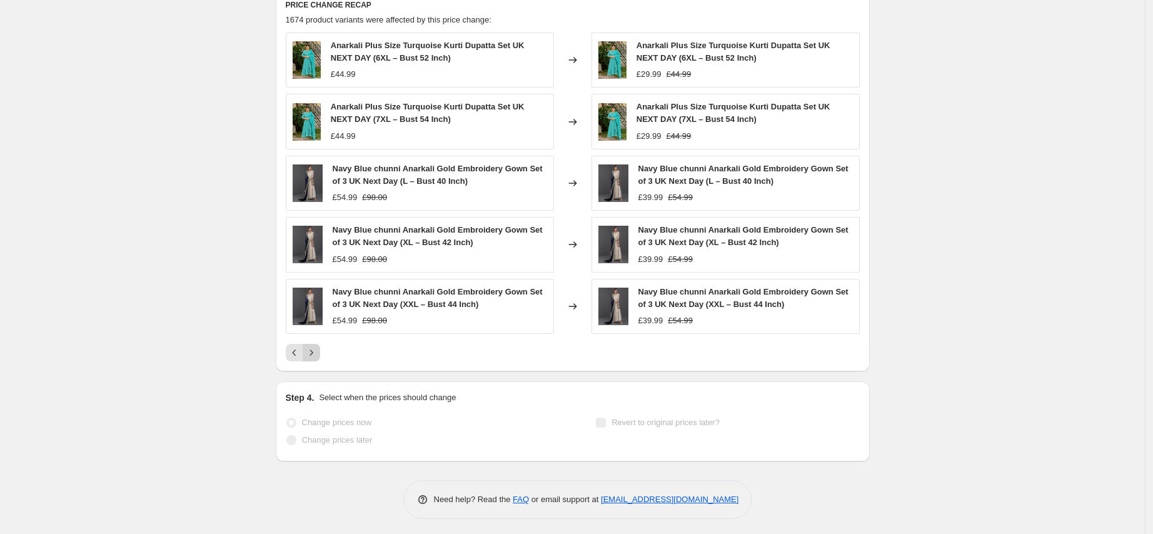
click at [315, 353] on icon "Next" at bounding box center [311, 352] width 13 height 13
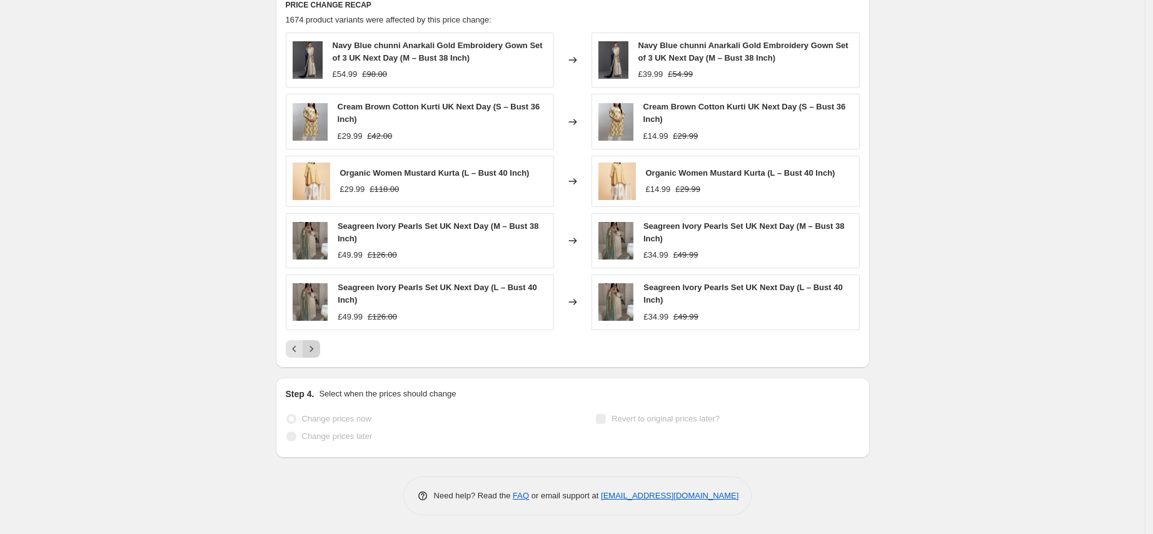
click at [315, 353] on icon "Next" at bounding box center [311, 349] width 13 height 13
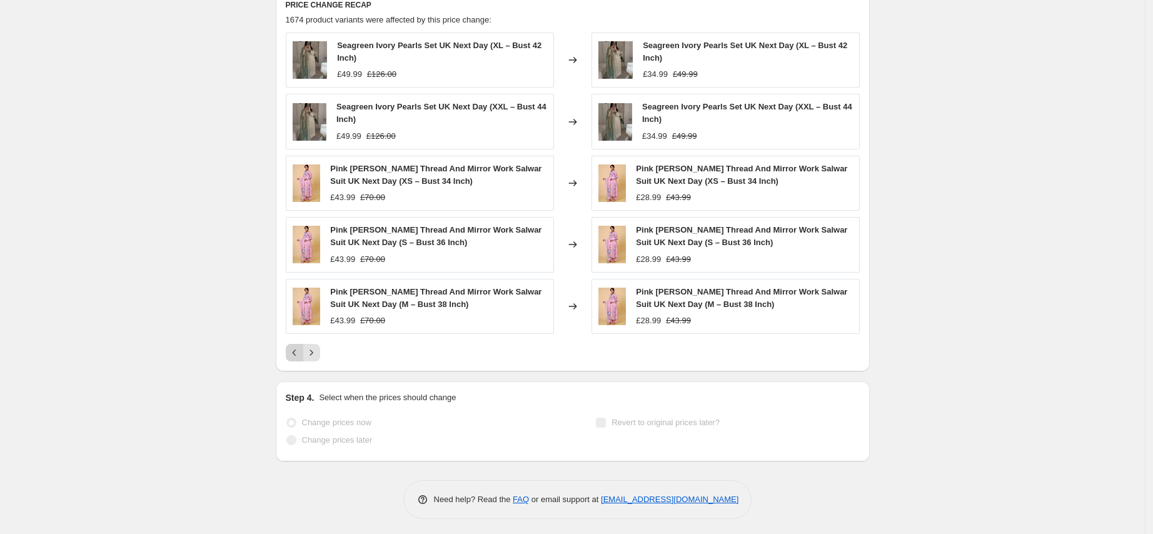
click at [296, 359] on button "Previous" at bounding box center [295, 353] width 18 height 18
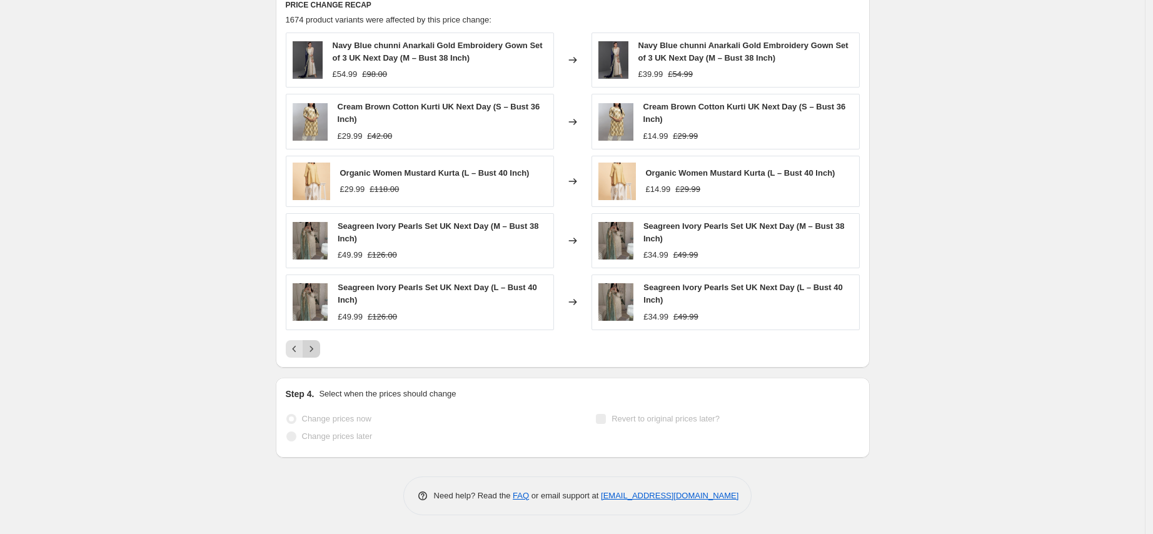
click at [316, 349] on icon "Next" at bounding box center [311, 349] width 13 height 13
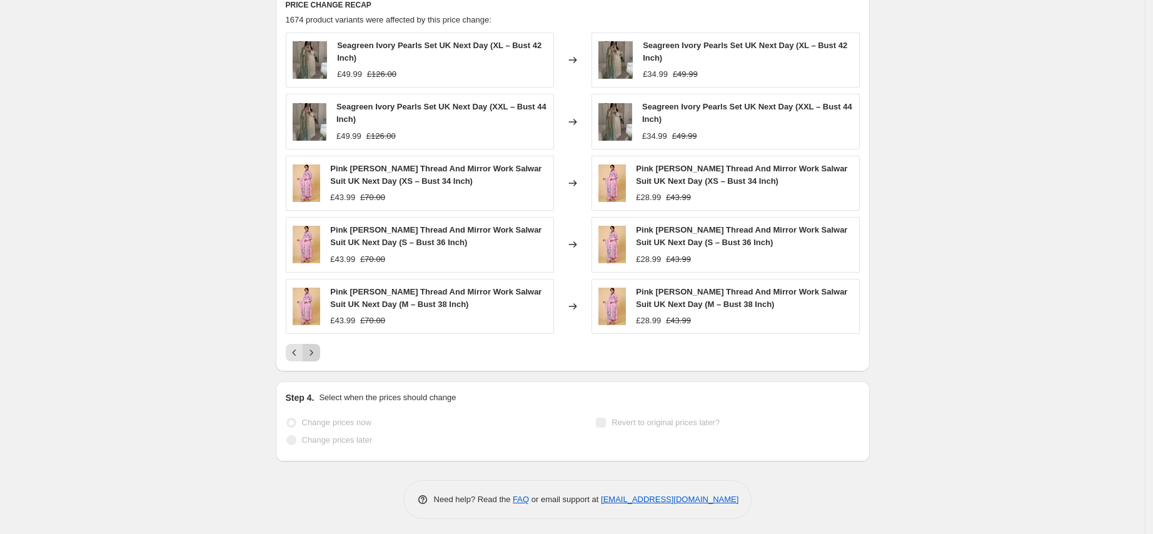
click at [316, 349] on icon "Next" at bounding box center [311, 352] width 13 height 13
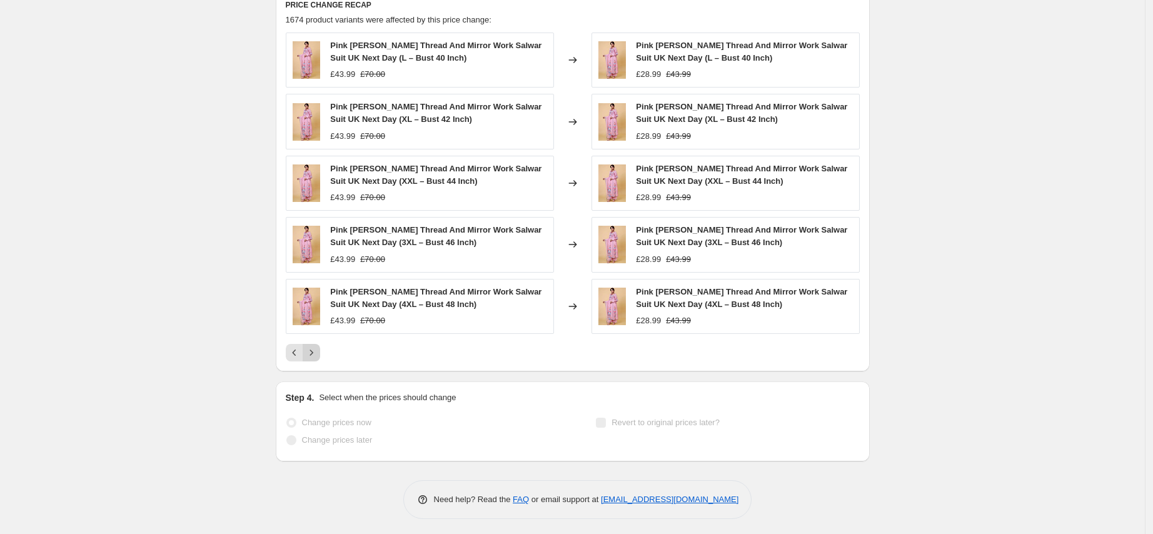
click at [316, 349] on icon "Next" at bounding box center [311, 352] width 13 height 13
